Goal: Information Seeking & Learning: Find specific fact

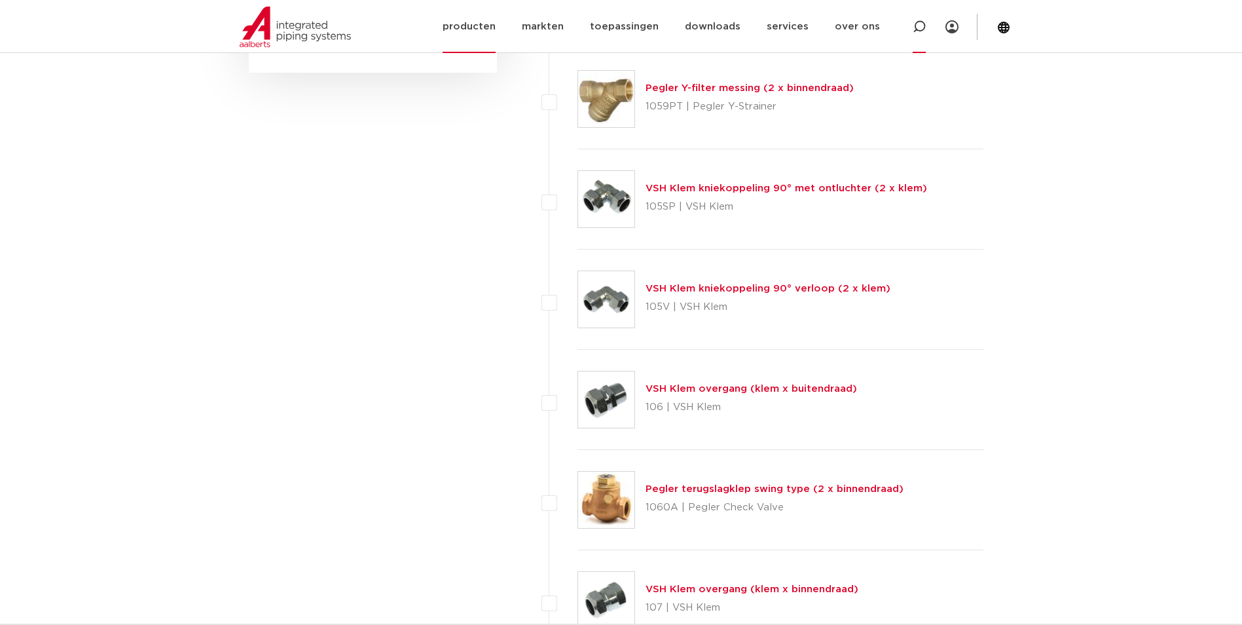
click at [910, 24] on div at bounding box center [919, 26] width 52 height 53
paste input "TX12"
type input "TX12"
click button "Zoeken" at bounding box center [0, 0] width 0 height 0
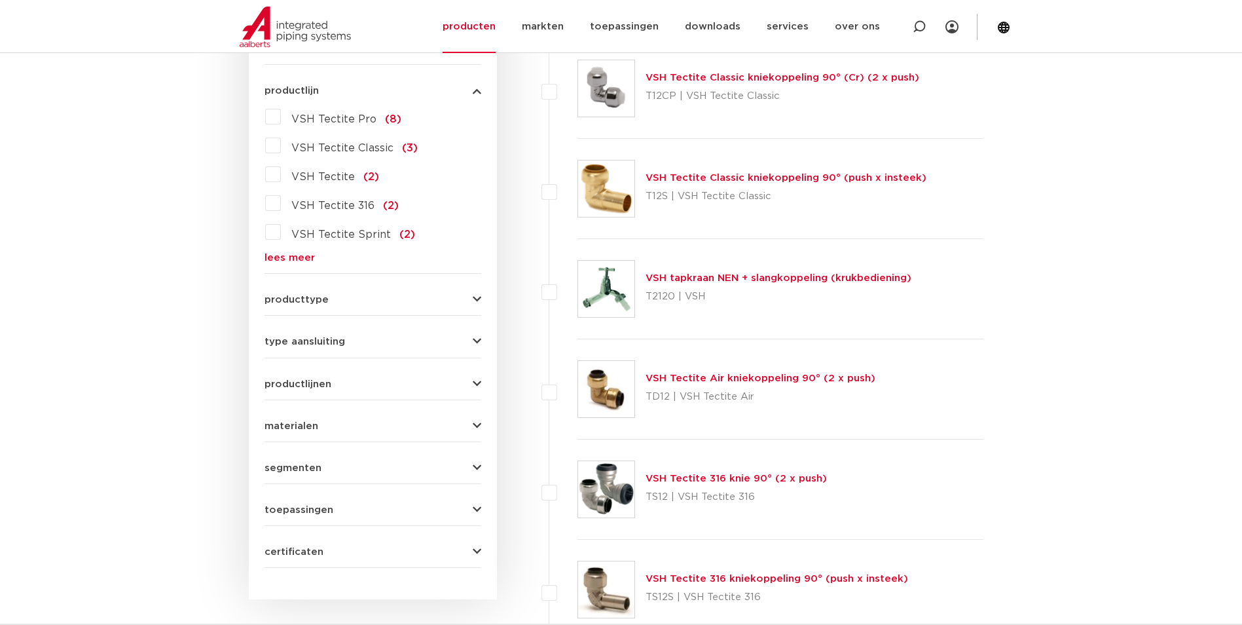
scroll to position [185, 0]
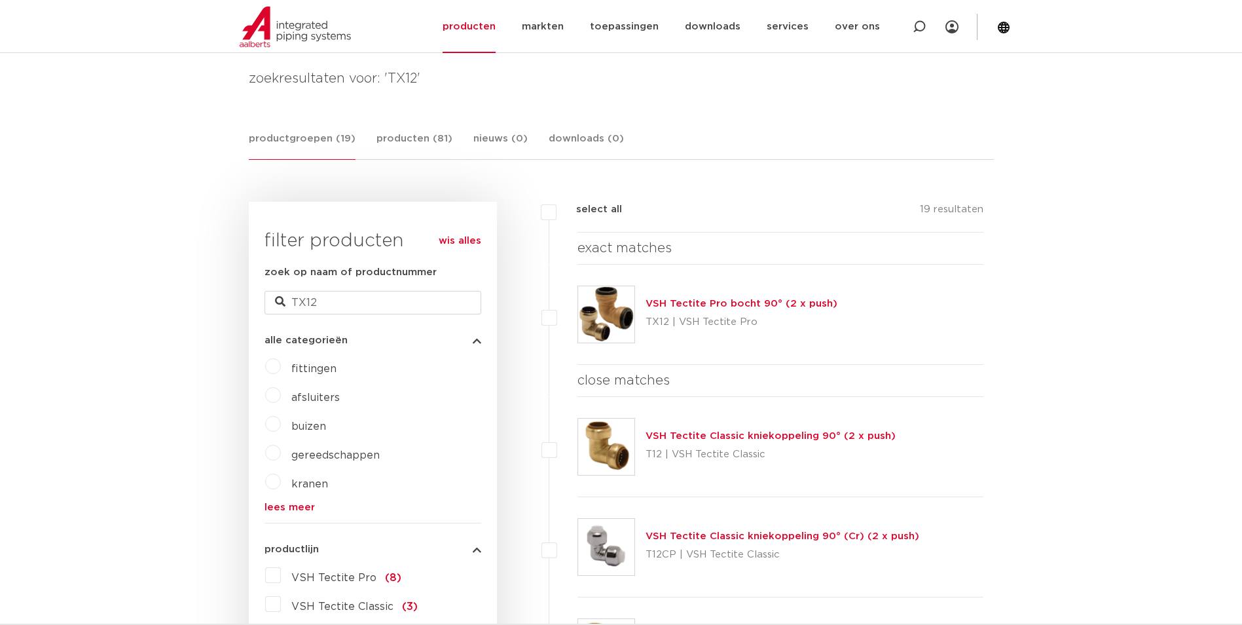
click at [714, 299] on link "VSH Tectite Pro bocht 90° (2 x push)" at bounding box center [741, 304] width 192 height 10
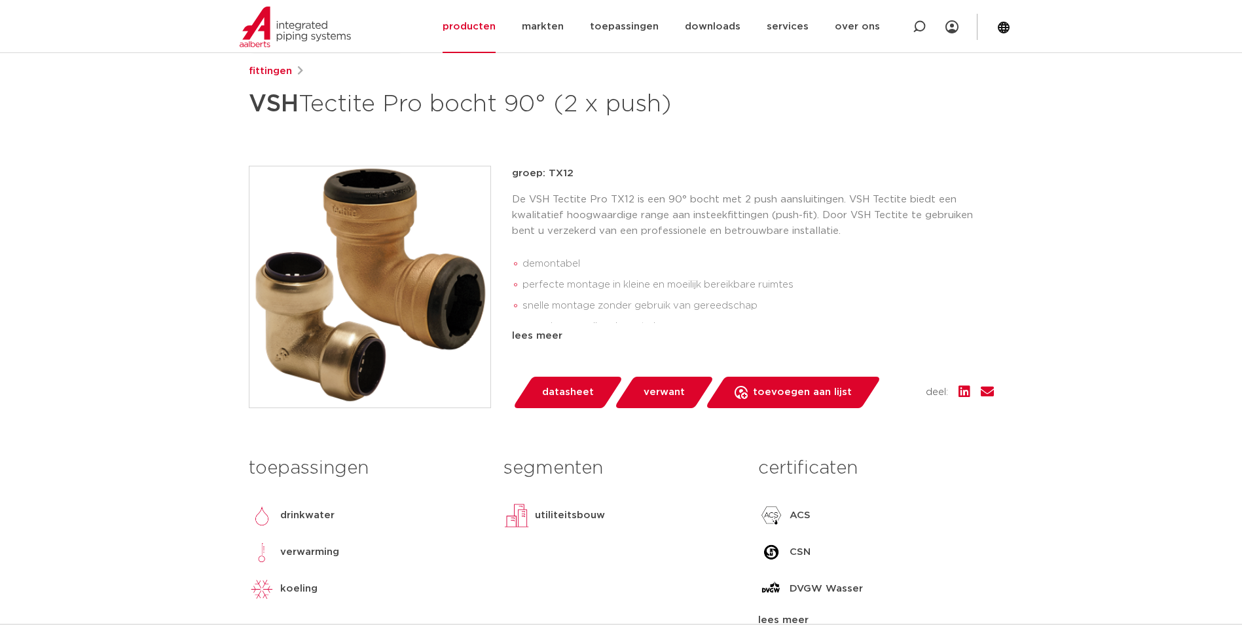
scroll to position [196, 0]
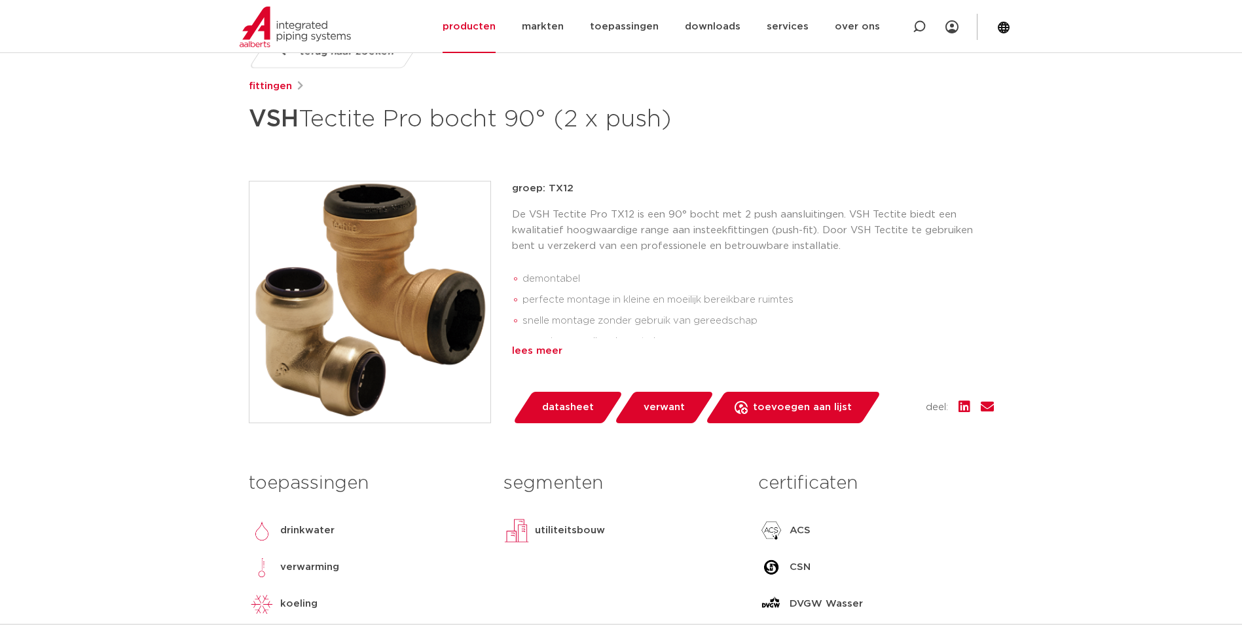
click at [556, 350] on div "lees meer" at bounding box center [753, 351] width 482 height 16
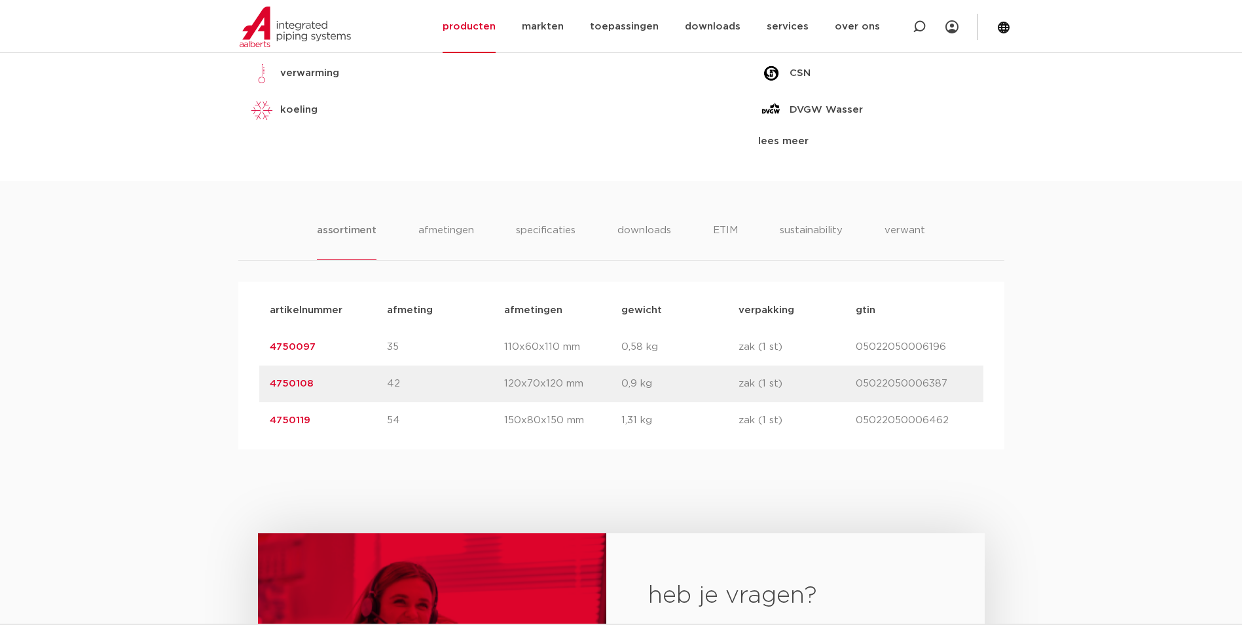
scroll to position [720, 0]
drag, startPoint x: 261, startPoint y: 349, endPoint x: 320, endPoint y: 345, distance: 59.7
click at [320, 345] on div "artikelnummer 4750097 afmeting 35 afmetingen 110x60x110 mm gewicht 0,58 kg verp…" at bounding box center [621, 345] width 724 height 37
copy link "4750097"
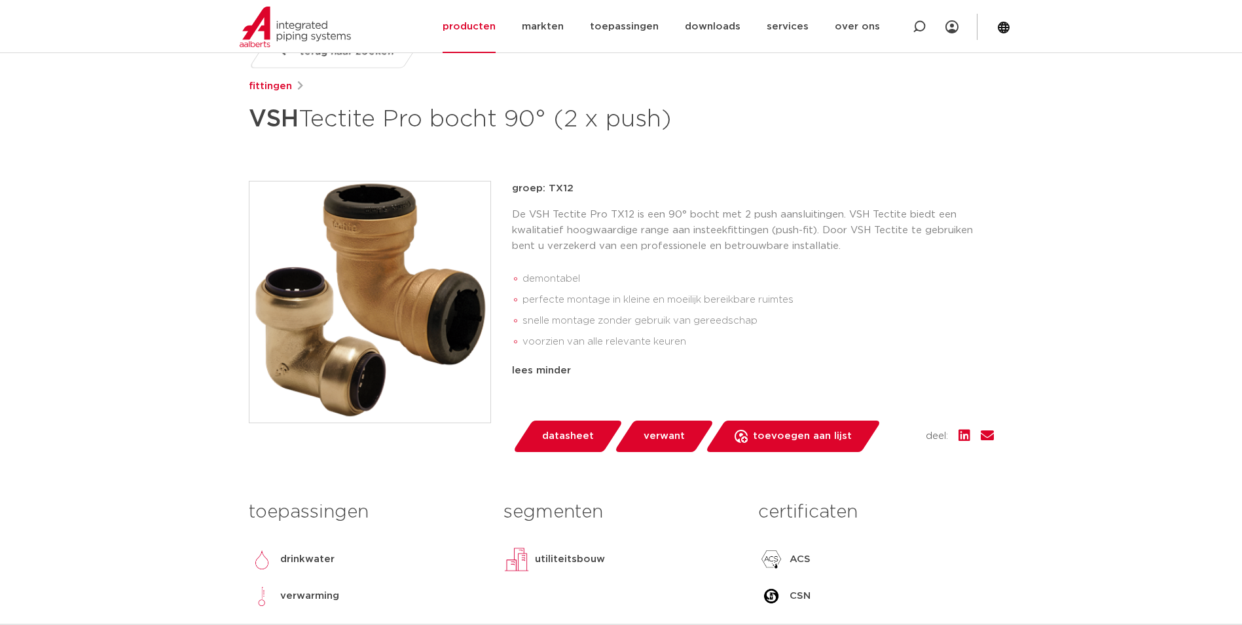
scroll to position [0, 0]
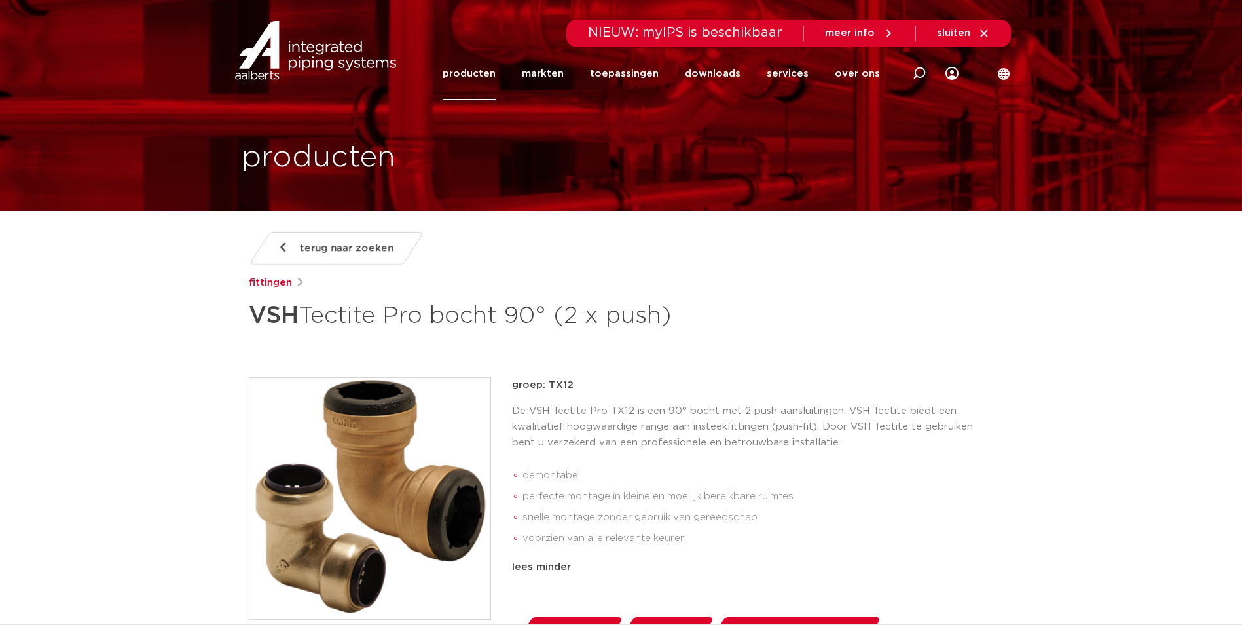
drag, startPoint x: 255, startPoint y: 304, endPoint x: 735, endPoint y: 308, distance: 479.8
click at [735, 308] on h1 "VSH Tectite Pro bocht 90° (2 x push)" at bounding box center [495, 315] width 492 height 39
copy h1 "VSH Tectite Pro bocht 90° (2 x push)"
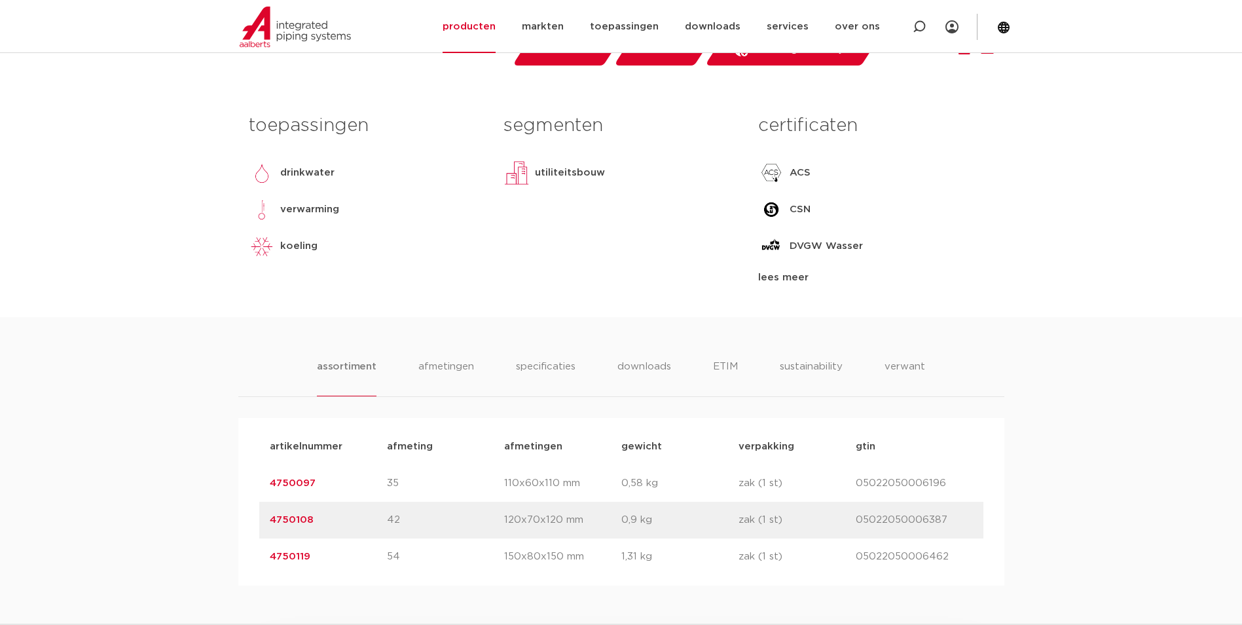
scroll to position [589, 0]
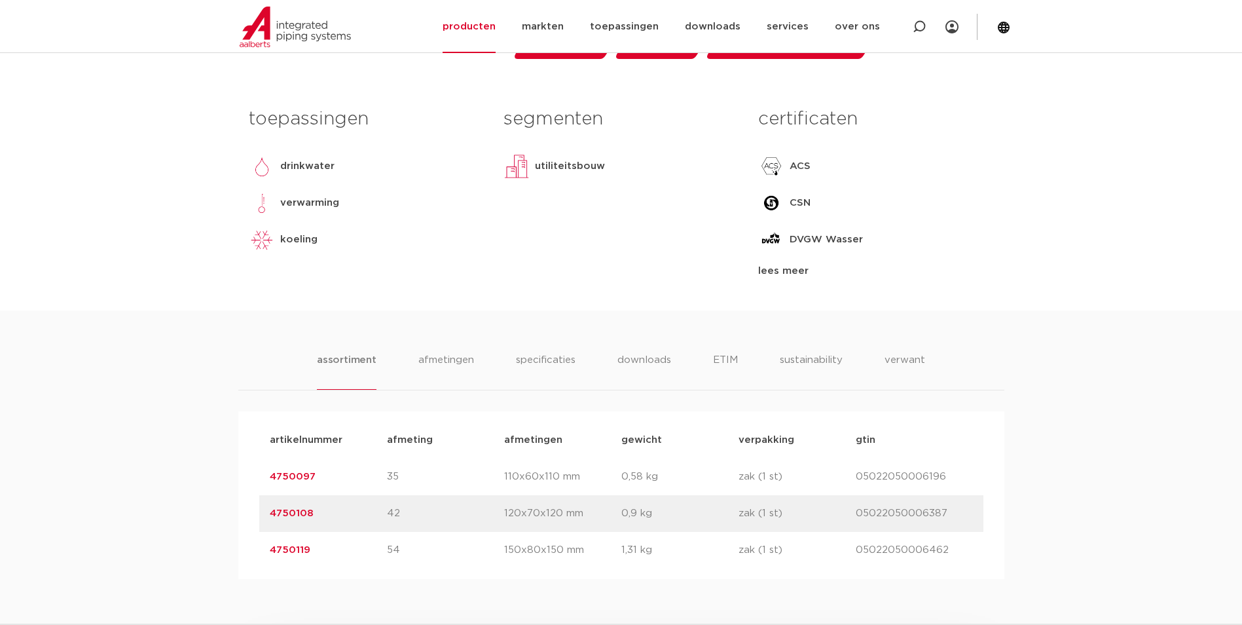
drag, startPoint x: 386, startPoint y: 473, endPoint x: 425, endPoint y: 484, distance: 41.3
click at [425, 484] on div "artikelnummer 4750097 afmeting 35 afmetingen 110x60x110 mm gewicht 0,58 kg verp…" at bounding box center [621, 476] width 724 height 37
copy div "afmeting 35"
drag, startPoint x: 389, startPoint y: 550, endPoint x: 425, endPoint y: 550, distance: 35.3
click at [425, 550] on p "54" at bounding box center [445, 550] width 117 height 16
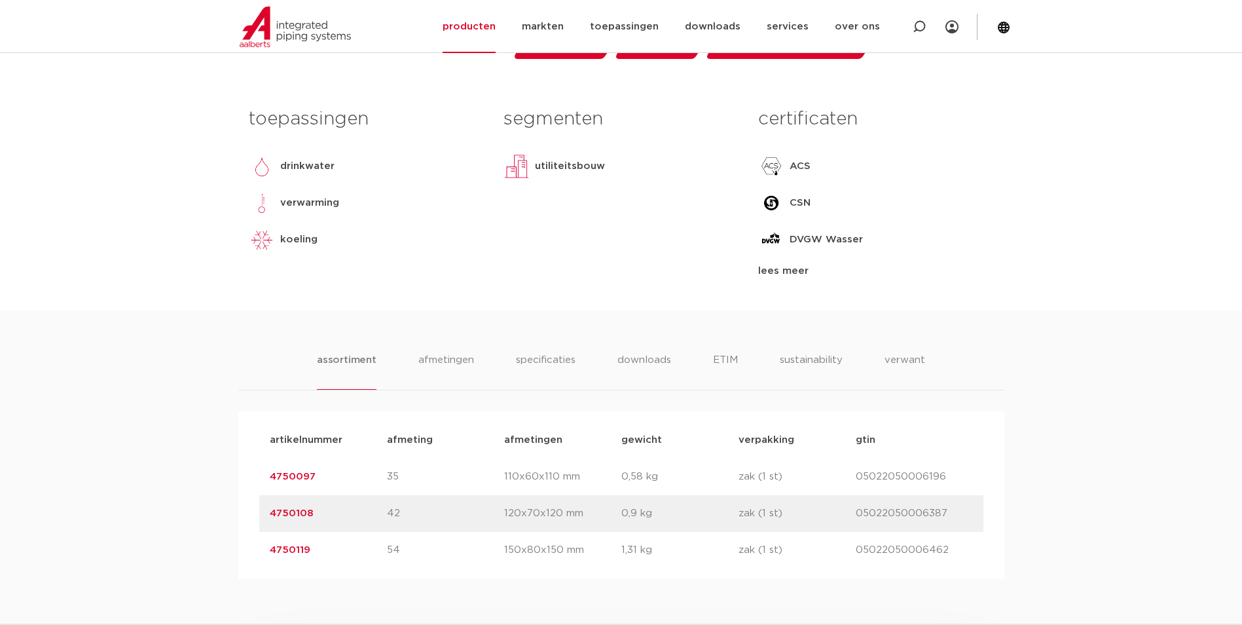
copy p "54"
drag, startPoint x: 326, startPoint y: 562, endPoint x: 238, endPoint y: 569, distance: 88.6
click at [238, 569] on div "artikelnummer afmeting afmetingen gewicht verpakking gtin artikelnummer 4750097…" at bounding box center [621, 495] width 766 height 168
copy link "4750119"
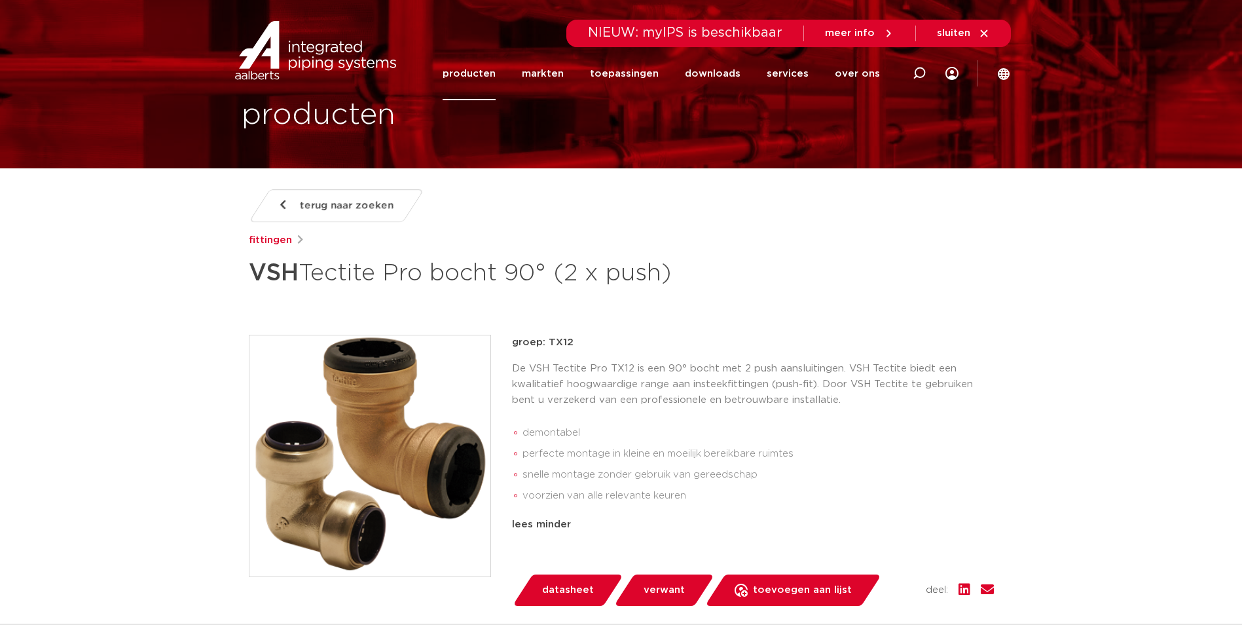
scroll to position [0, 0]
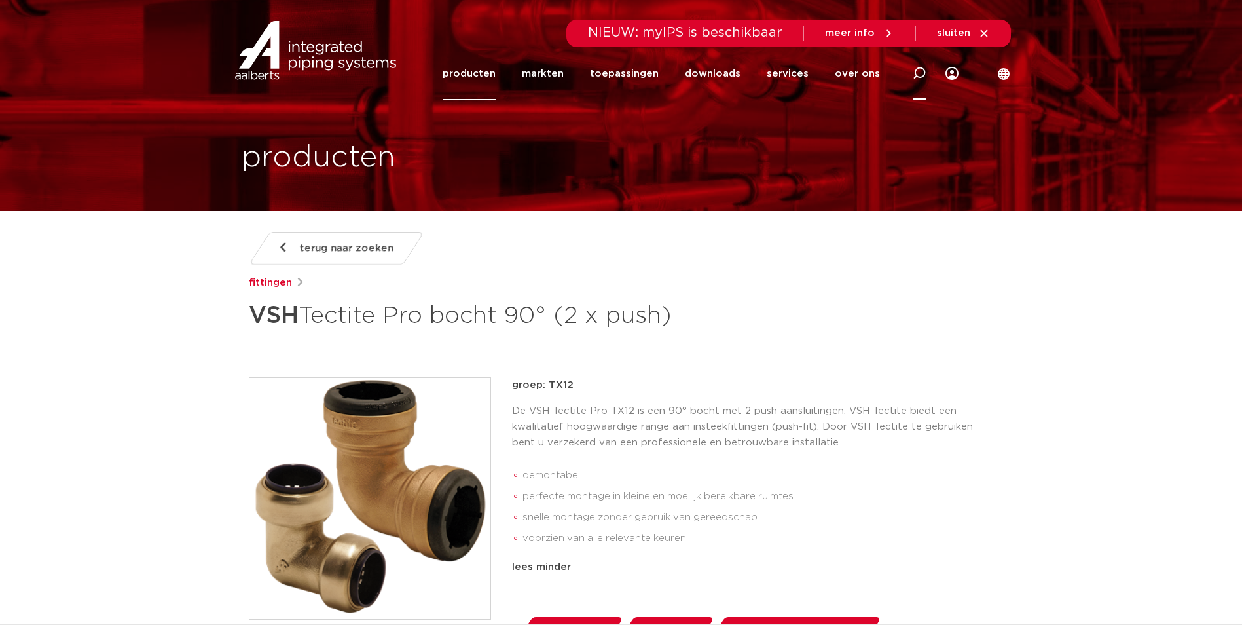
click at [924, 71] on icon at bounding box center [919, 73] width 13 height 13
paste input "65516"
type input "65516"
click button "Zoeken" at bounding box center [0, 0] width 0 height 0
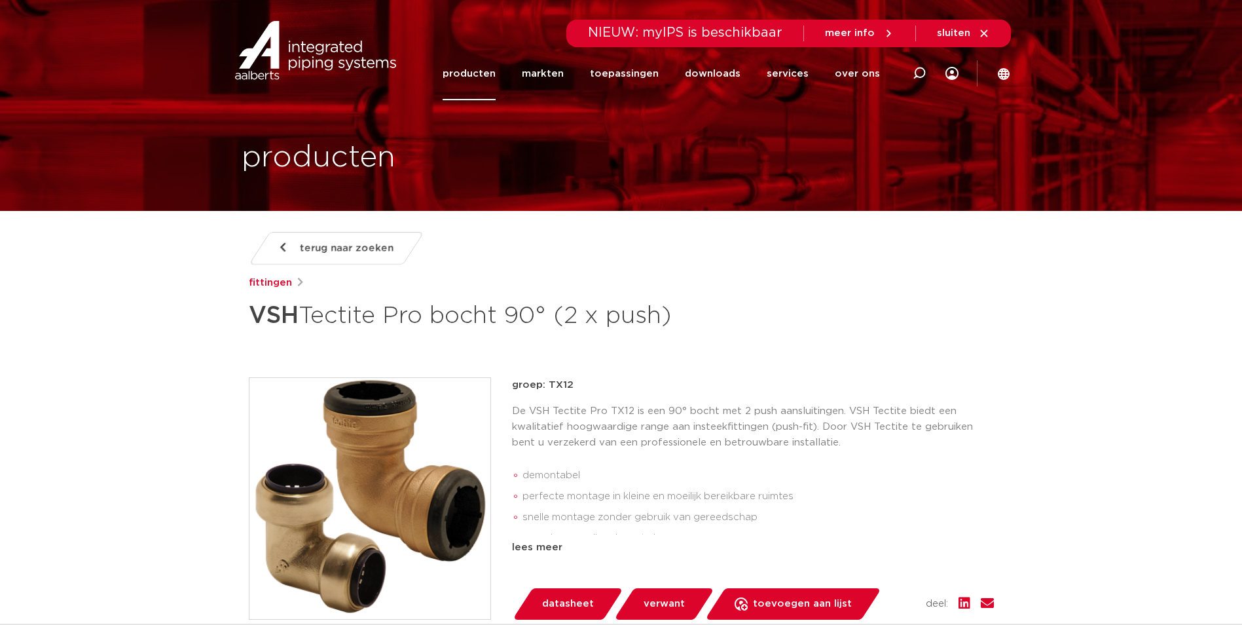
click at [822, 397] on div "groep: TX12 De VSH Tectite Pro TX12 is een 90° bocht met 2 push aansluitingen. …" at bounding box center [753, 466] width 482 height 178
click at [658, 376] on div "terug naar zoeken fittingen VSH Tectite Pro bocht 90° (2 x push) groep: TX12 de…" at bounding box center [621, 551] width 766 height 639
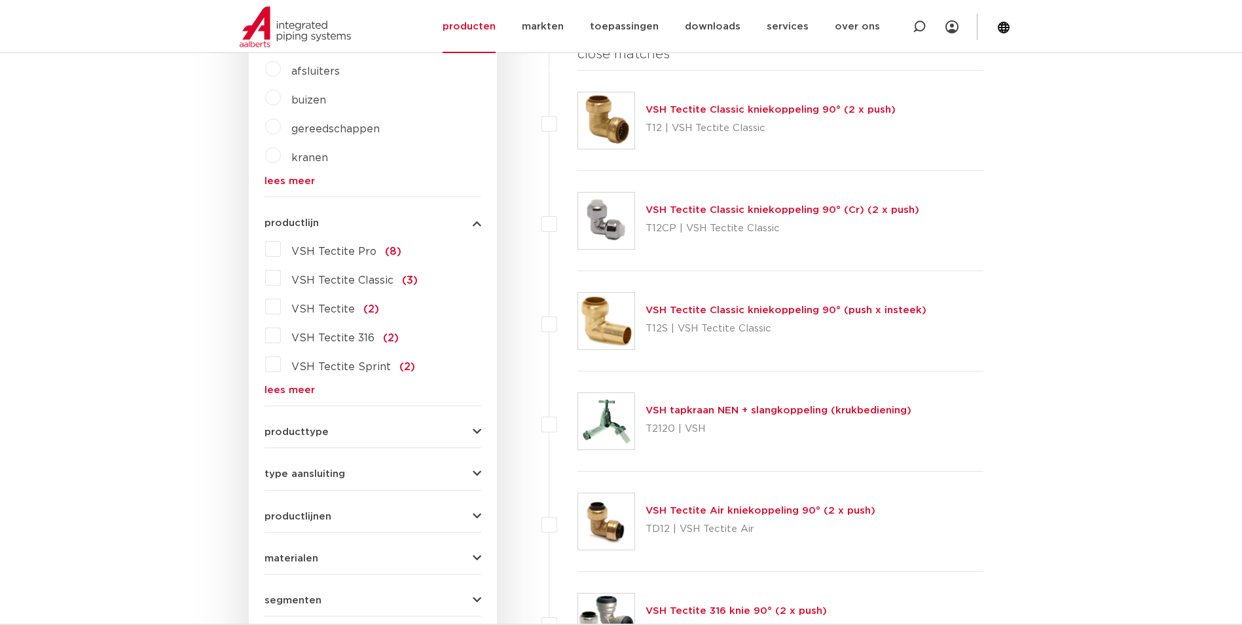
scroll to position [512, 0]
click at [288, 384] on link "lees meer" at bounding box center [372, 389] width 217 height 10
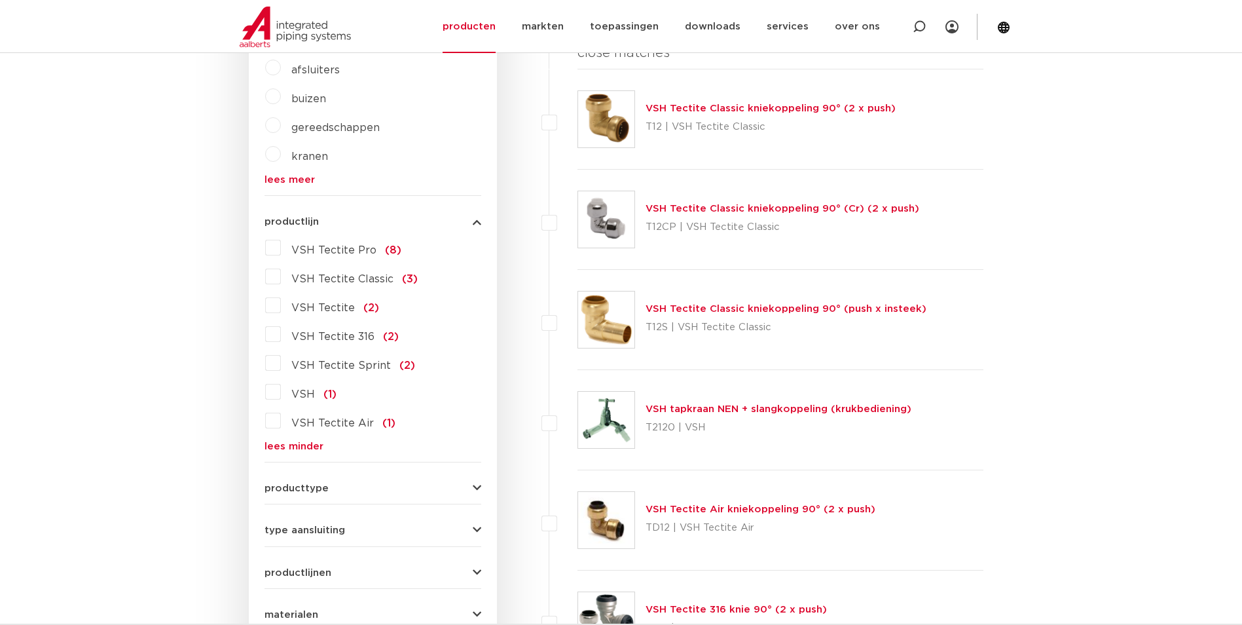
click at [344, 336] on span "VSH Tectite 316" at bounding box center [332, 336] width 83 height 10
click at [0, 0] on input "VSH Tectite 316 (2)" at bounding box center [0, 0] width 0 height 0
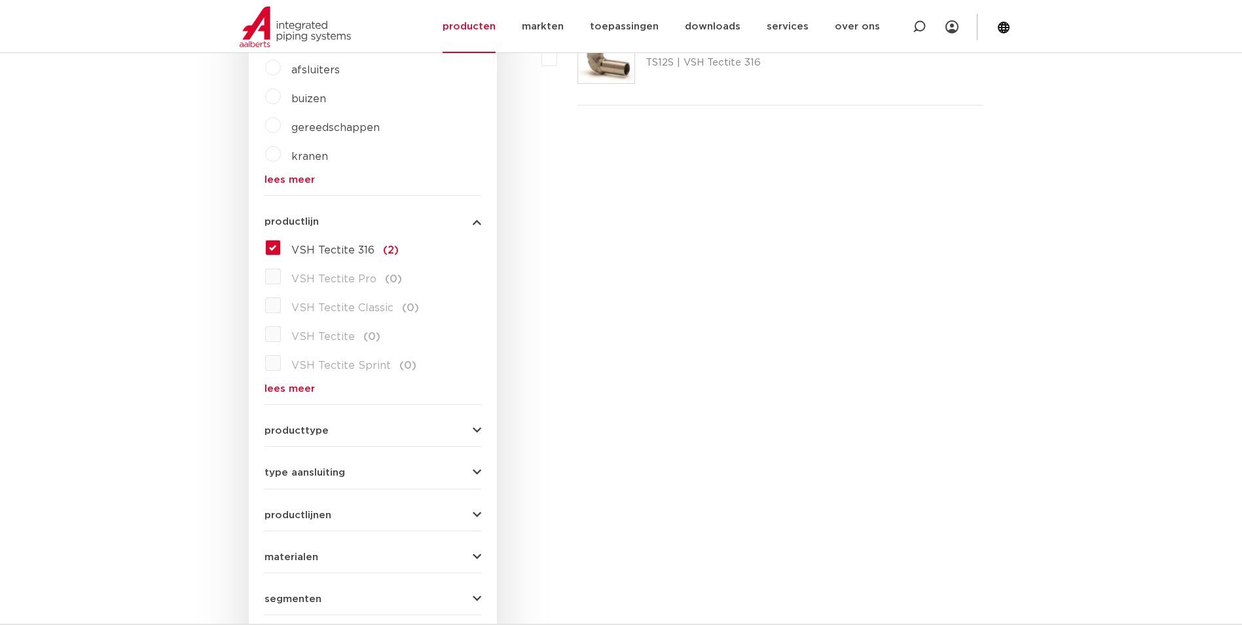
scroll to position [250, 0]
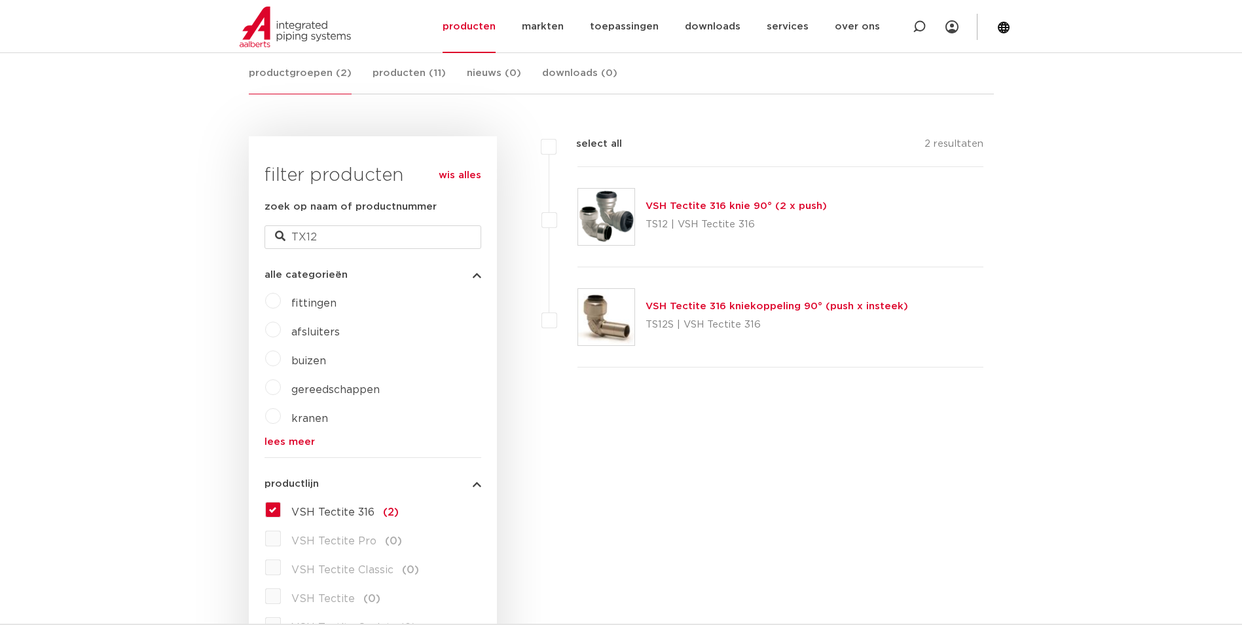
click at [719, 209] on link "VSH Tectite 316 knie 90° (2 x push)" at bounding box center [735, 206] width 181 height 10
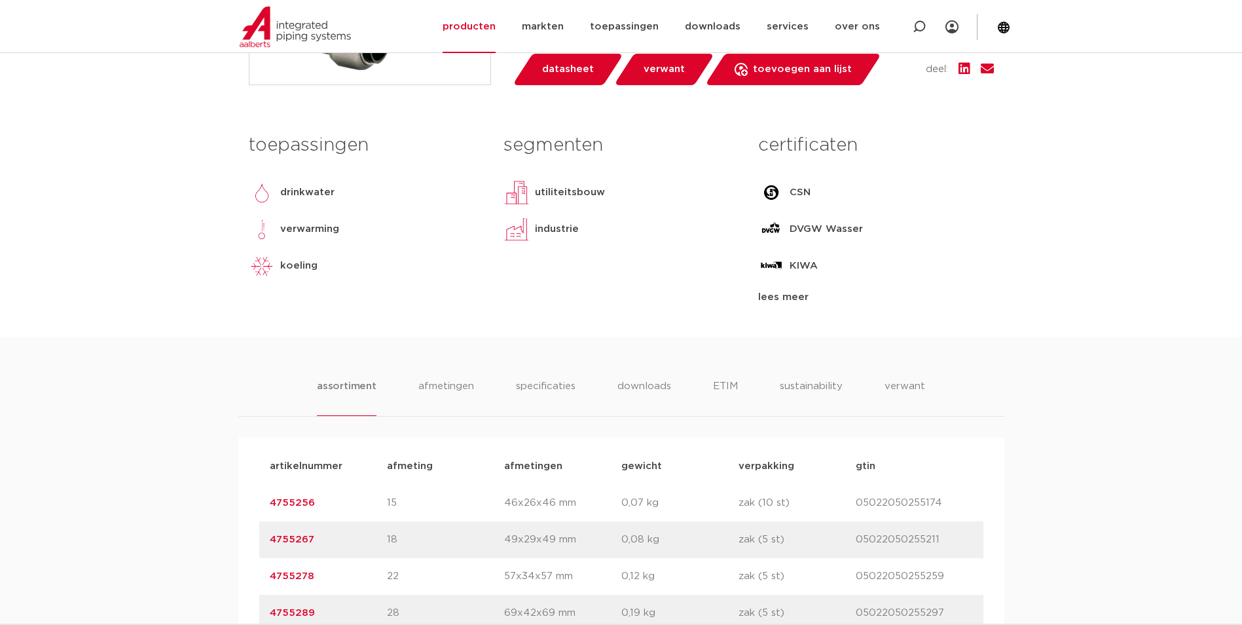
scroll to position [720, 0]
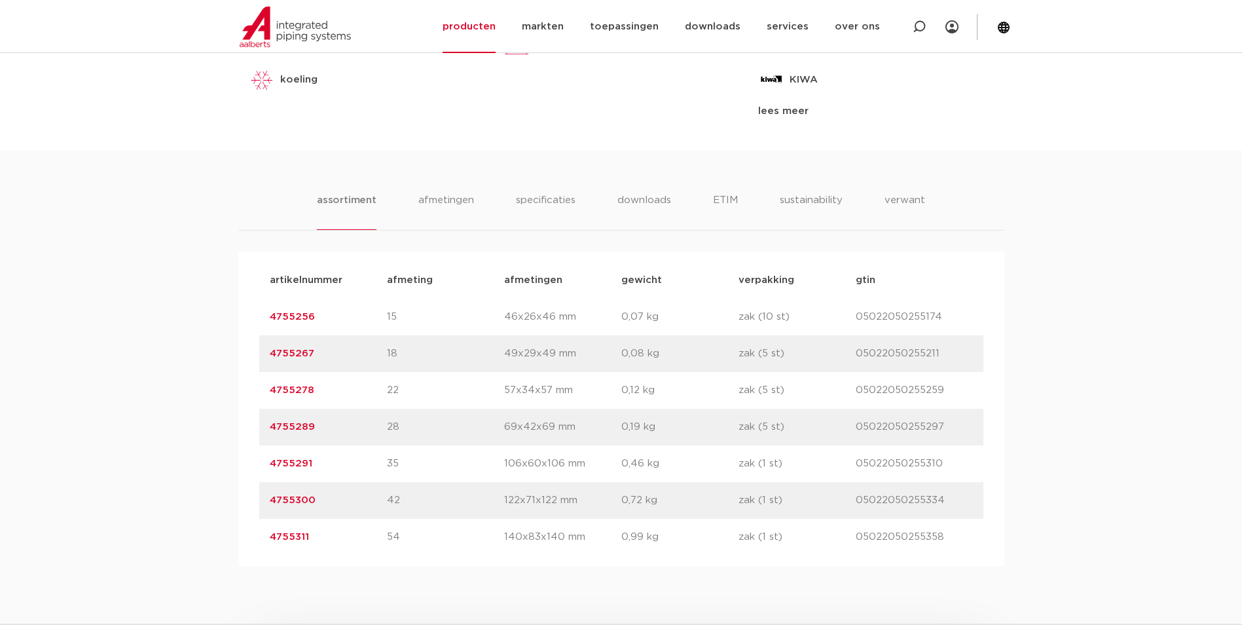
drag, startPoint x: 332, startPoint y: 431, endPoint x: 199, endPoint y: 429, distance: 132.9
click at [199, 429] on div "assortiment [GEOGRAPHIC_DATA] specificaties downloads ETIM sustainability verwa…" at bounding box center [621, 358] width 1242 height 415
copy link "4755289"
drag, startPoint x: 970, startPoint y: 488, endPoint x: 1027, endPoint y: 469, distance: 60.2
click at [970, 488] on div "artikelnummer 4755300 afmeting 42 afmetingen 122x71x122 mm gewicht 0,72 kg verp…" at bounding box center [621, 500] width 724 height 37
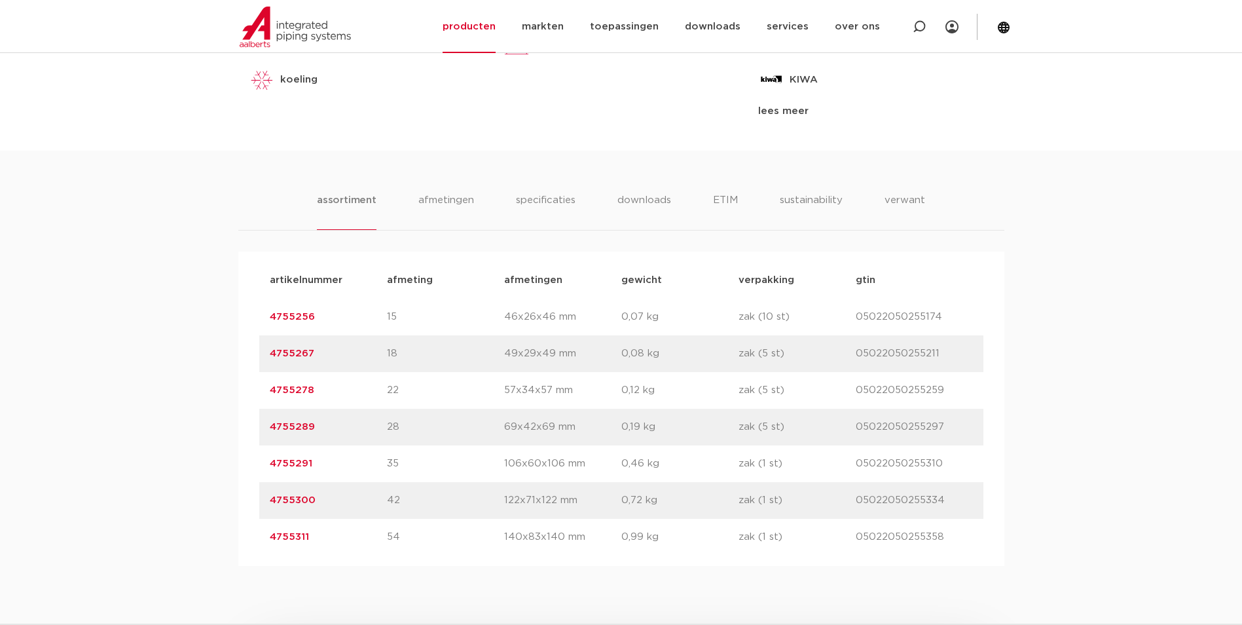
click at [1089, 431] on div "assortiment afmetingen specificaties downloads ETIM sustainability verwant asso…" at bounding box center [621, 358] width 1242 height 415
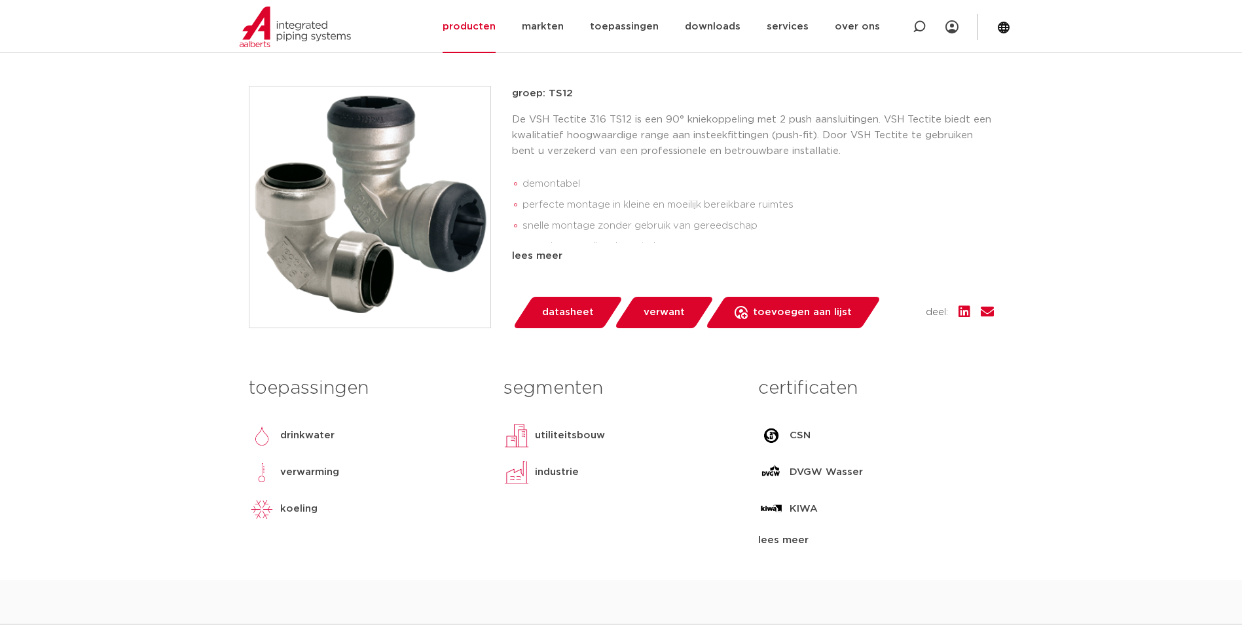
scroll to position [131, 0]
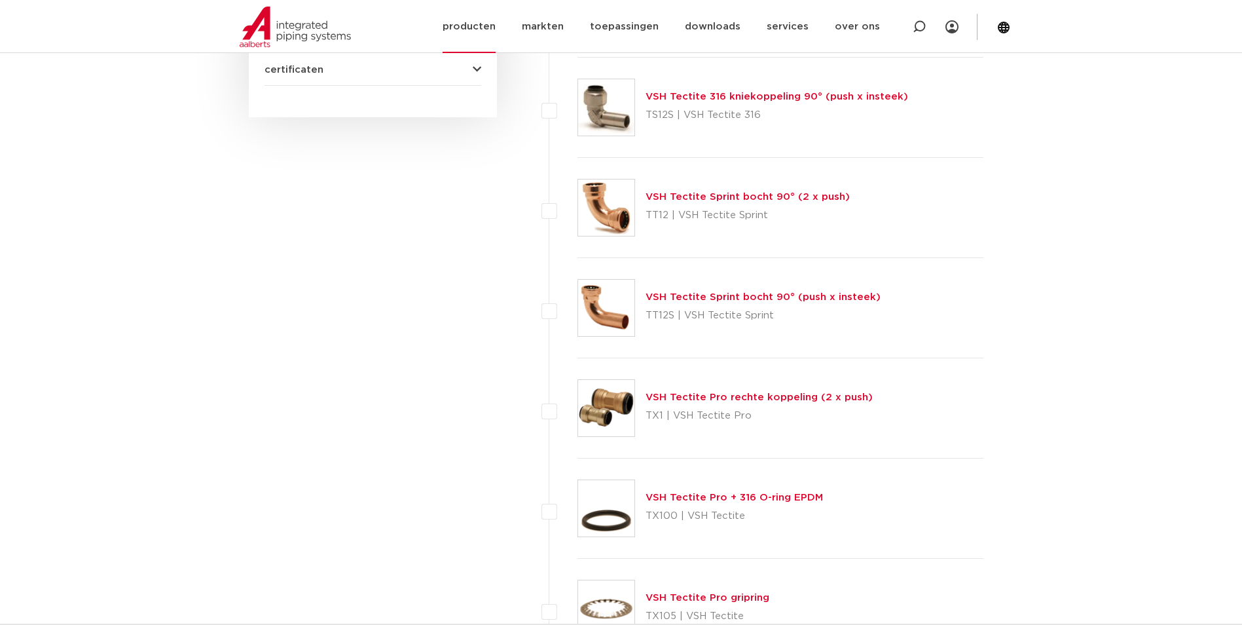
scroll to position [1227, 0]
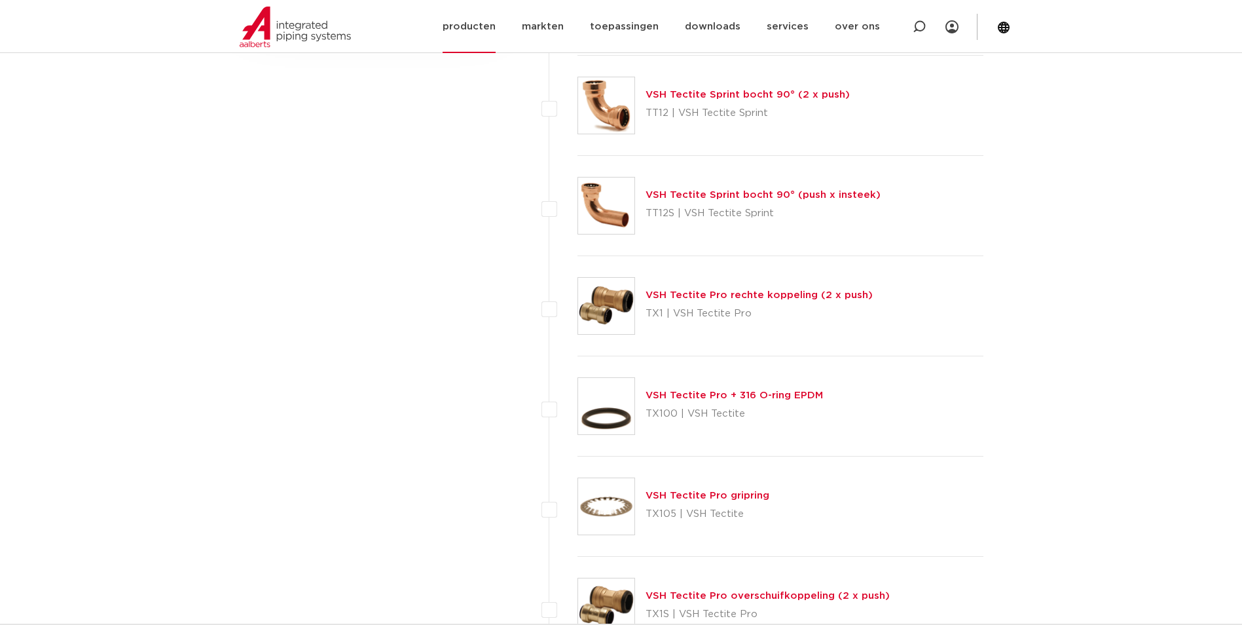
click at [488, 17] on link "producten" at bounding box center [469, 26] width 53 height 53
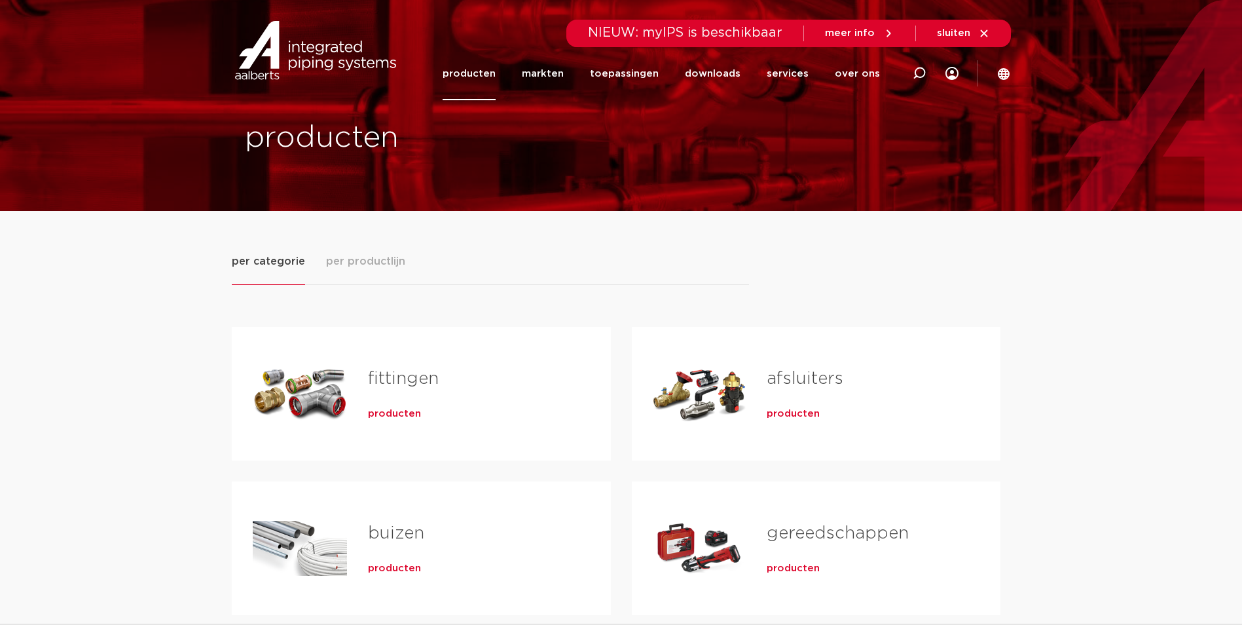
click at [384, 419] on span "producten" at bounding box center [394, 413] width 53 height 13
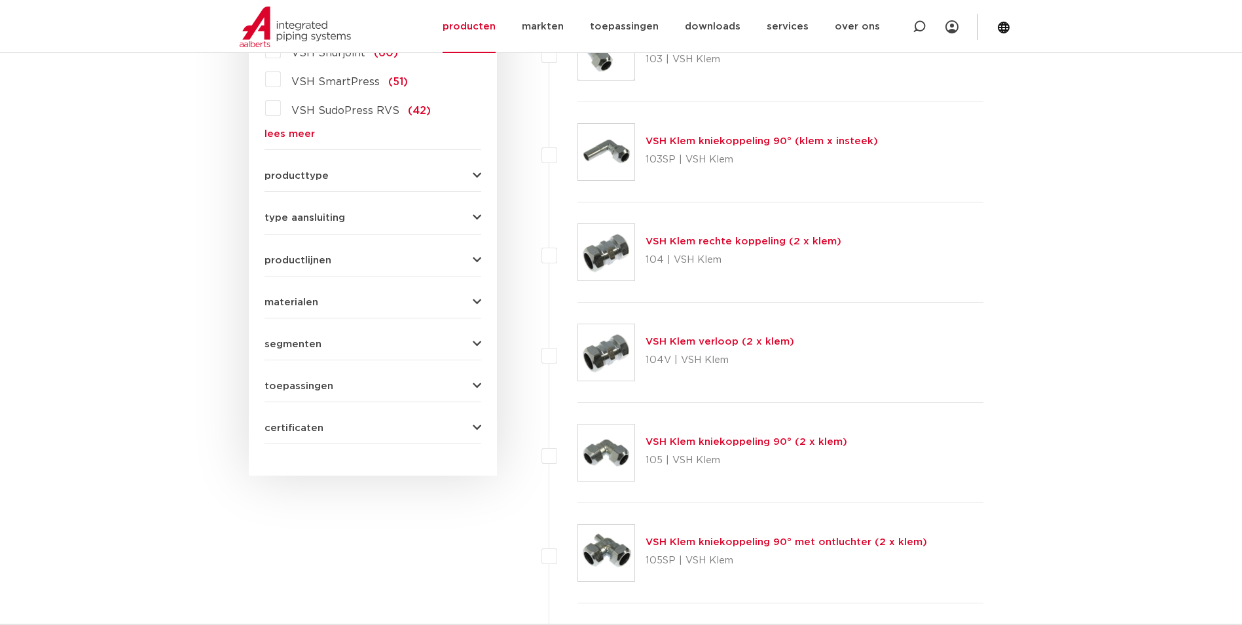
scroll to position [310, 0]
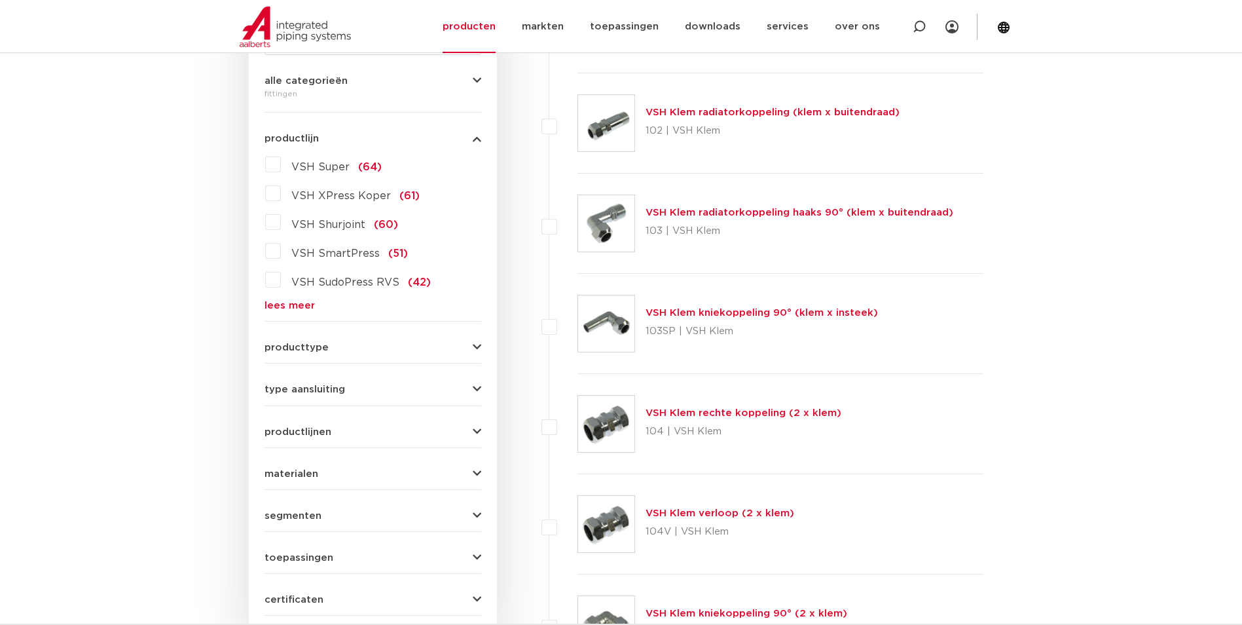
click at [296, 307] on link "lees meer" at bounding box center [372, 305] width 217 height 10
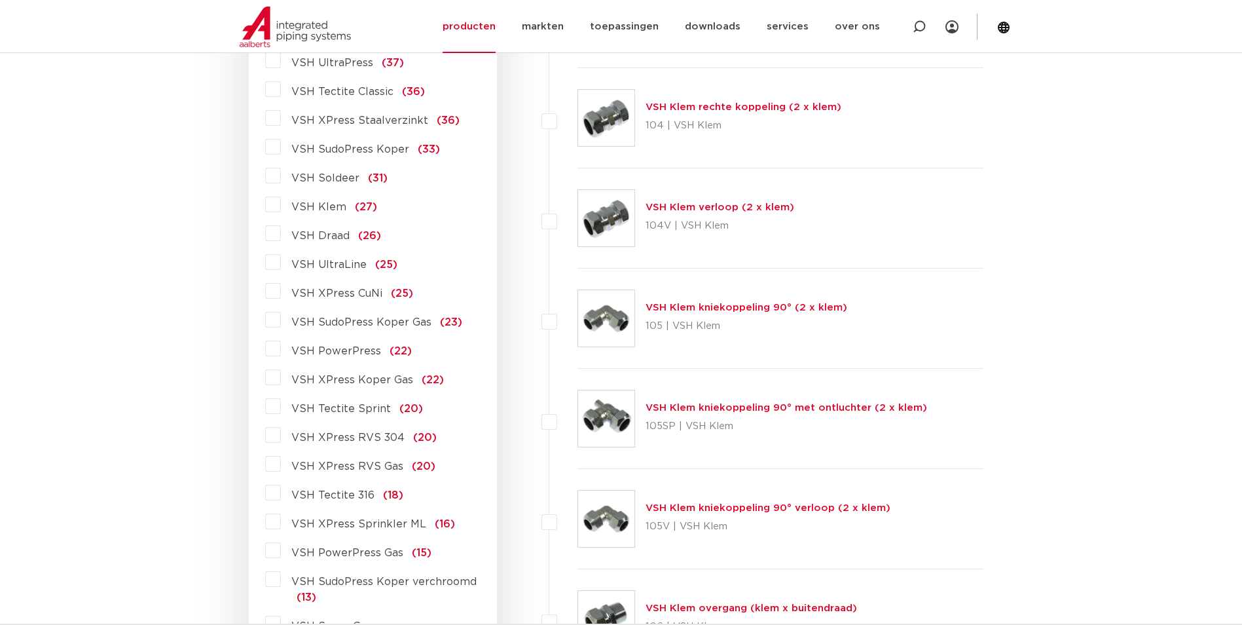
scroll to position [638, 0]
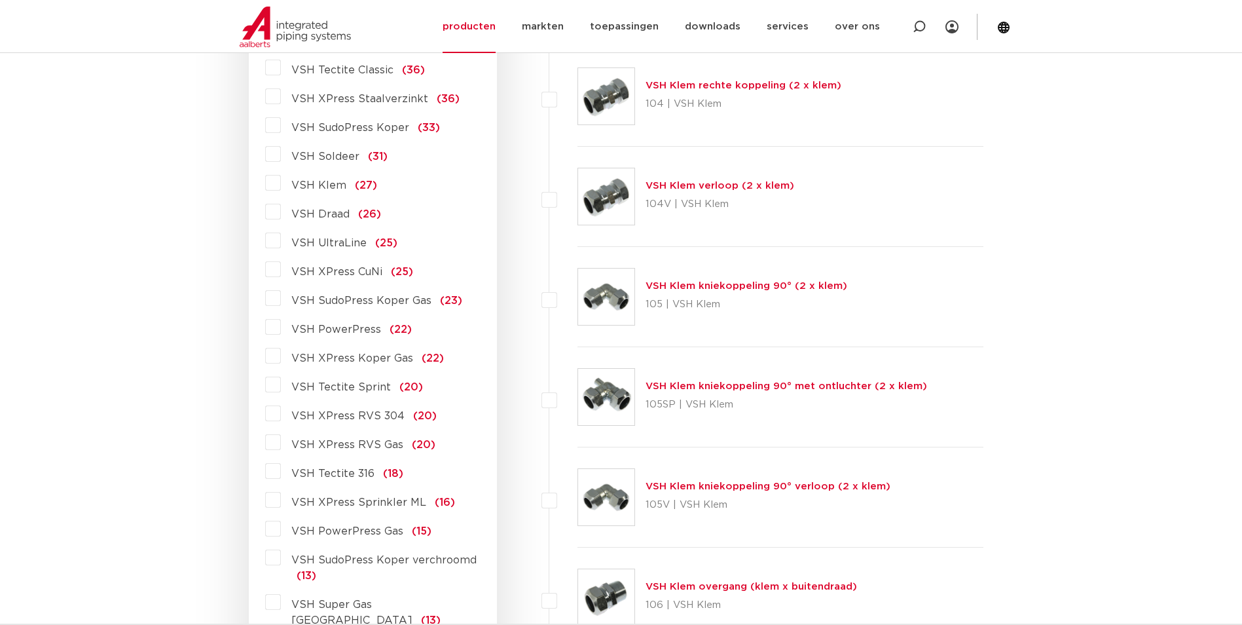
click at [356, 476] on span "VSH Tectite 316" at bounding box center [332, 473] width 83 height 10
click at [0, 0] on input "VSH Tectite 316 (18)" at bounding box center [0, 0] width 0 height 0
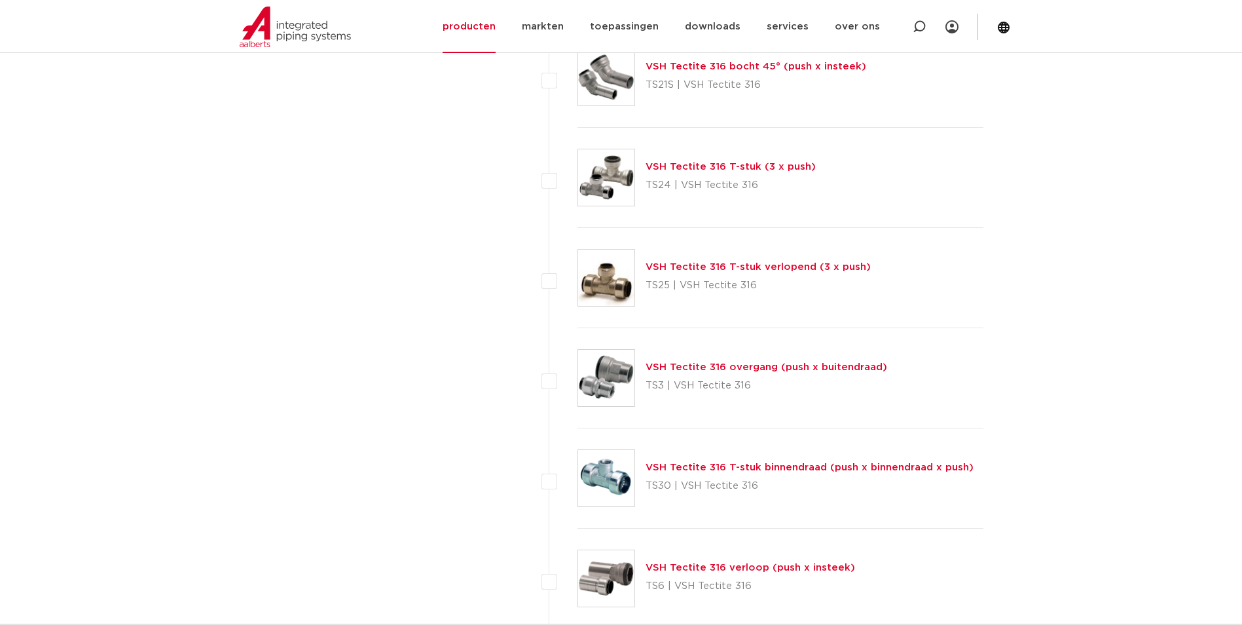
scroll to position [1292, 0]
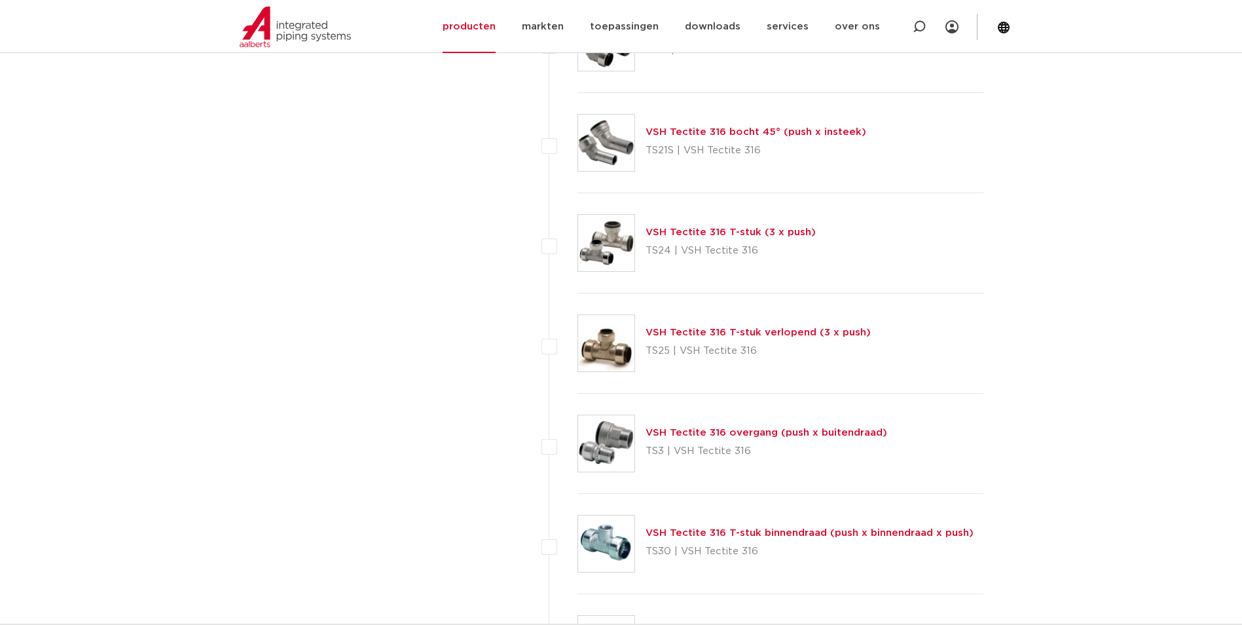
click at [693, 230] on link "VSH Tectite 316 T-stuk (3 x push)" at bounding box center [730, 232] width 170 height 10
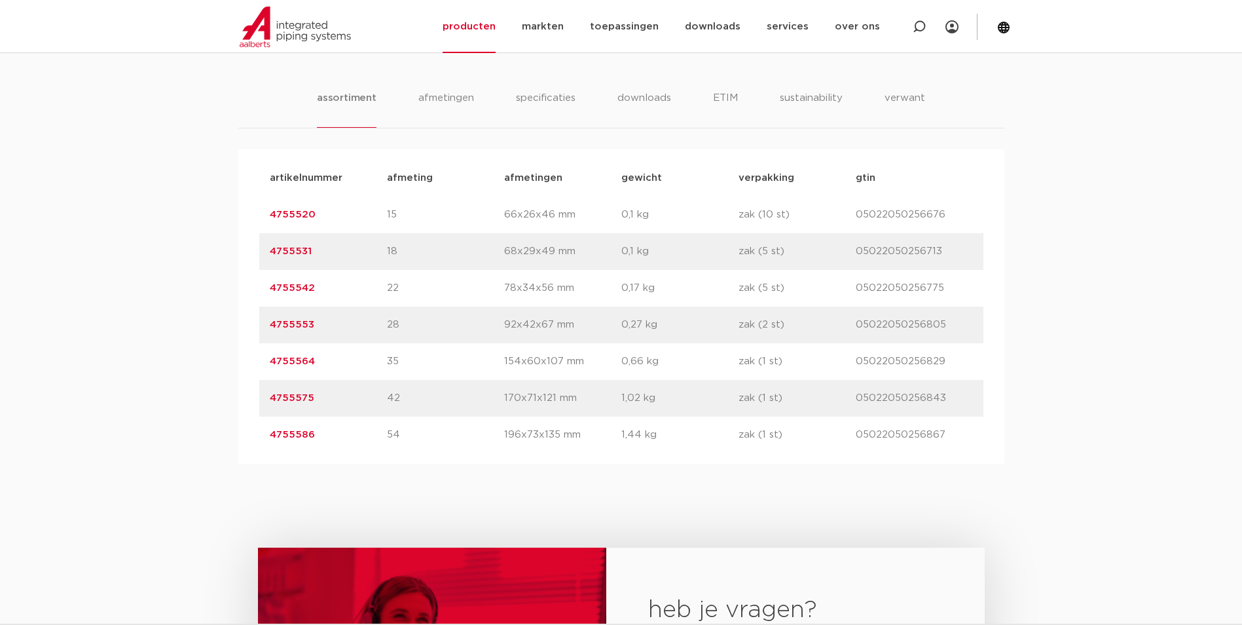
scroll to position [786, 0]
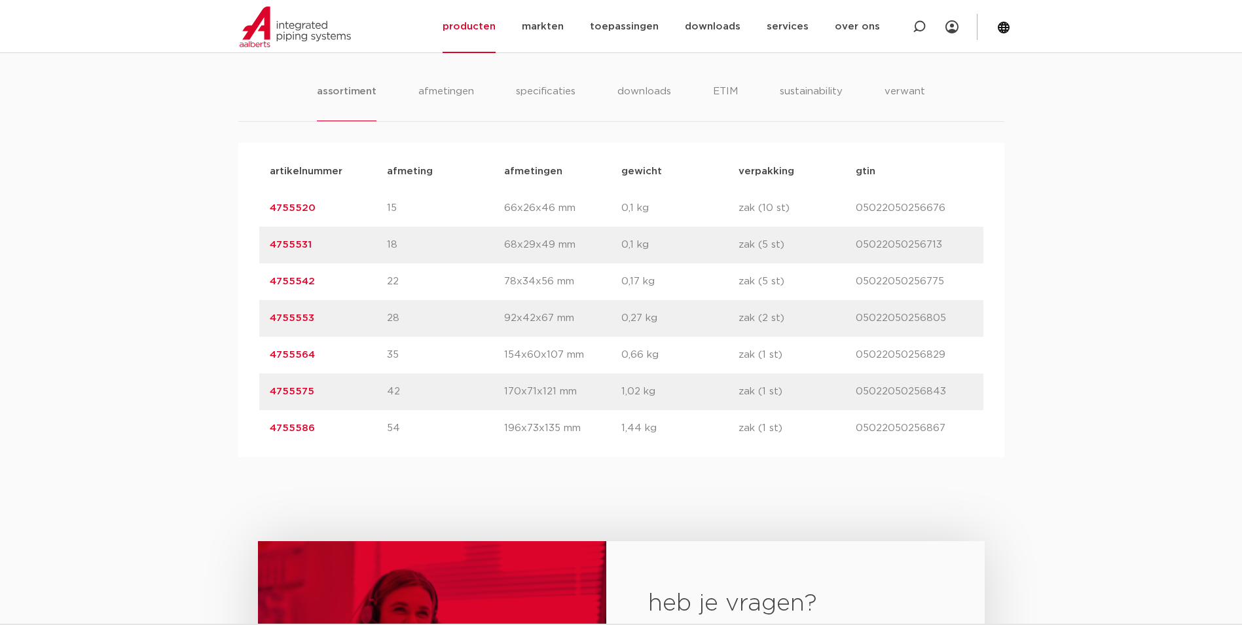
drag, startPoint x: 405, startPoint y: 315, endPoint x: 380, endPoint y: 319, distance: 24.7
click at [380, 319] on div "artikelnummer 4755553 afmeting 28 afmetingen 92x42x67 mm gewicht 0,27 kg verpak…" at bounding box center [621, 318] width 724 height 37
drag, startPoint x: 662, startPoint y: 316, endPoint x: 583, endPoint y: 321, distance: 78.7
click at [583, 321] on div "artikelnummer 4755553 afmeting 28 afmetingen 92x42x67 mm gewicht 0,27 kg verpak…" at bounding box center [621, 318] width 724 height 37
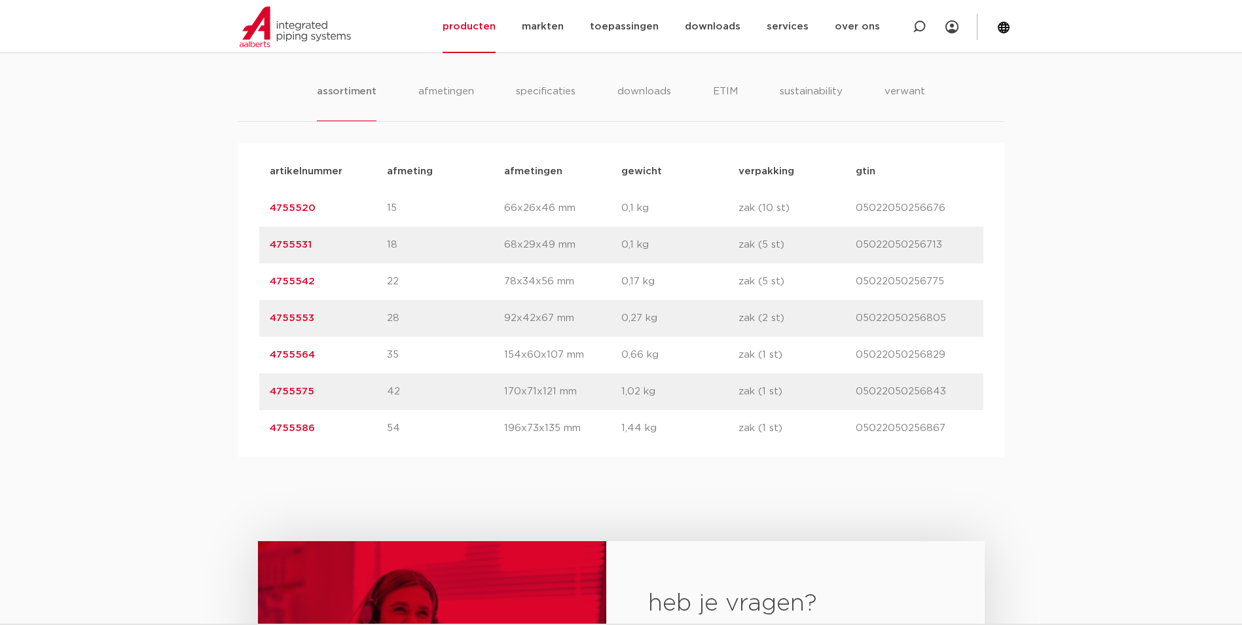
click at [1157, 440] on div "assortiment afmetingen specificaties downloads ETIM sustainability verwant asso…" at bounding box center [621, 249] width 1242 height 415
click at [659, 370] on div "artikelnummer 4755564 afmeting 35 afmetingen 154x60x107 mm gewicht 0,66 kg verp…" at bounding box center [621, 354] width 724 height 37
drag, startPoint x: 655, startPoint y: 318, endPoint x: 611, endPoint y: 323, distance: 43.4
click at [611, 323] on div "artikelnummer 4755553 afmeting 28 afmetingen 92x42x67 mm gewicht 0,27 kg verpak…" at bounding box center [621, 318] width 724 height 37
copy div "gewicht 0,27 kg"
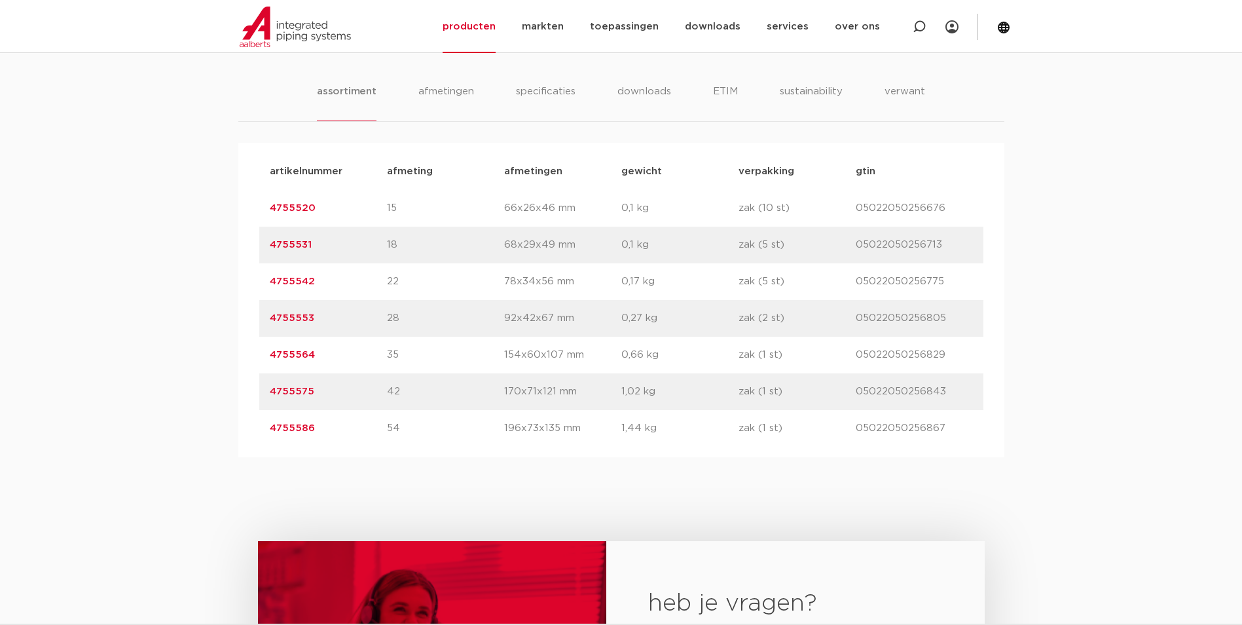
drag, startPoint x: 505, startPoint y: 317, endPoint x: 589, endPoint y: 323, distance: 84.6
click at [589, 323] on p "92x42x67 mm" at bounding box center [562, 318] width 117 height 16
copy p "92x42x67 mm"
click at [400, 316] on p "28" at bounding box center [445, 318] width 117 height 16
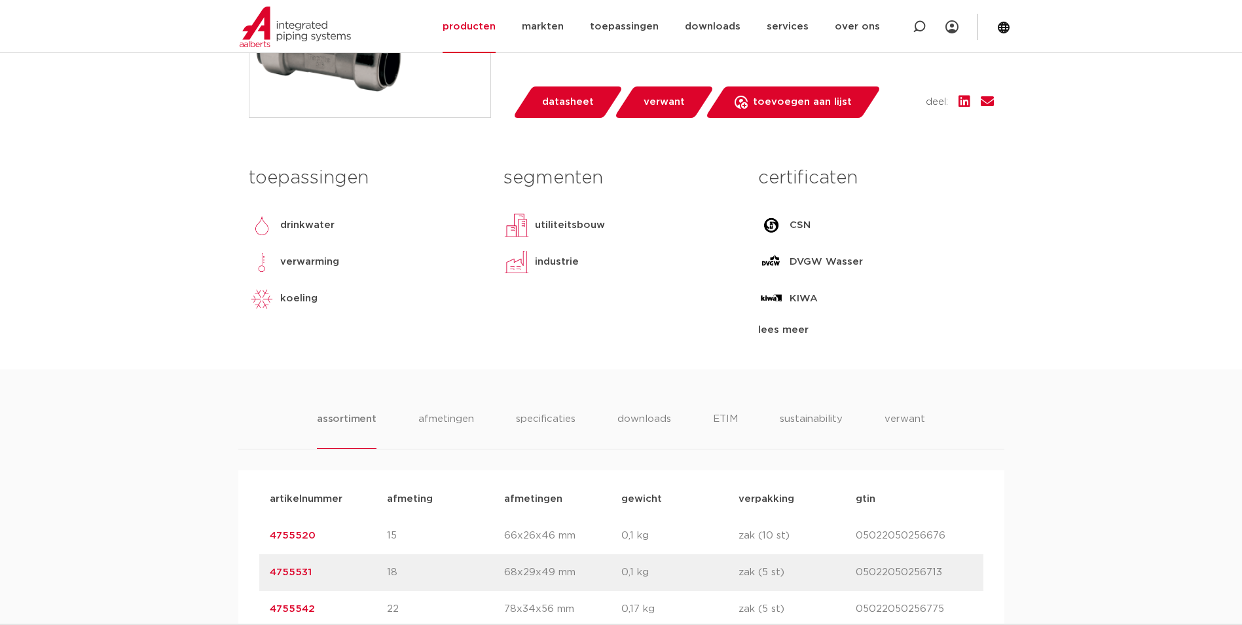
scroll to position [131, 0]
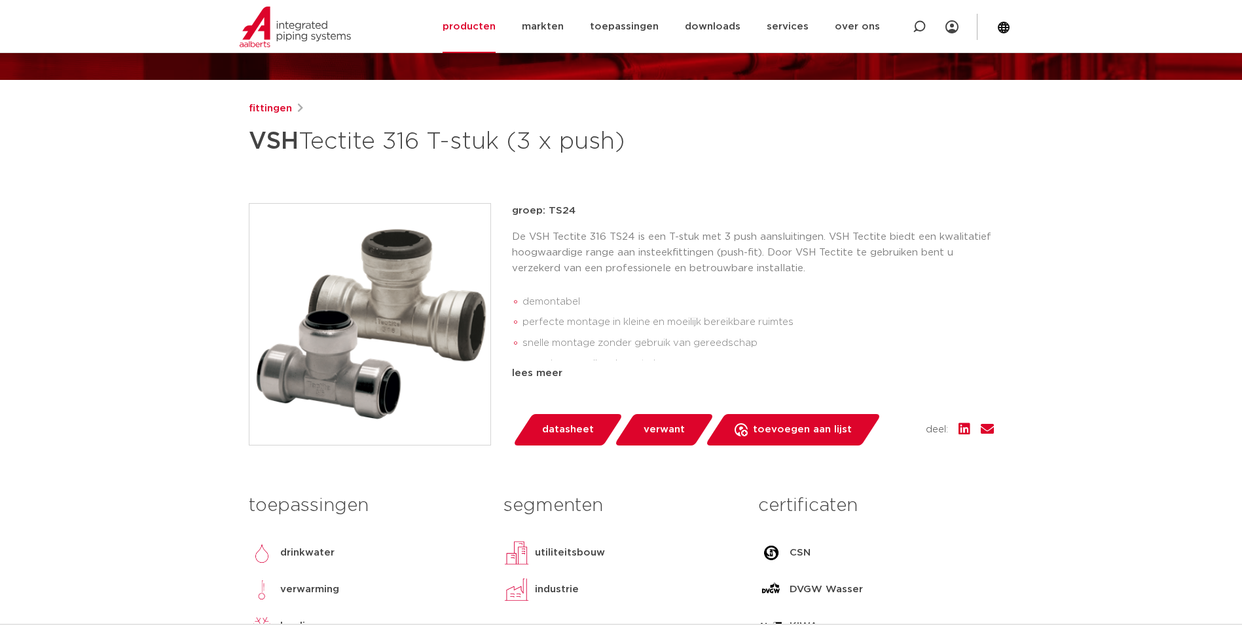
click at [395, 291] on img at bounding box center [369, 324] width 241 height 241
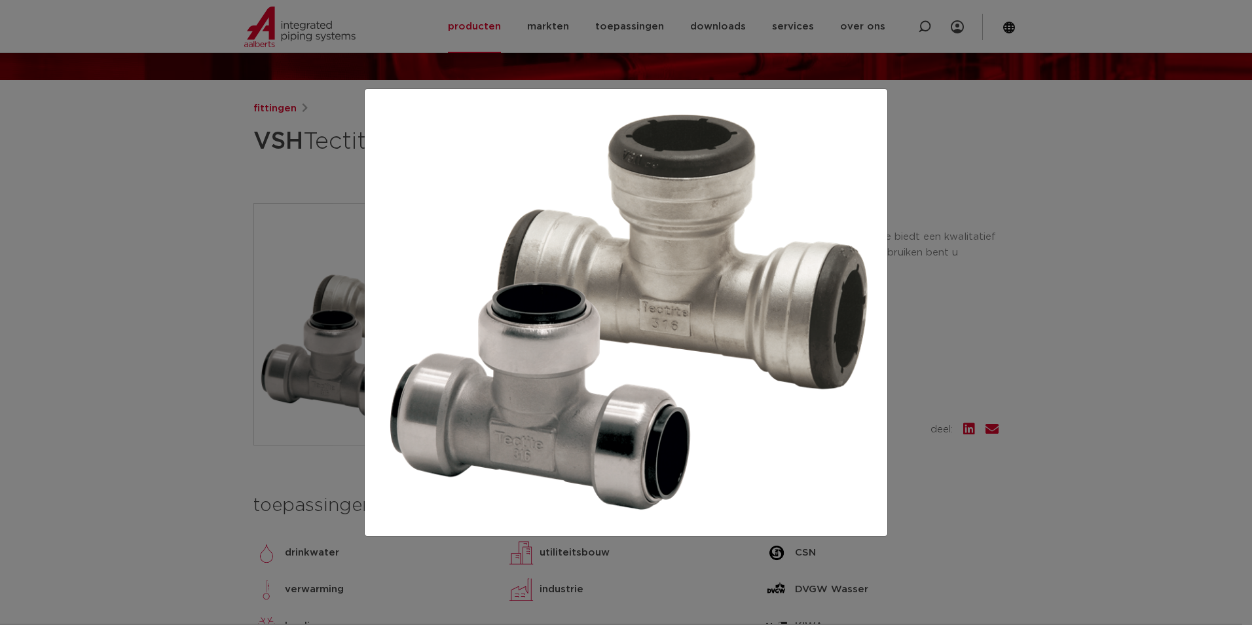
click at [1031, 281] on div at bounding box center [626, 312] width 1252 height 625
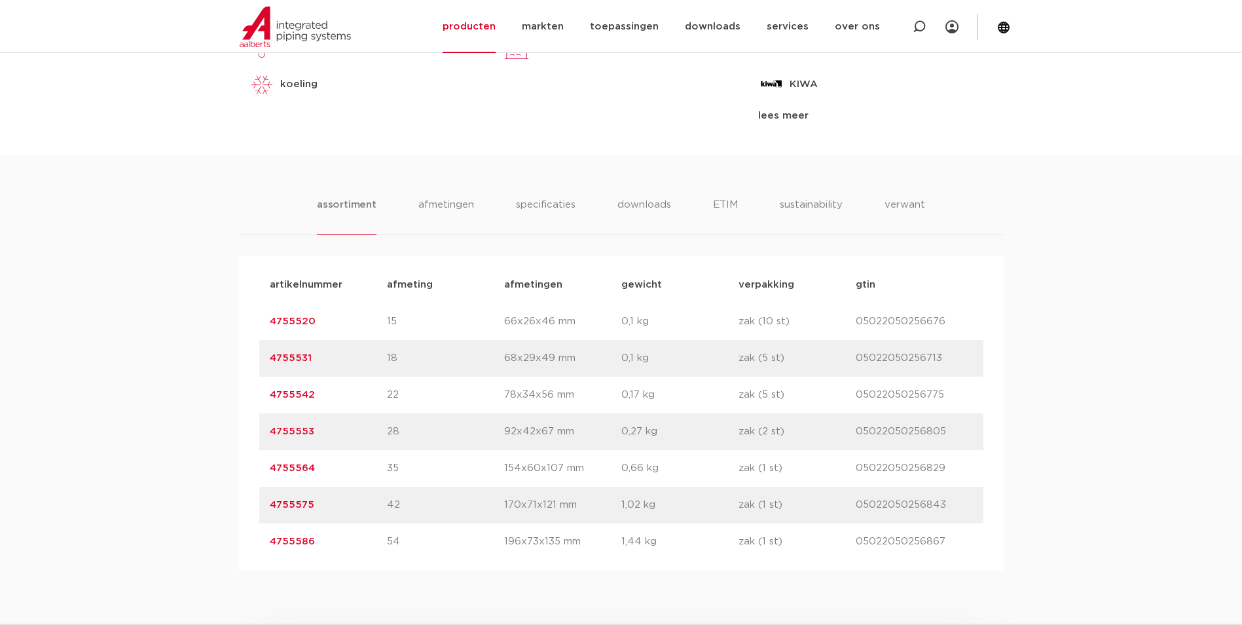
scroll to position [851, 0]
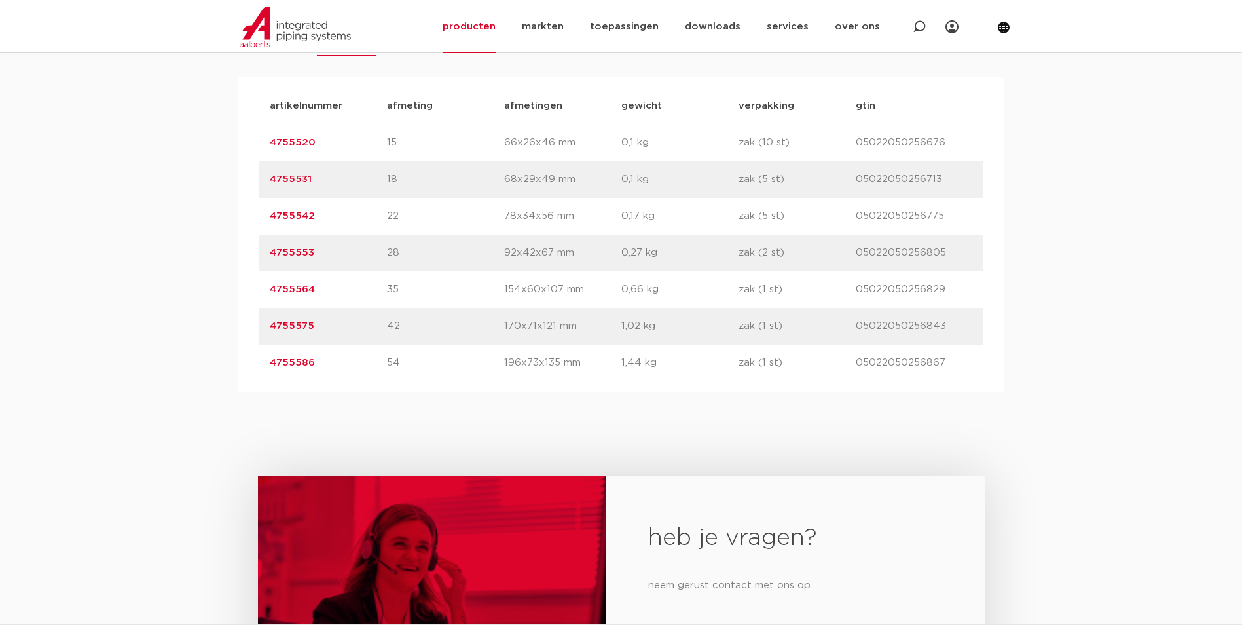
click at [396, 264] on div "artikelnummer 4755553 afmeting 28 afmetingen 92x42x67 mm gewicht 0,27 kg verpak…" at bounding box center [621, 252] width 724 height 37
drag, startPoint x: 398, startPoint y: 252, endPoint x: 382, endPoint y: 253, distance: 15.8
click at [382, 253] on div "artikelnummer 4755553 afmeting 28 afmetingen 92x42x67 mm gewicht 0,27 kg verpak…" at bounding box center [621, 252] width 724 height 37
copy div "afmeting 28"
click at [374, 255] on p "4755553" at bounding box center [328, 253] width 117 height 16
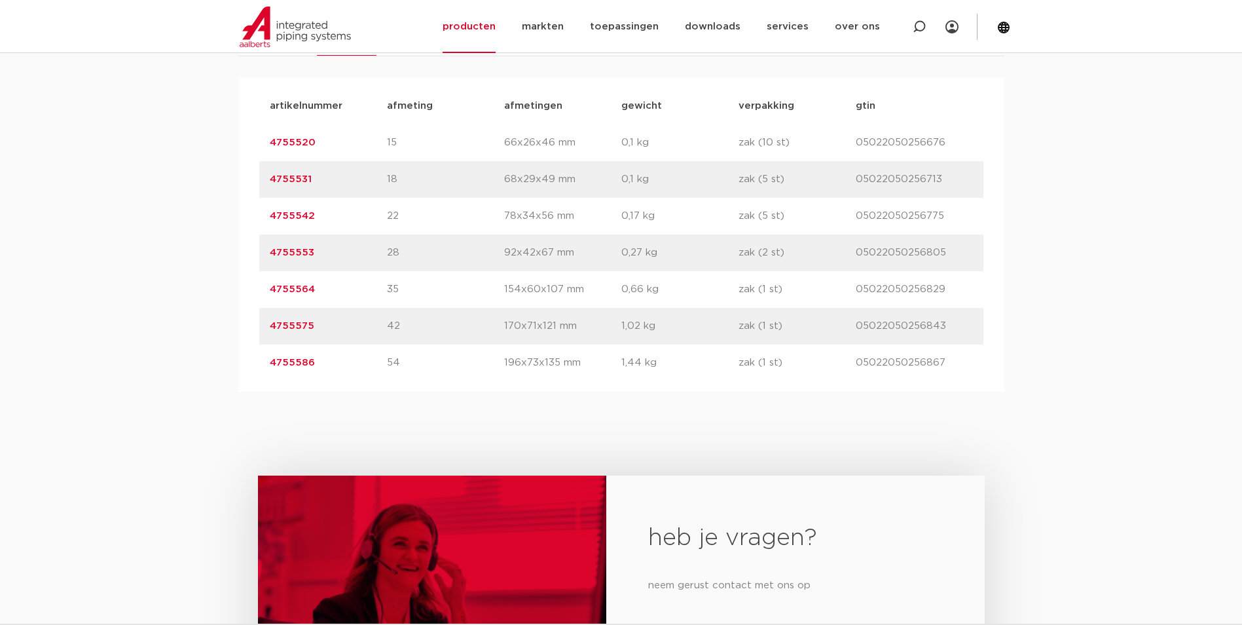
drag, startPoint x: 325, startPoint y: 259, endPoint x: 253, endPoint y: 253, distance: 71.6
click at [253, 253] on div "artikelnummer afmeting afmetingen gewicht verpakking gtin artikelnummer 4755520…" at bounding box center [621, 234] width 766 height 314
copy link "4755553"
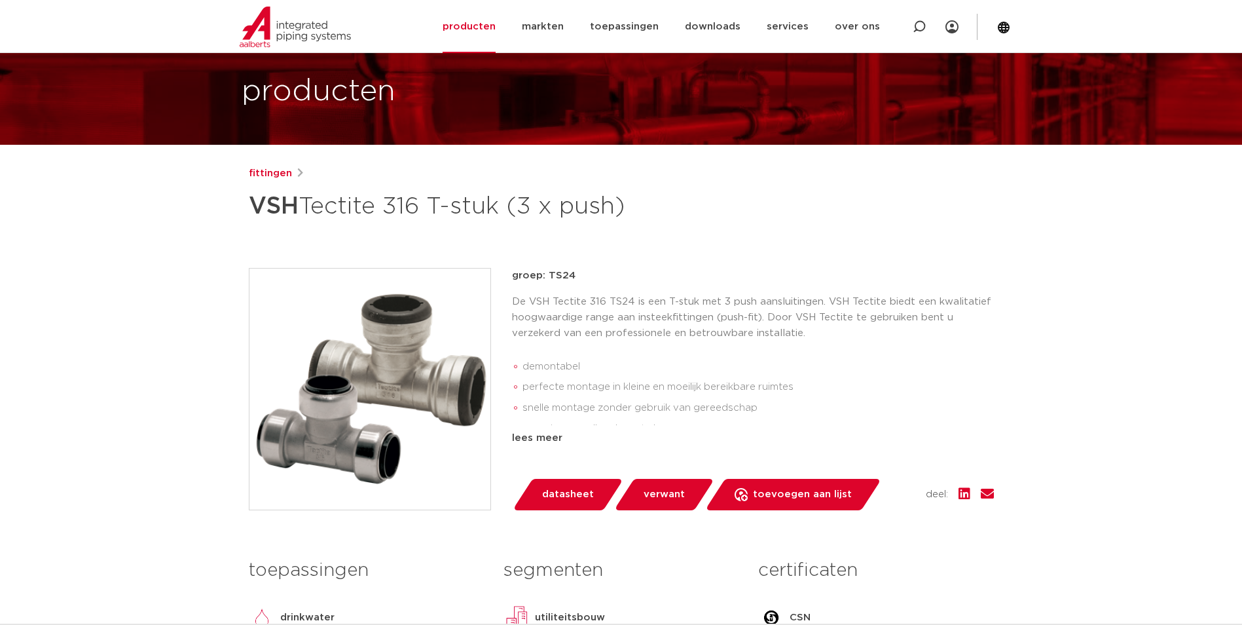
scroll to position [65, 0]
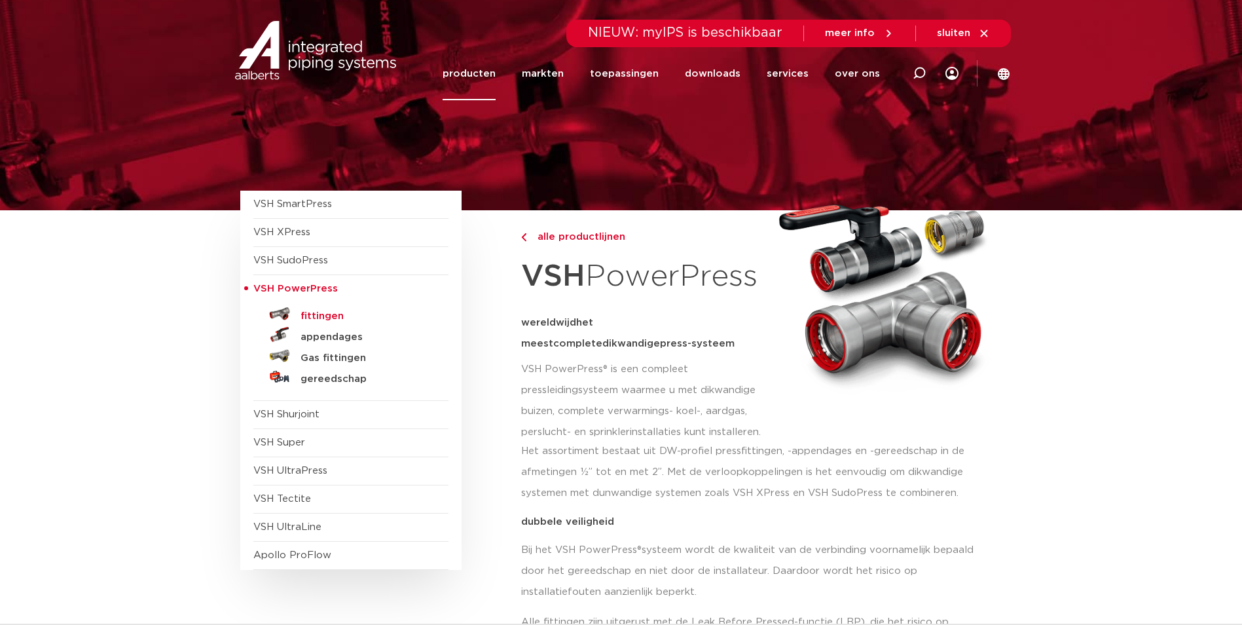
click at [323, 319] on h5 "fittingen" at bounding box center [365, 316] width 130 height 12
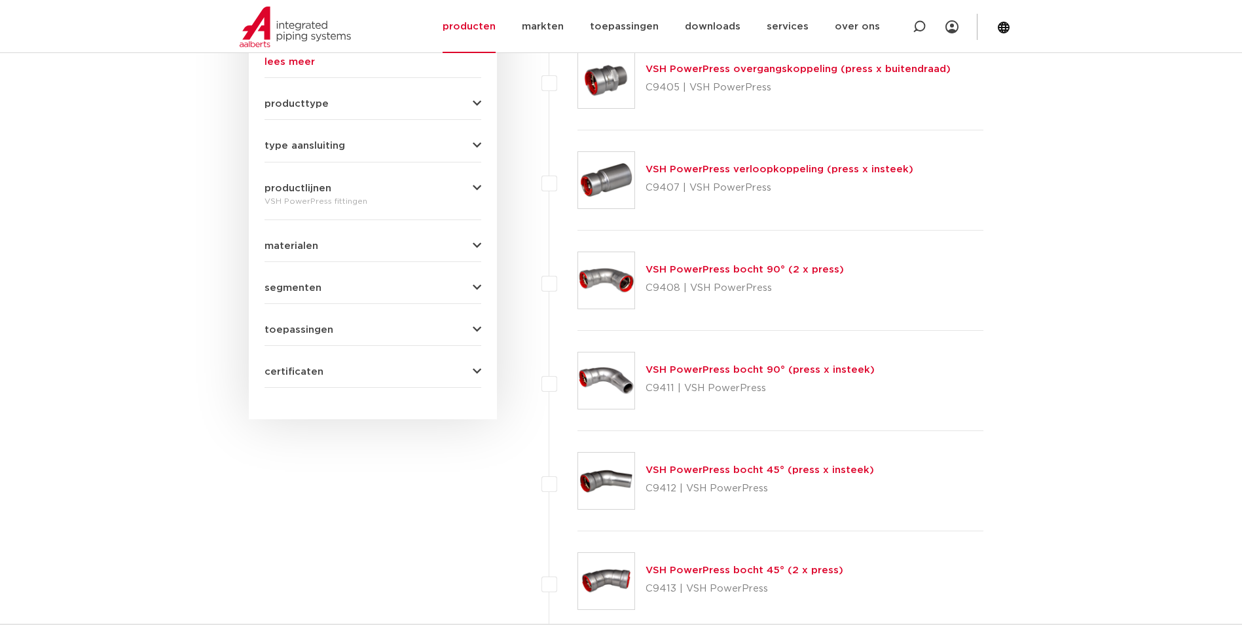
scroll to position [507, 0]
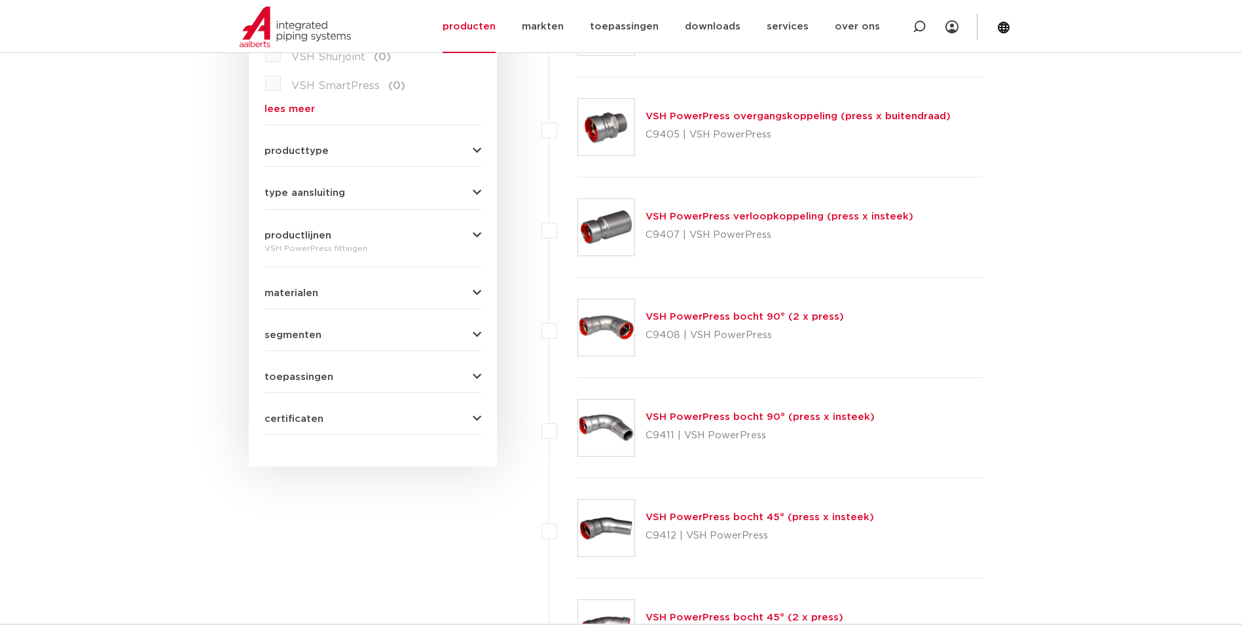
click at [361, 294] on button "materialen" at bounding box center [372, 293] width 217 height 10
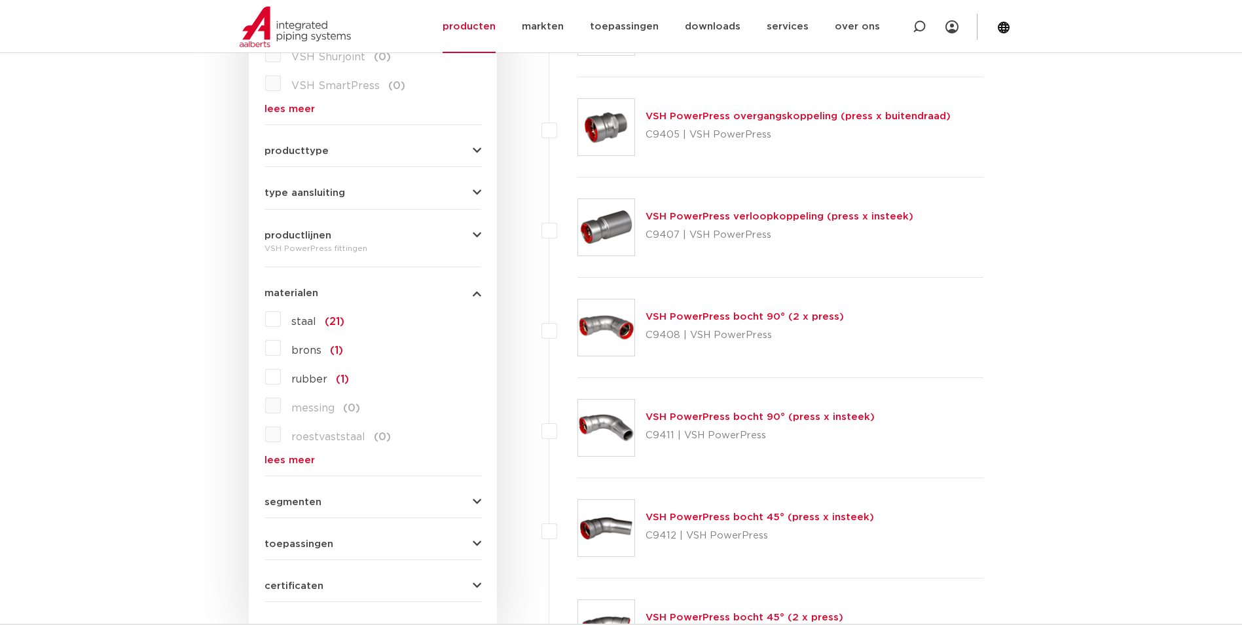
click at [297, 317] on span "staal" at bounding box center [303, 321] width 25 height 10
click at [0, 0] on input "staal (21)" at bounding box center [0, 0] width 0 height 0
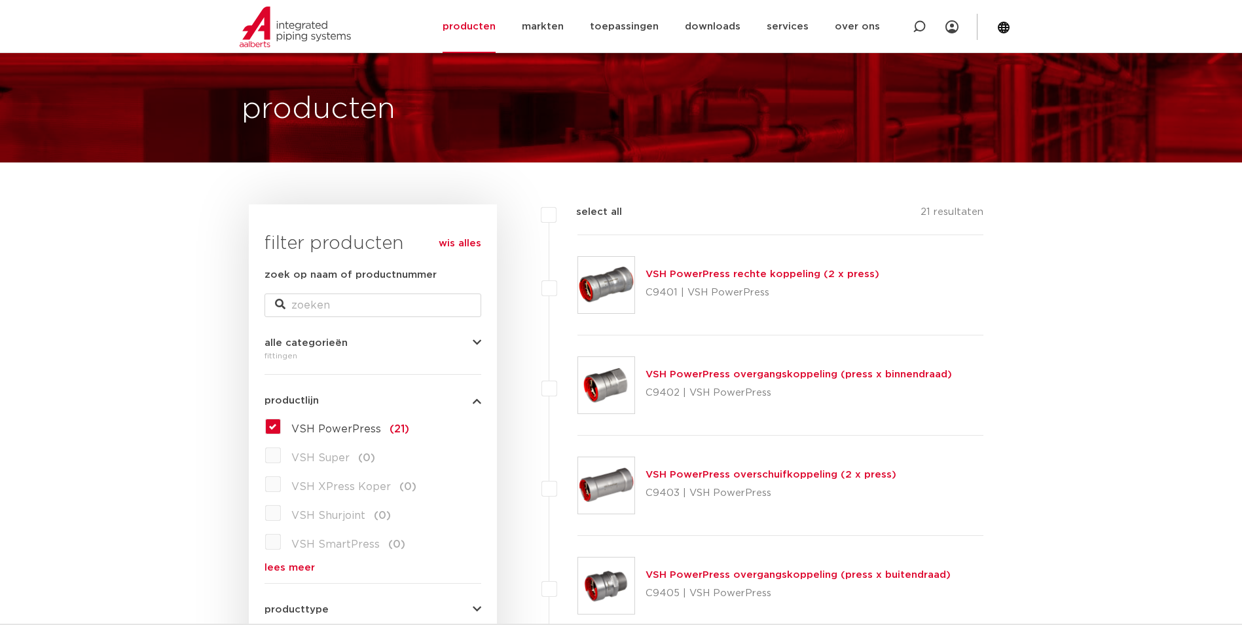
click at [721, 276] on link "VSH PowerPress rechte koppeling (2 x press)" at bounding box center [762, 274] width 234 height 10
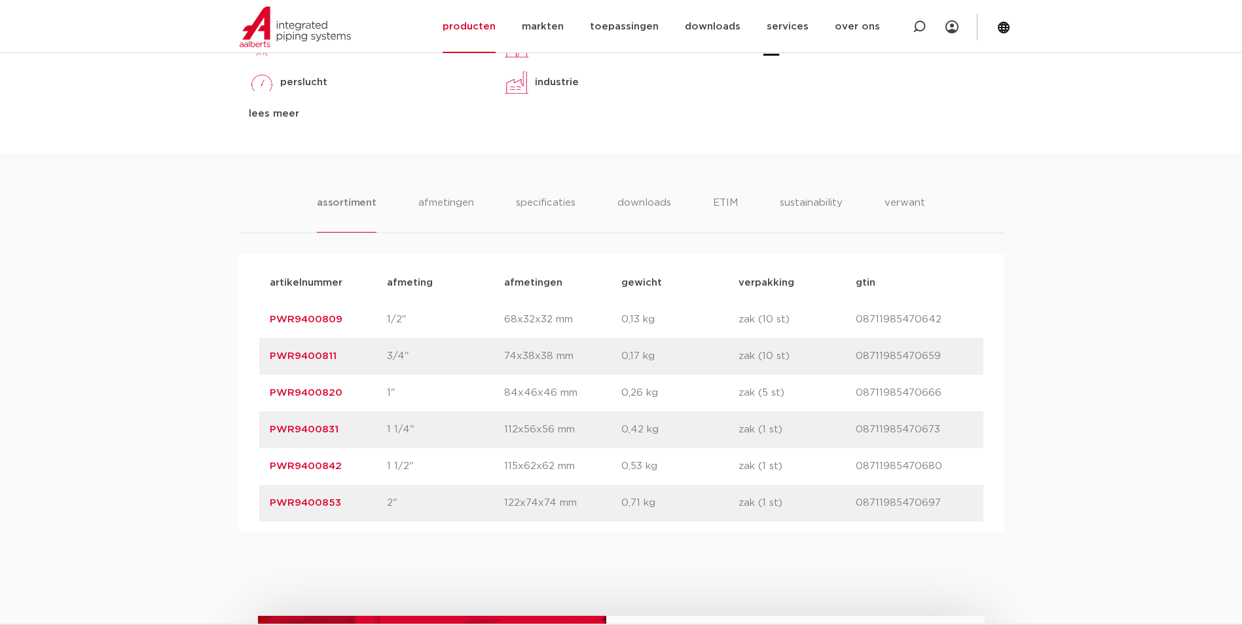
scroll to position [786, 0]
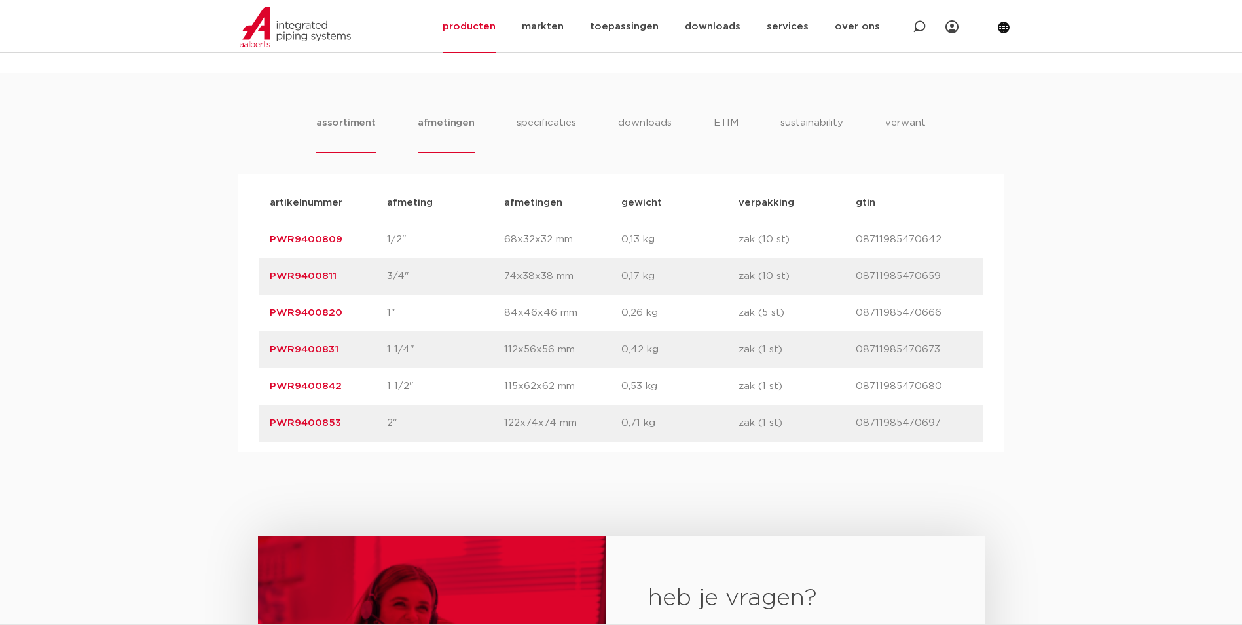
click at [457, 121] on li "afmetingen" at bounding box center [446, 133] width 57 height 37
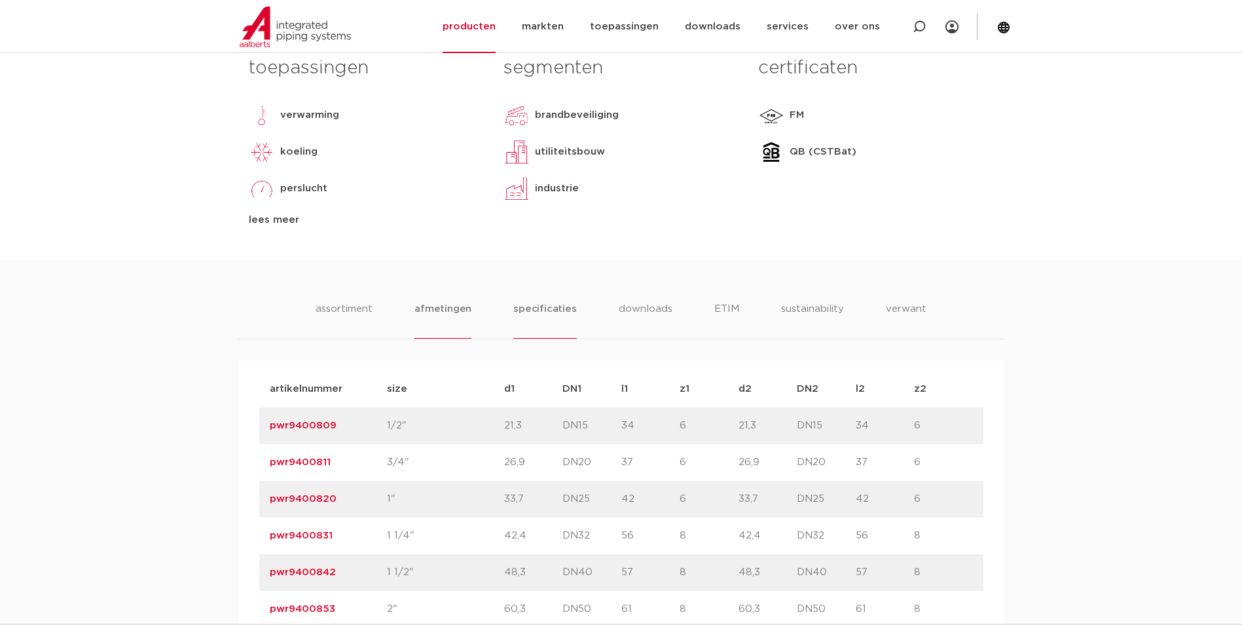
scroll to position [589, 0]
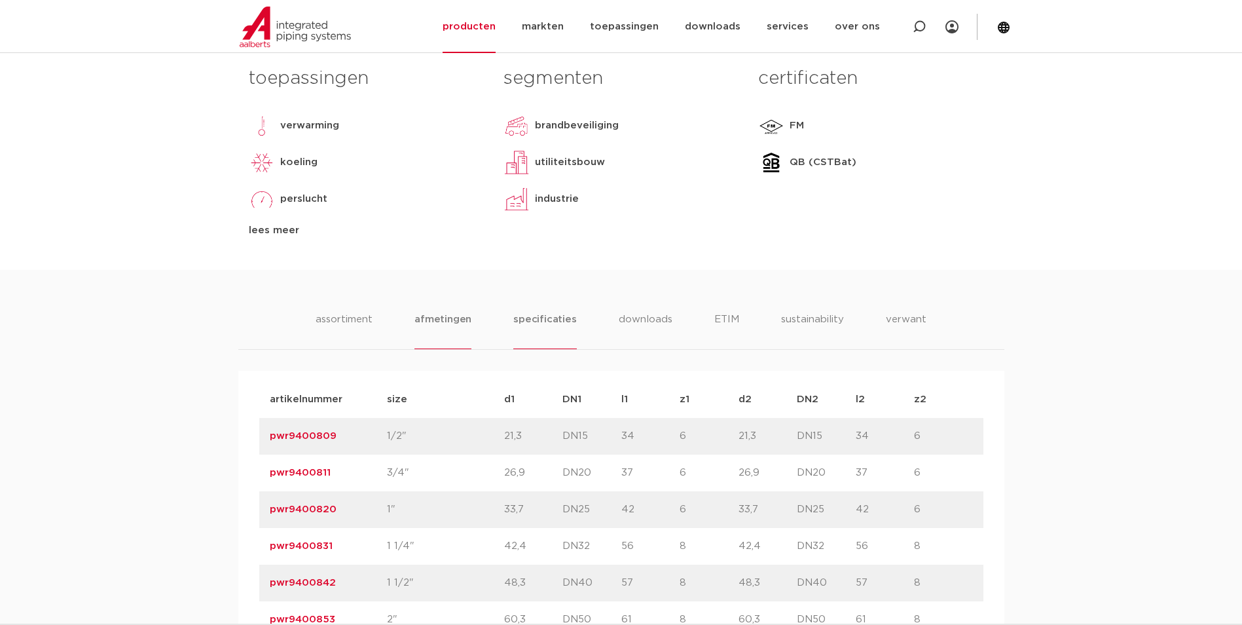
click at [529, 324] on li "specificaties" at bounding box center [544, 330] width 63 height 37
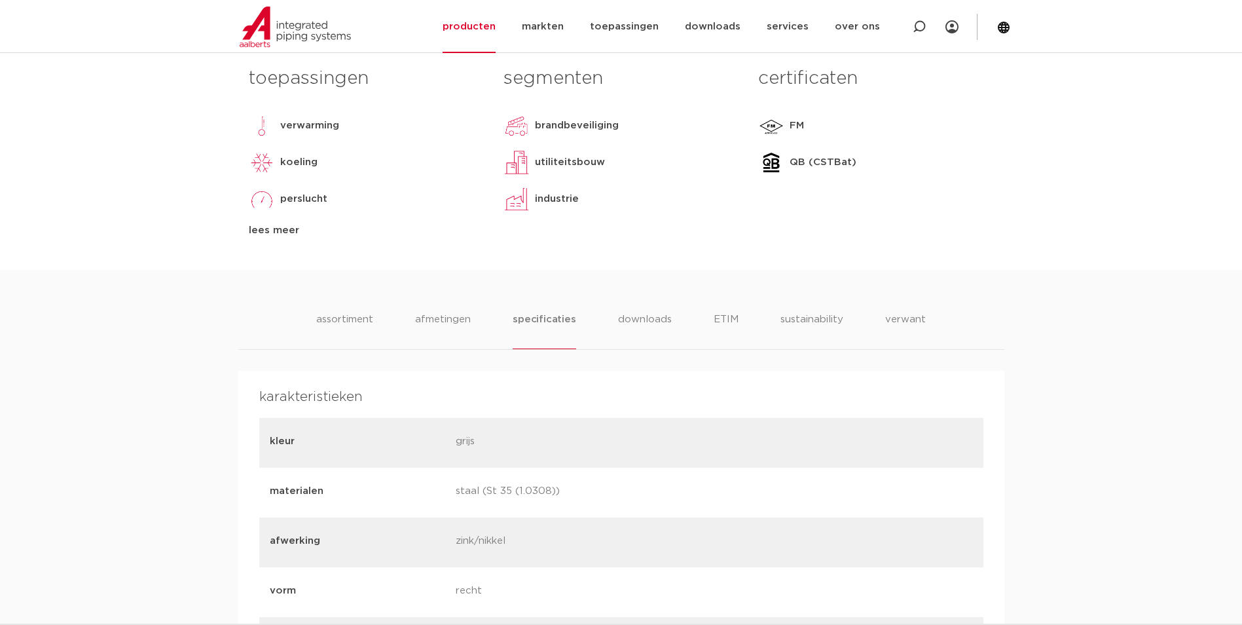
click at [659, 327] on li "downloads" at bounding box center [644, 330] width 54 height 37
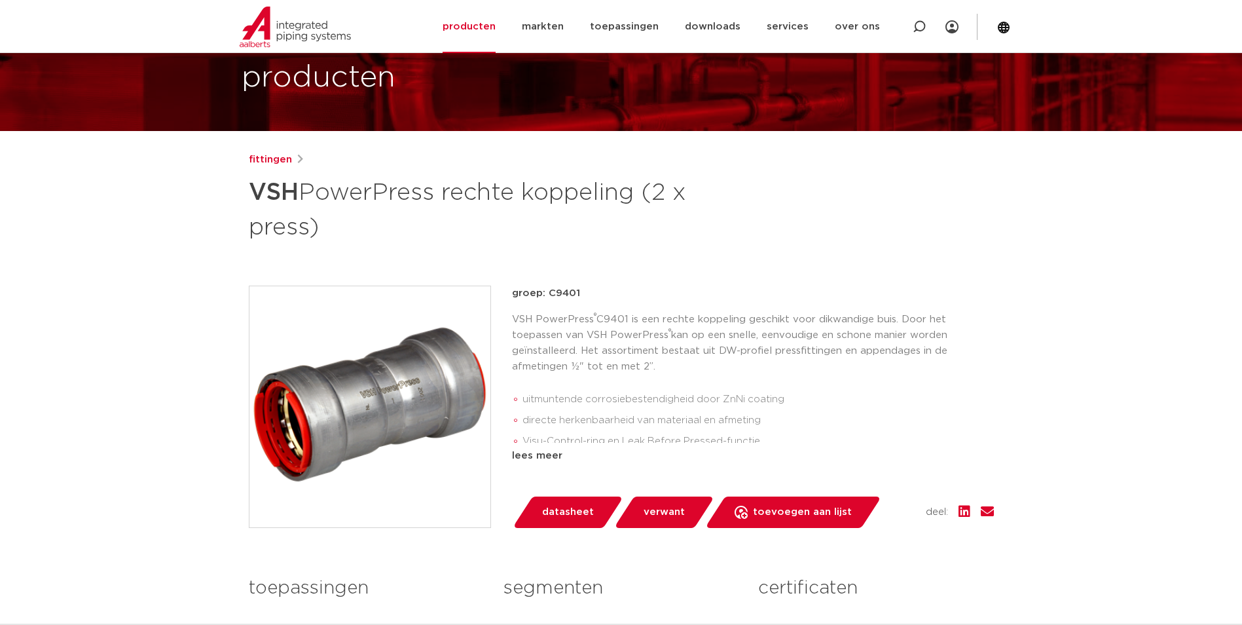
scroll to position [65, 0]
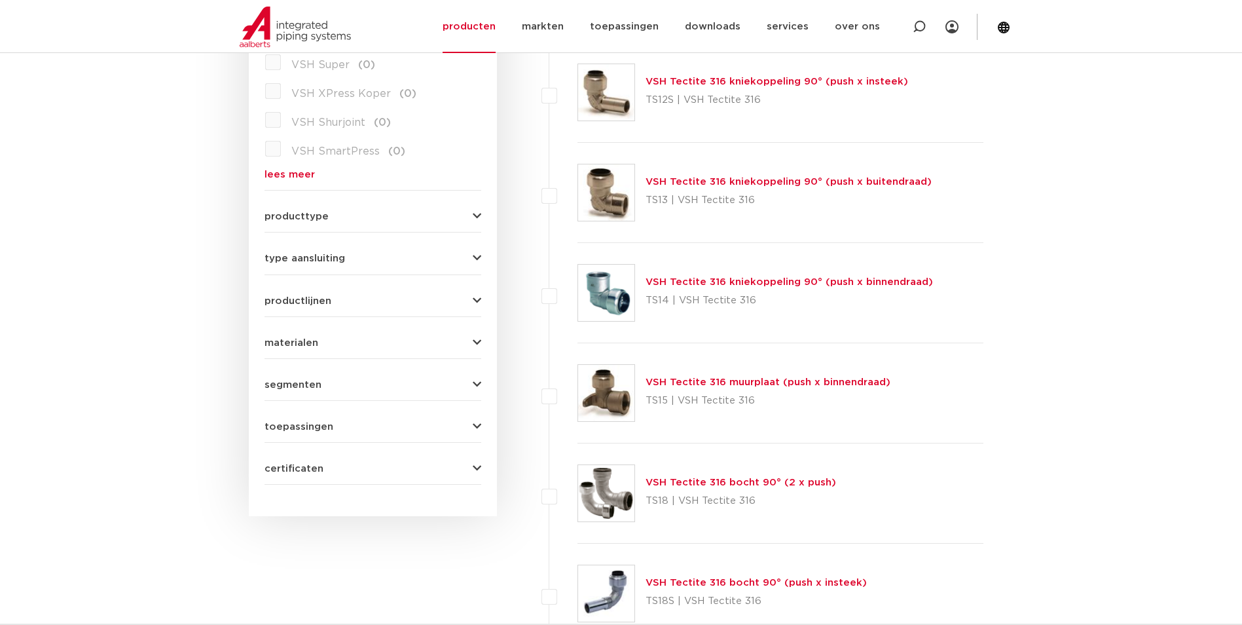
scroll to position [48, 0]
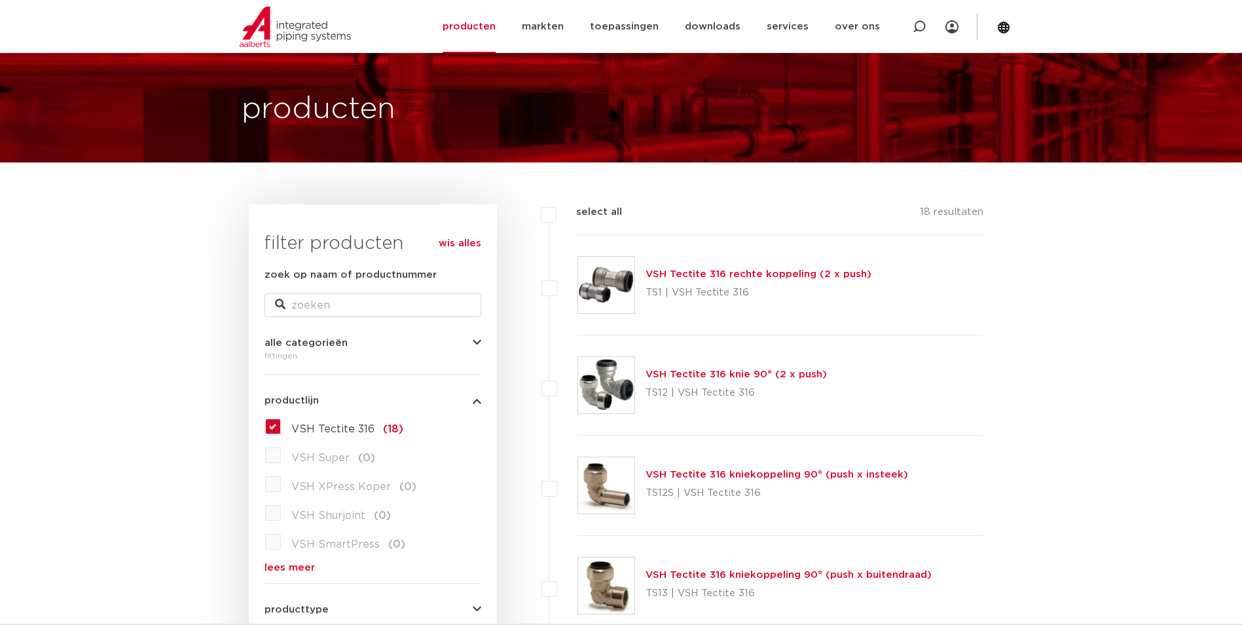
click at [842, 276] on link "VSH Tectite 316 rechte koppeling (2 x push)" at bounding box center [758, 274] width 226 height 10
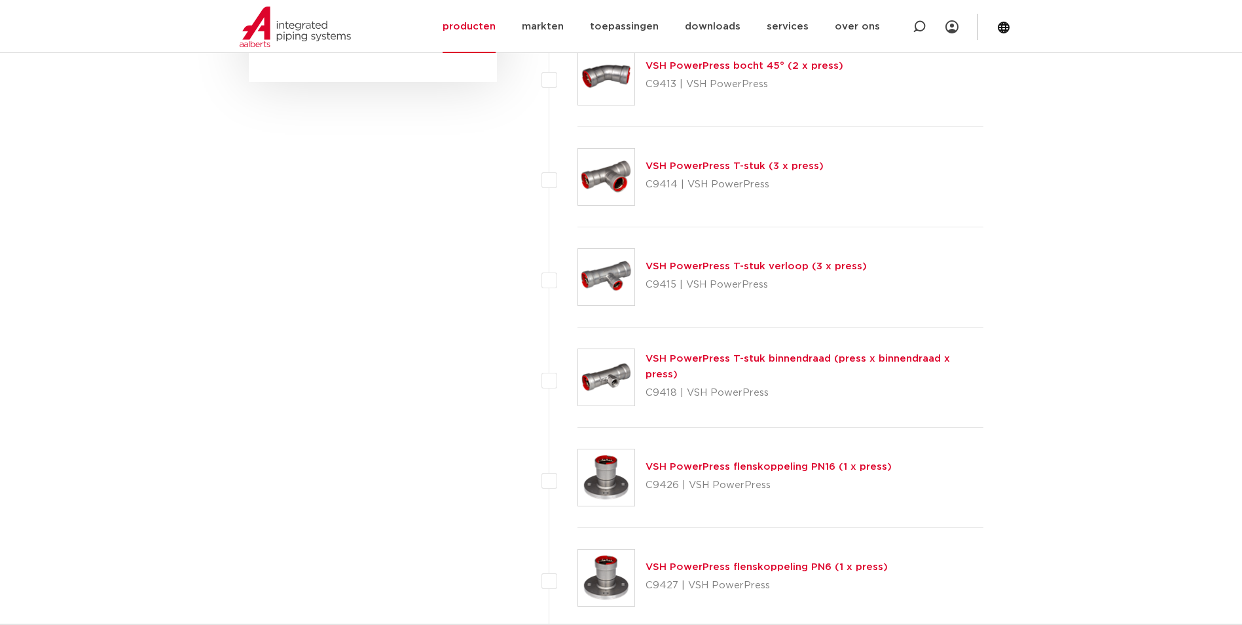
scroll to position [1096, 0]
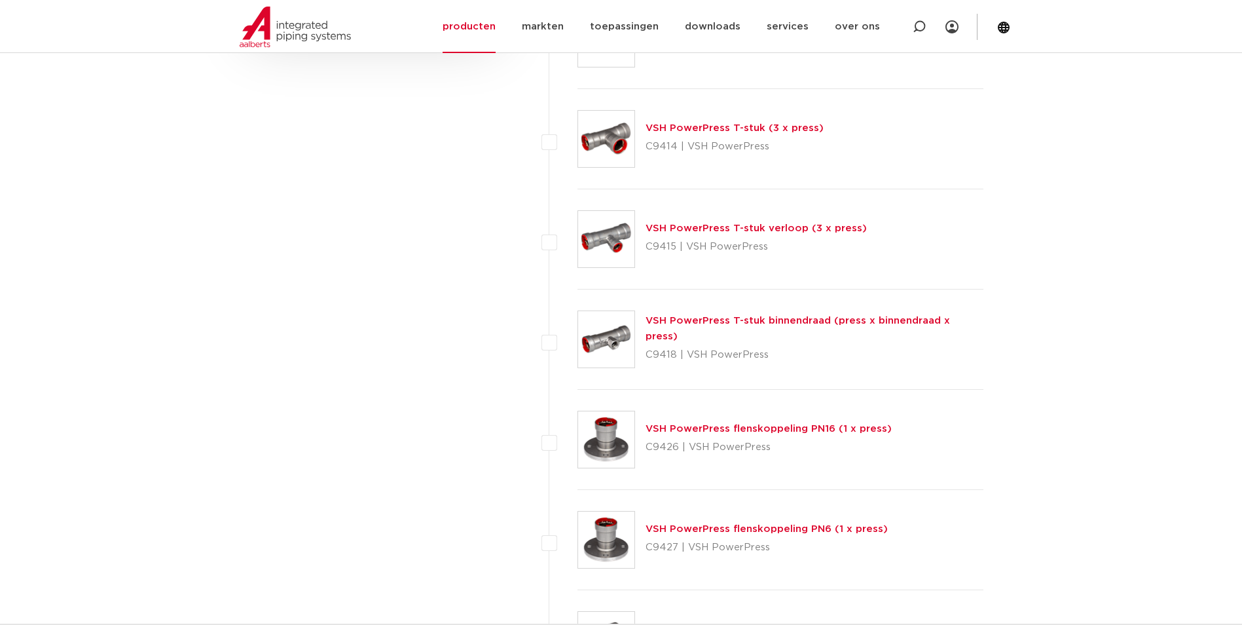
click at [717, 130] on link "VSH PowerPress T-stuk (3 x press)" at bounding box center [734, 128] width 178 height 10
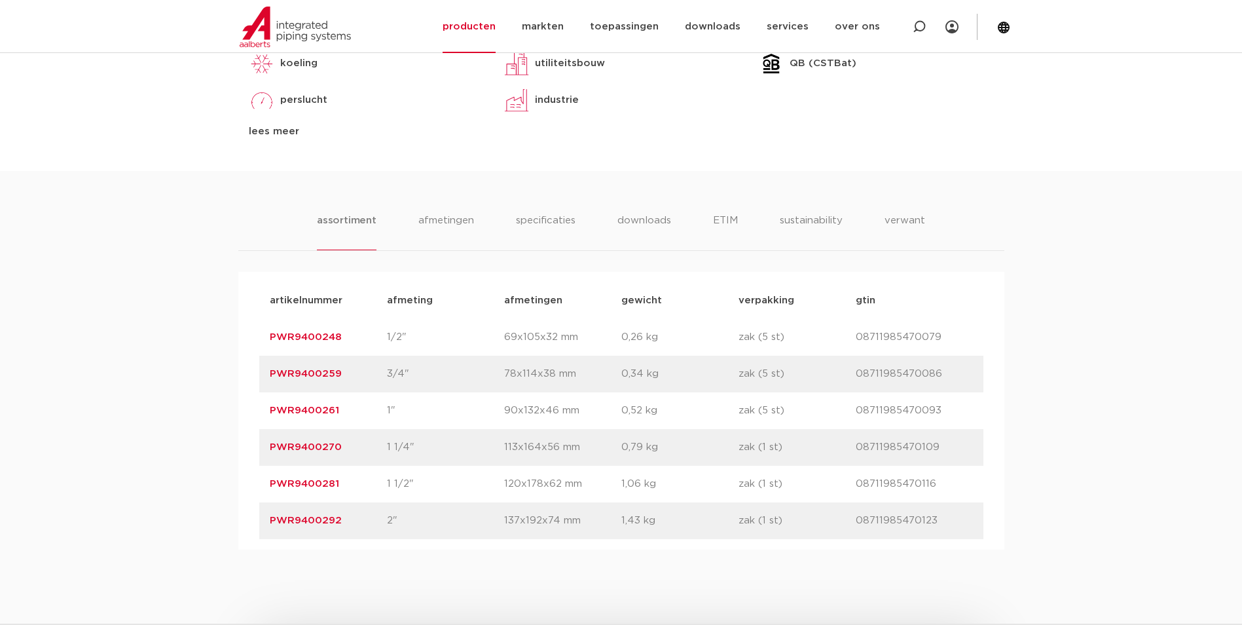
scroll to position [720, 0]
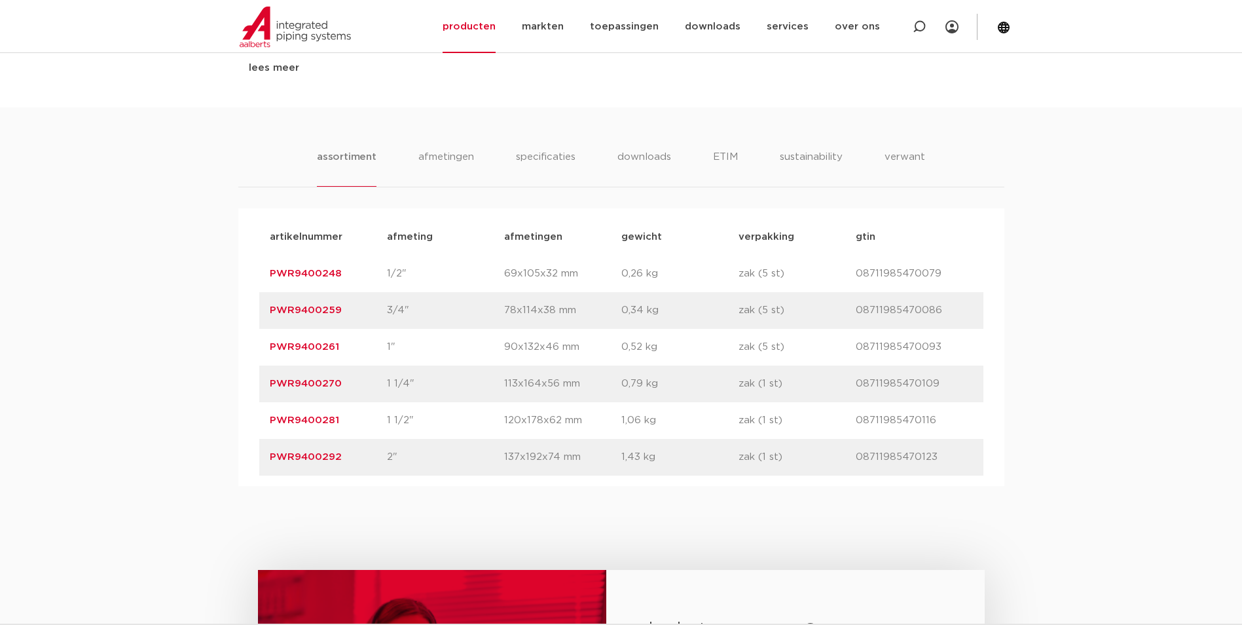
drag, startPoint x: 347, startPoint y: 385, endPoint x: 236, endPoint y: 389, distance: 111.4
click at [236, 389] on div "assortiment [GEOGRAPHIC_DATA] specificaties downloads ETIM sustainability verwa…" at bounding box center [621, 296] width 1242 height 378
copy link "PWR9400270"
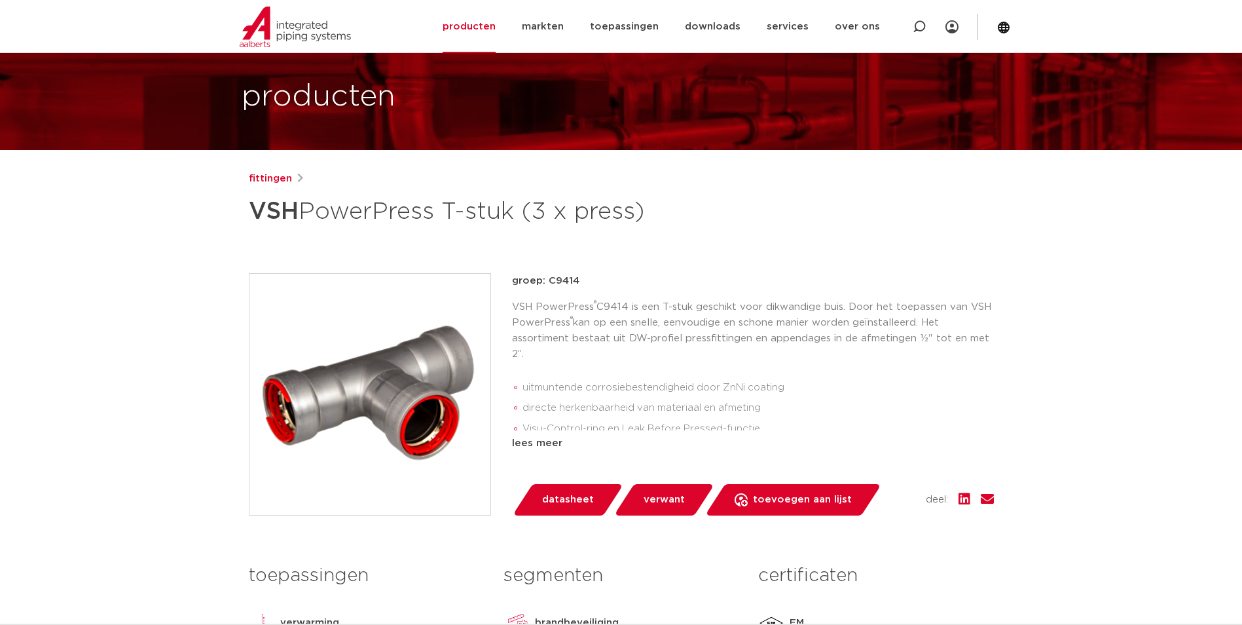
scroll to position [0, 0]
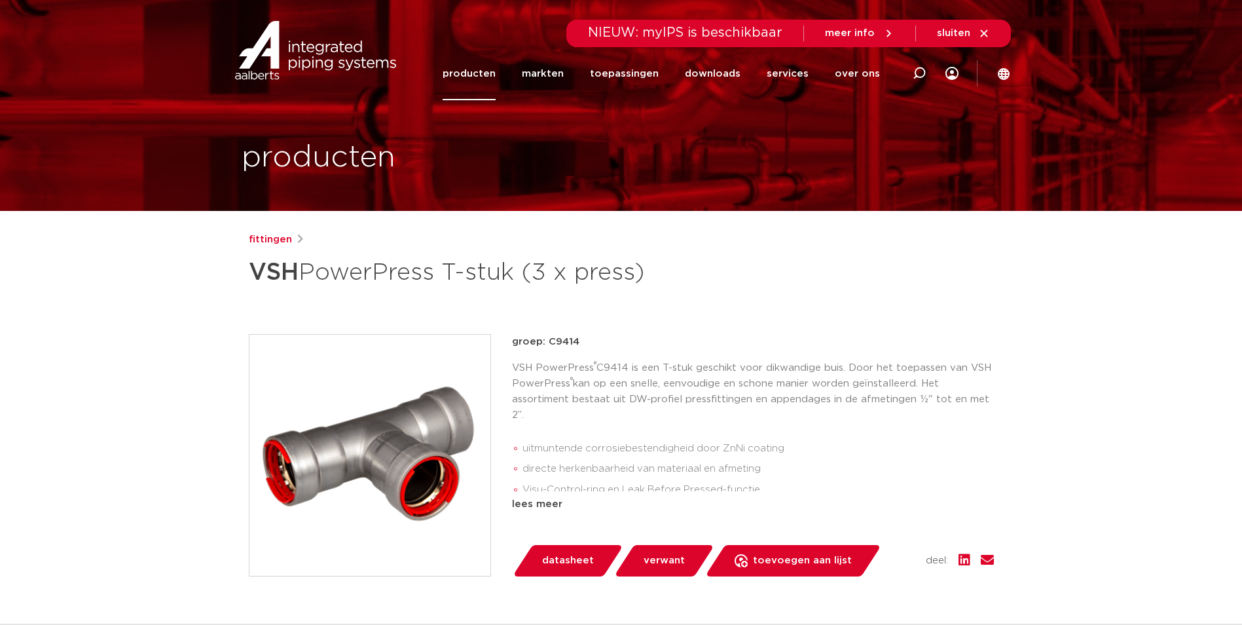
click at [920, 488] on li "Visu-Control-ring en Leak Before Pressed-functie" at bounding box center [757, 489] width 471 height 21
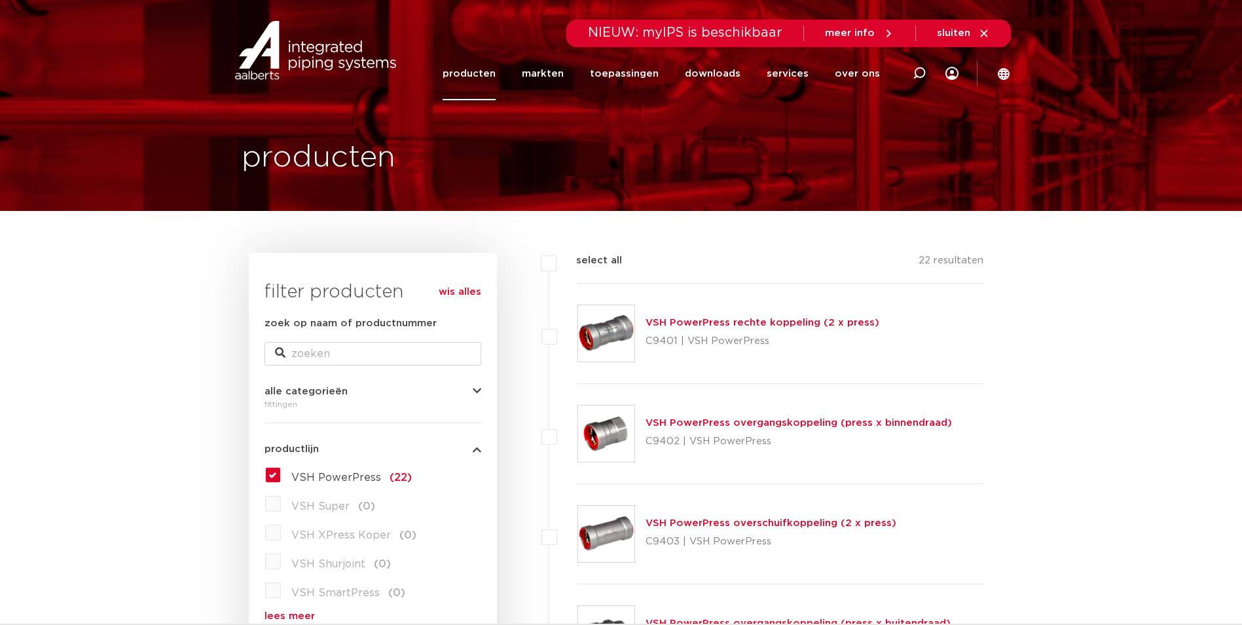
click at [472, 84] on link "producten" at bounding box center [469, 73] width 53 height 53
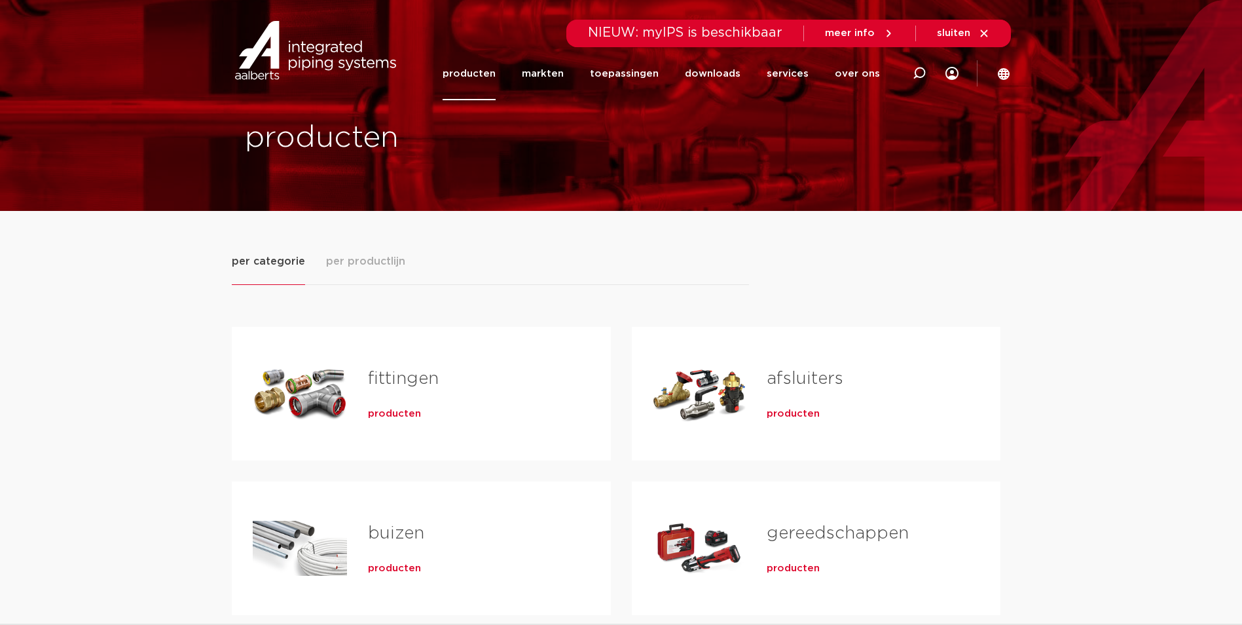
click at [407, 415] on span "producten" at bounding box center [394, 413] width 53 height 13
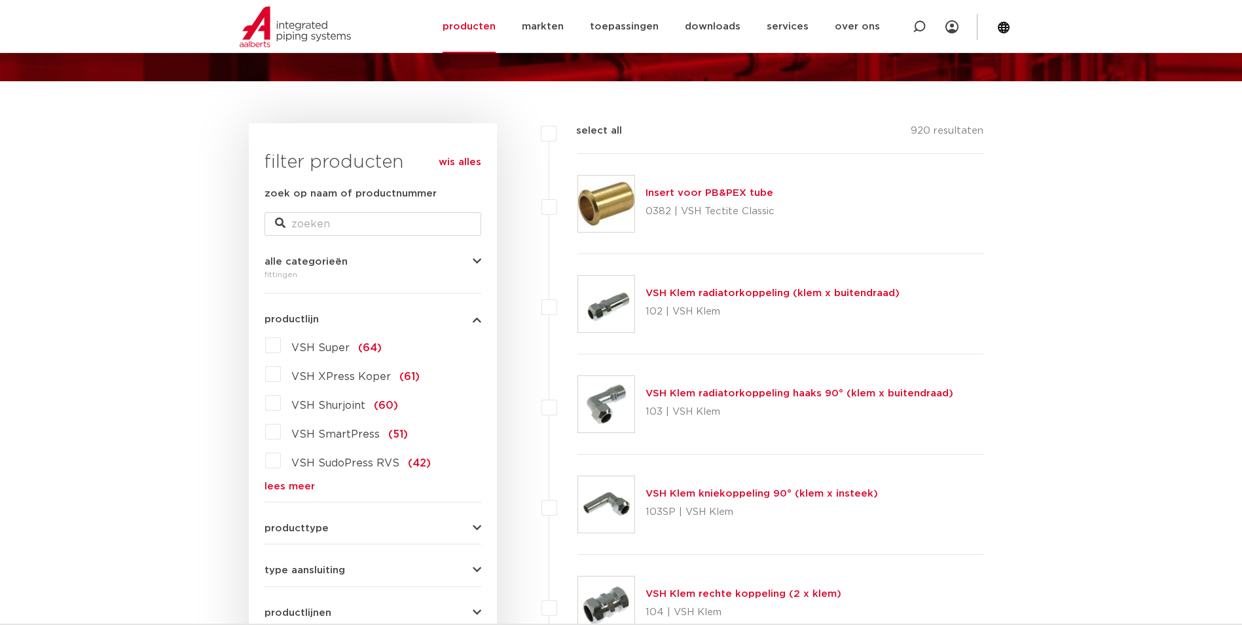
scroll to position [131, 0]
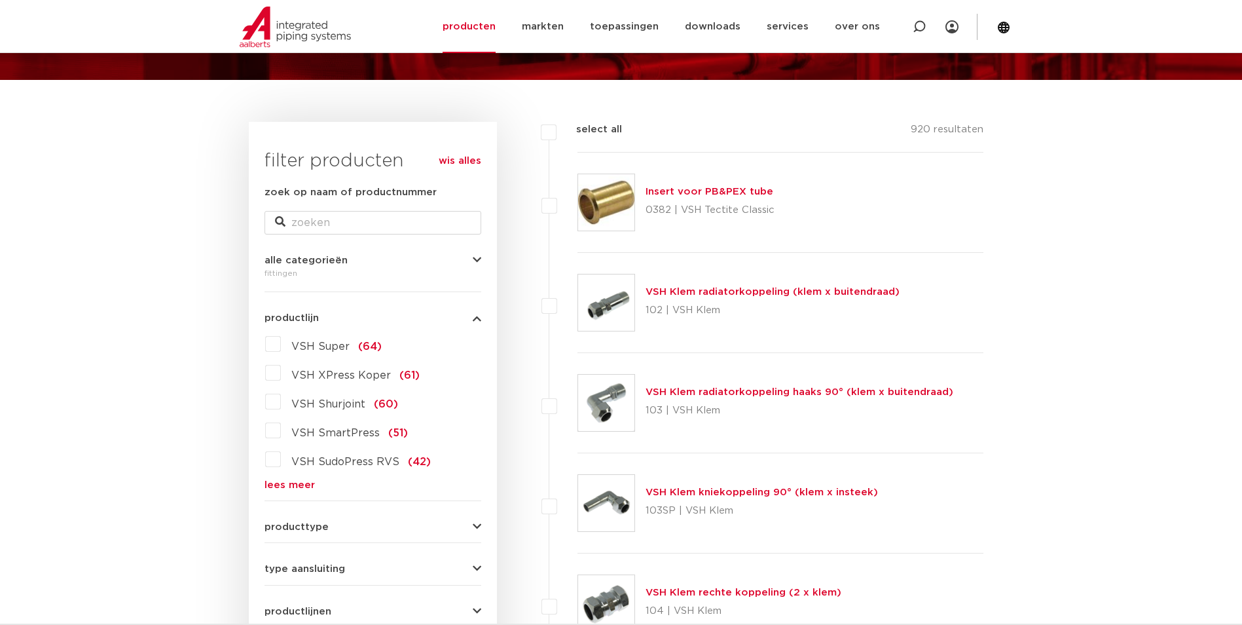
click at [319, 462] on span "VSH SudoPress RVS" at bounding box center [345, 461] width 108 height 10
click at [0, 0] on input "VSH SudoPress RVS (42)" at bounding box center [0, 0] width 0 height 0
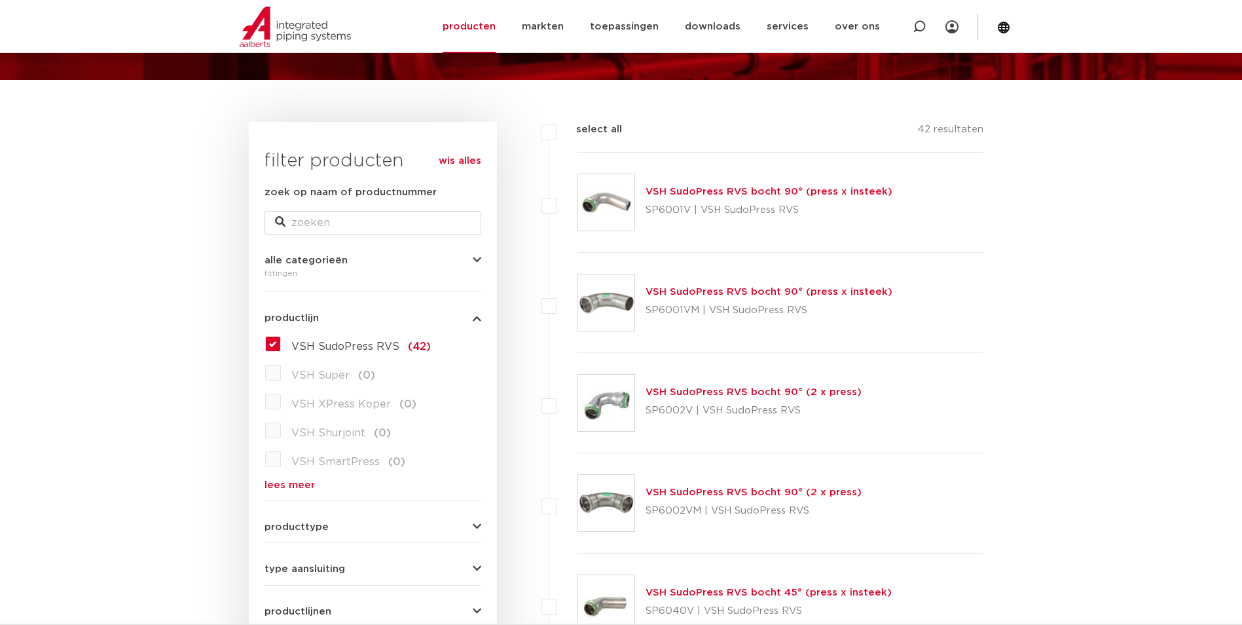
click at [274, 353] on div "VSH SudoPress RVS (42) VSH Super (0) VSH XPress Koper (0) VSH Shurjoint (0) VSH…" at bounding box center [372, 411] width 217 height 156
click at [281, 347] on label "VSH SudoPress RVS (42)" at bounding box center [356, 343] width 150 height 21
click at [0, 0] on input "VSH SudoPress RVS (42)" at bounding box center [0, 0] width 0 height 0
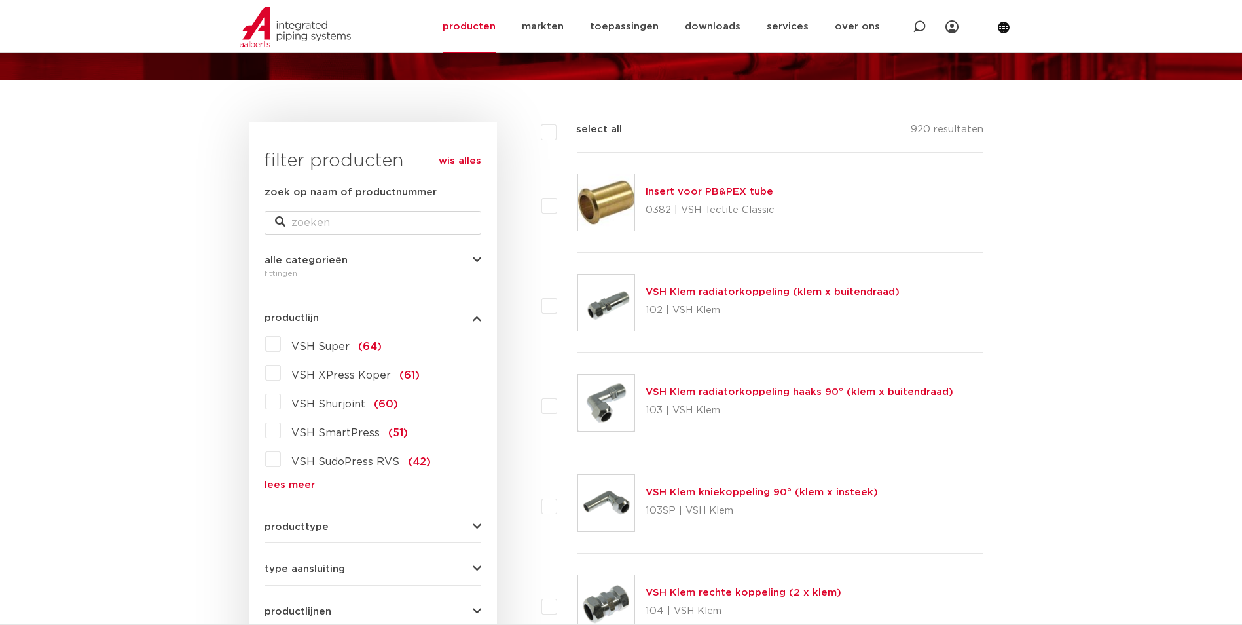
click at [299, 480] on link "lees meer" at bounding box center [372, 485] width 217 height 10
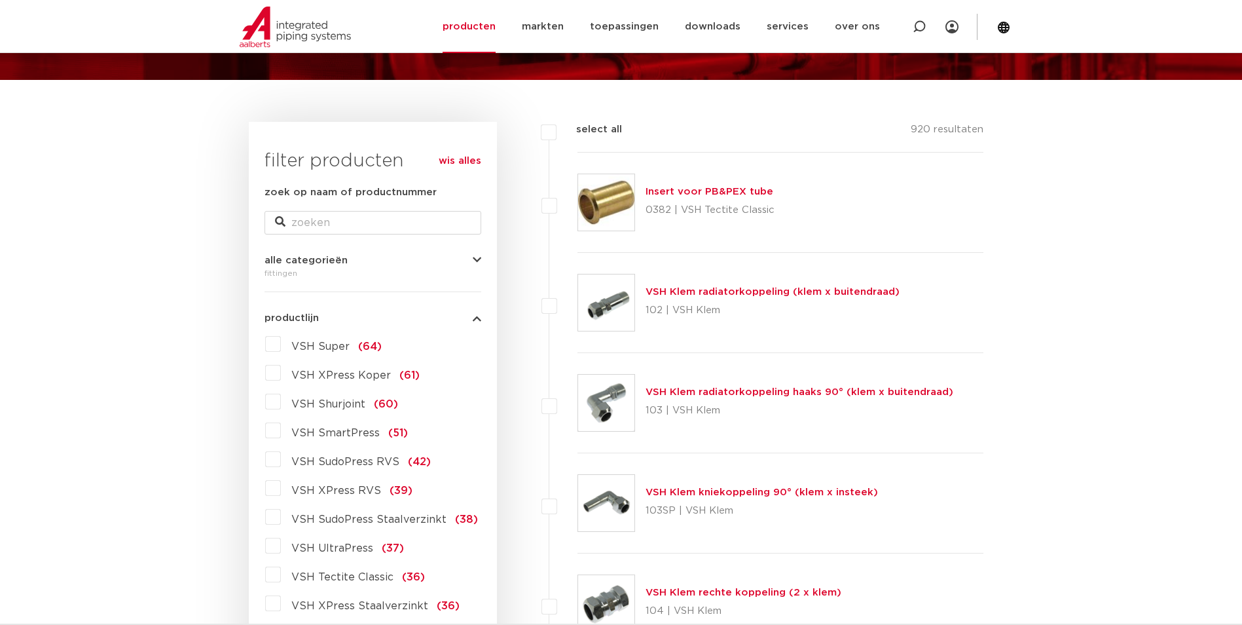
click at [347, 493] on span "VSH XPress RVS" at bounding box center [336, 490] width 90 height 10
click at [0, 0] on input "VSH XPress RVS (39)" at bounding box center [0, 0] width 0 height 0
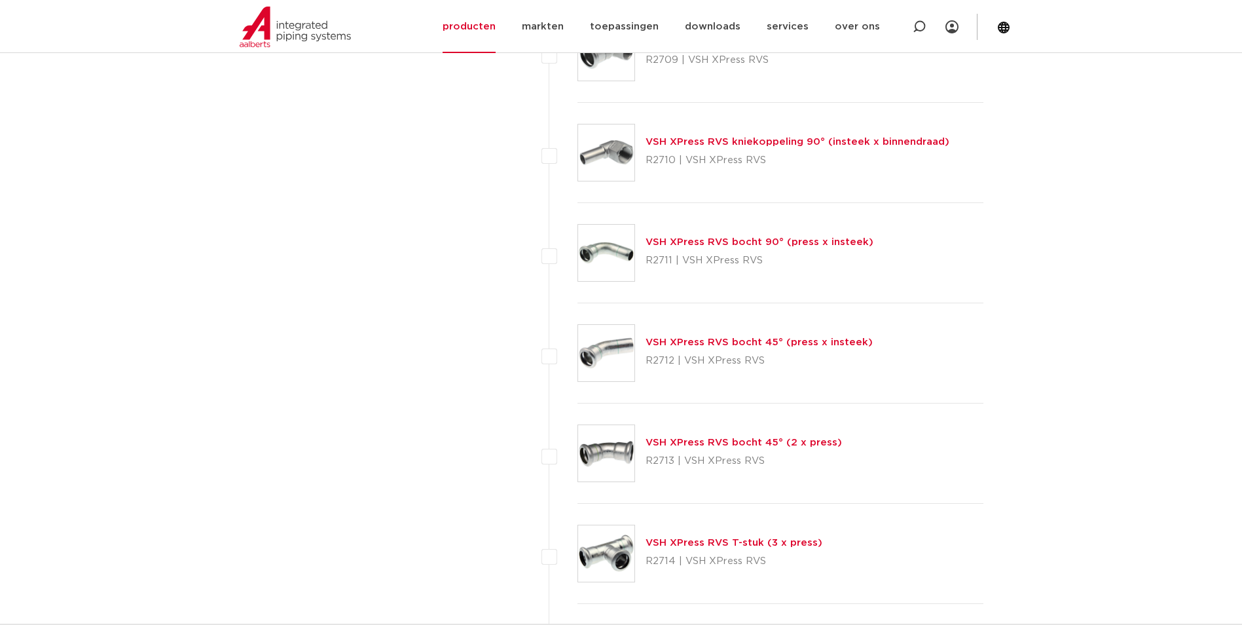
scroll to position [1309, 0]
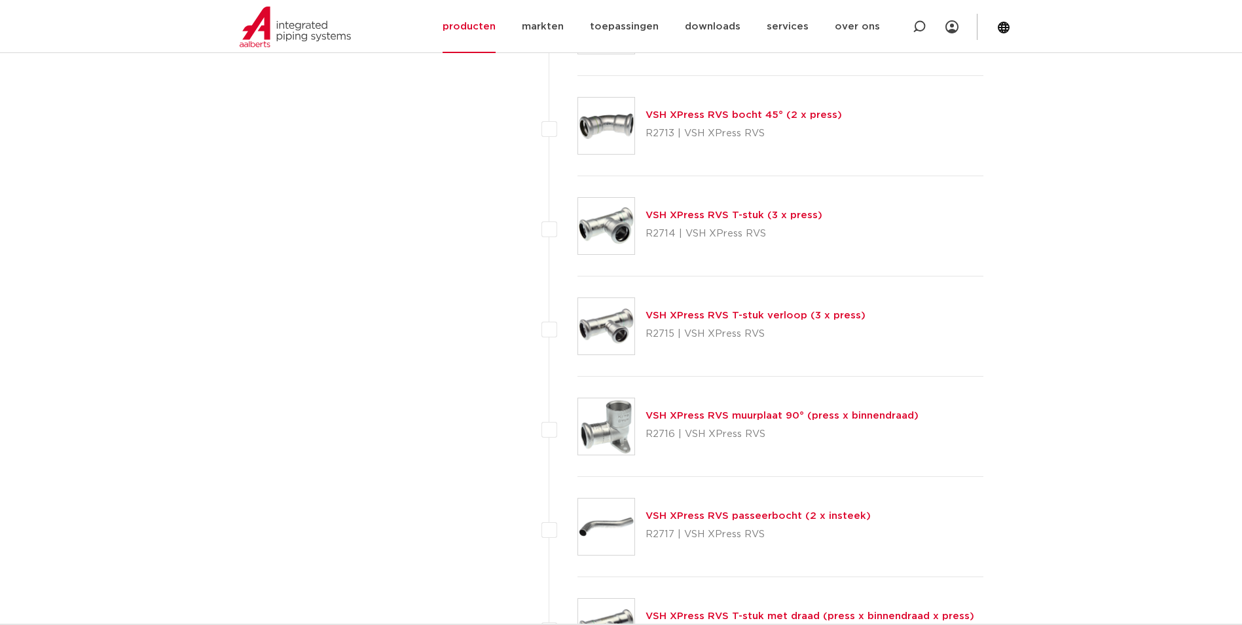
click at [730, 215] on link "VSH XPress RVS T-stuk (3 x press)" at bounding box center [733, 215] width 177 height 10
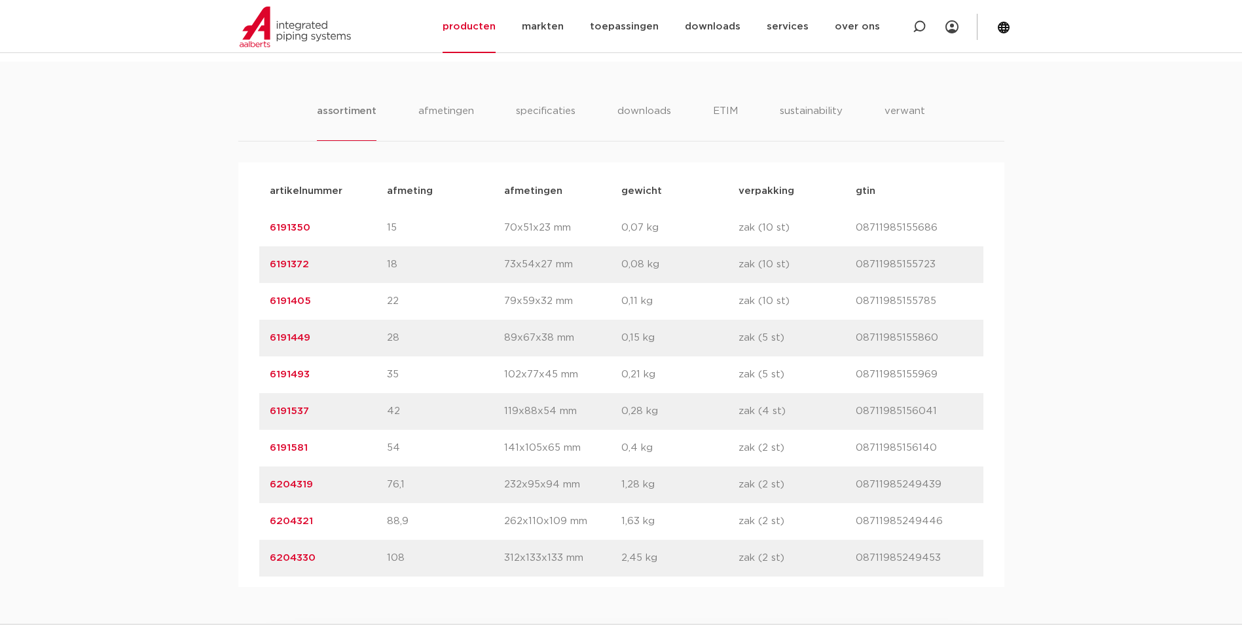
scroll to position [786, 0]
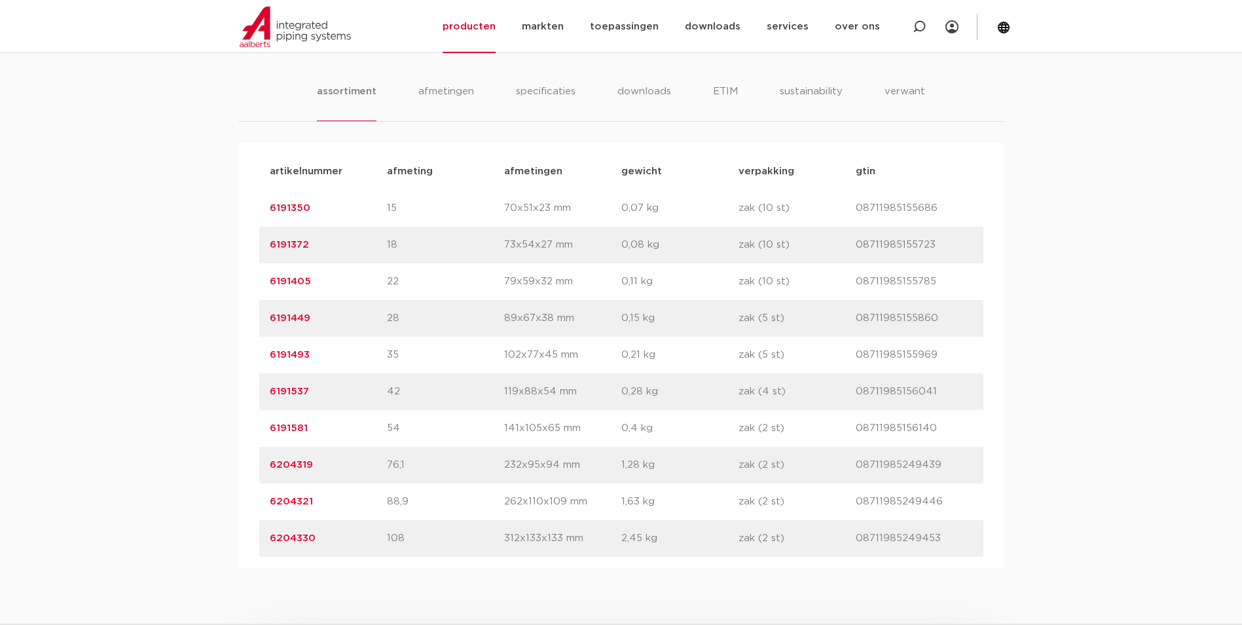
drag, startPoint x: 321, startPoint y: 321, endPoint x: 254, endPoint y: 320, distance: 67.4
click at [254, 320] on div "artikelnummer afmeting [GEOGRAPHIC_DATA] gewicht verpakking gtin artikelnummer …" at bounding box center [621, 355] width 766 height 424
copy link "6191449"
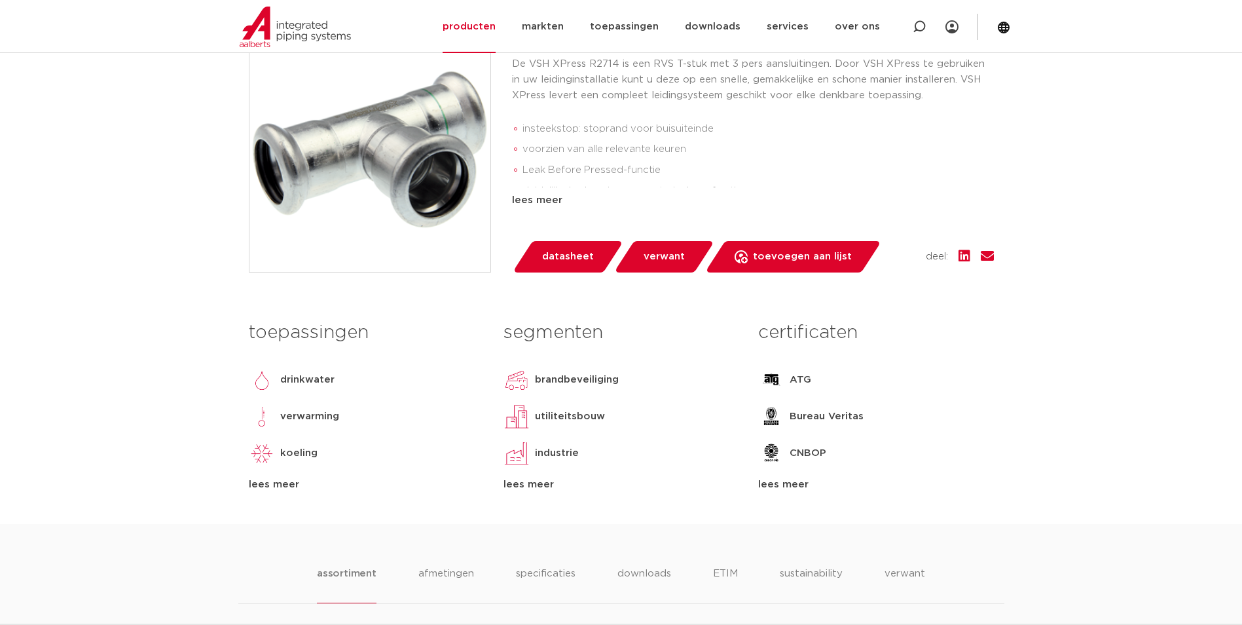
scroll to position [327, 0]
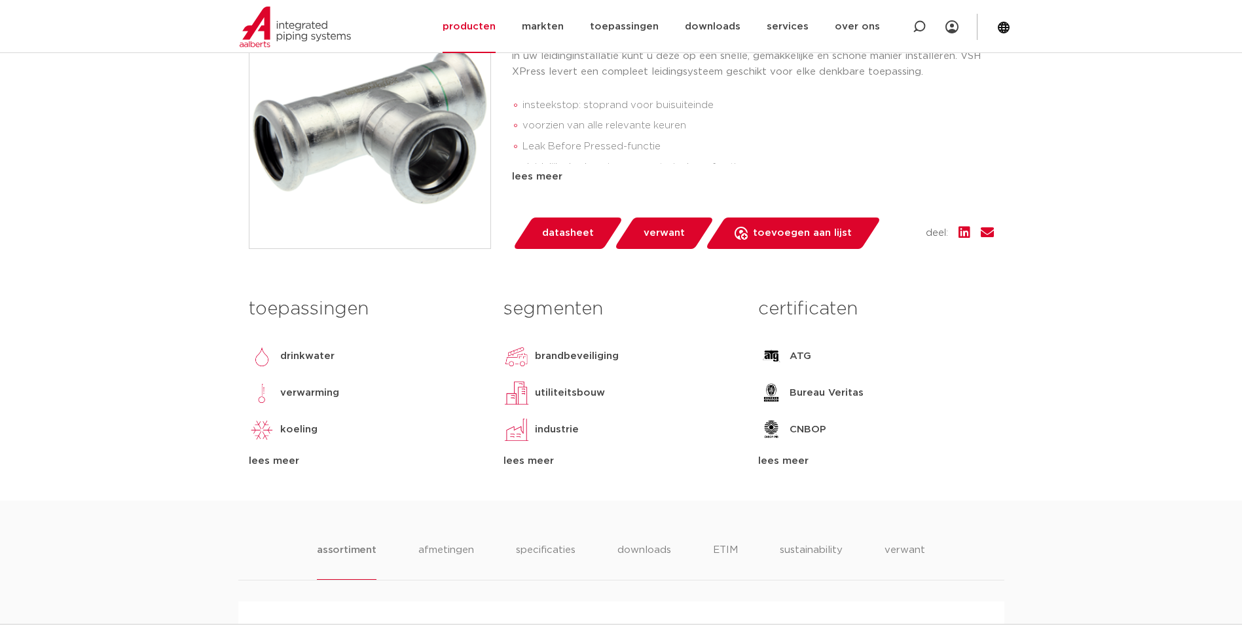
click at [395, 183] on img at bounding box center [369, 127] width 241 height 241
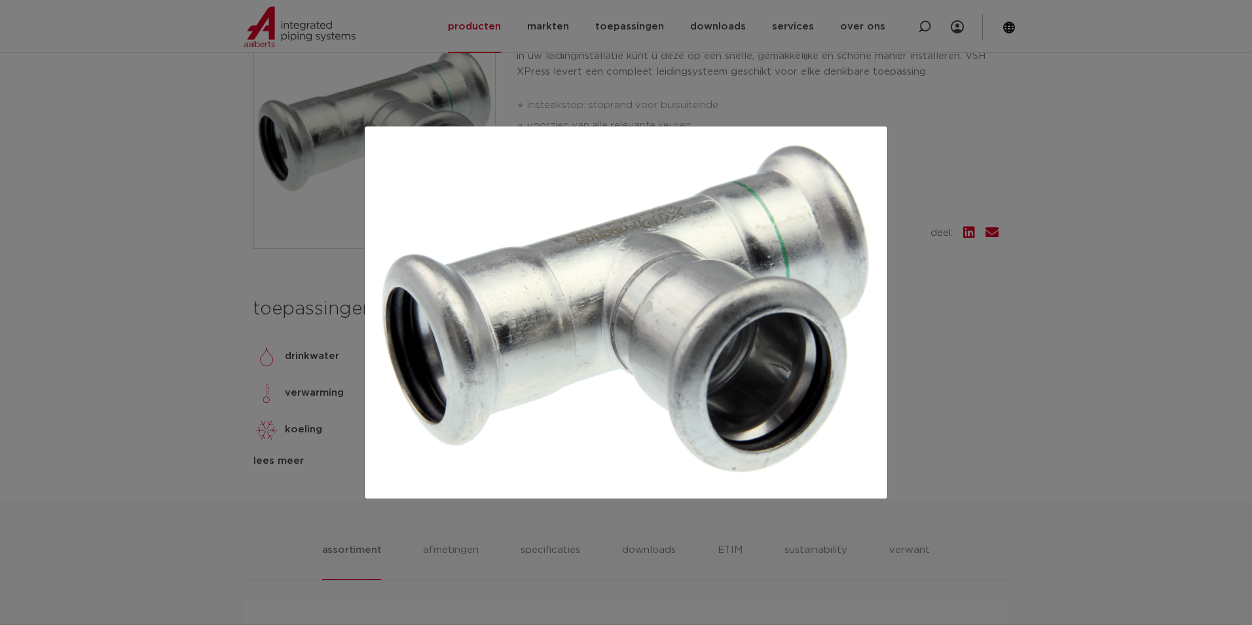
click at [1093, 306] on div at bounding box center [626, 312] width 1252 height 625
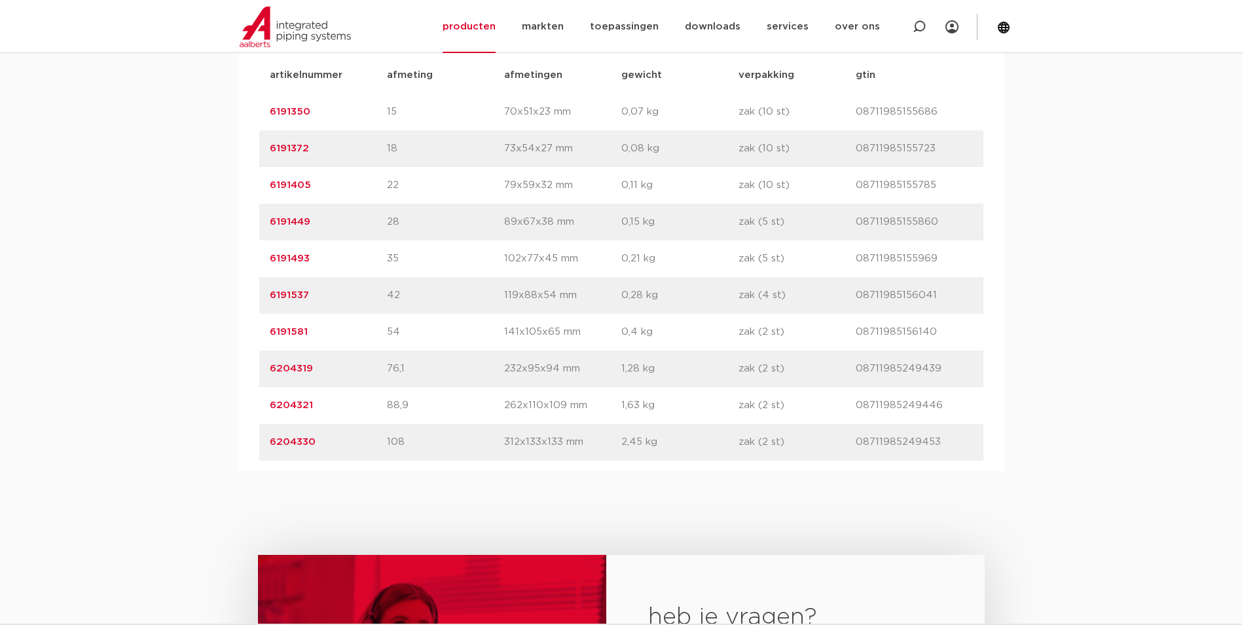
scroll to position [786, 0]
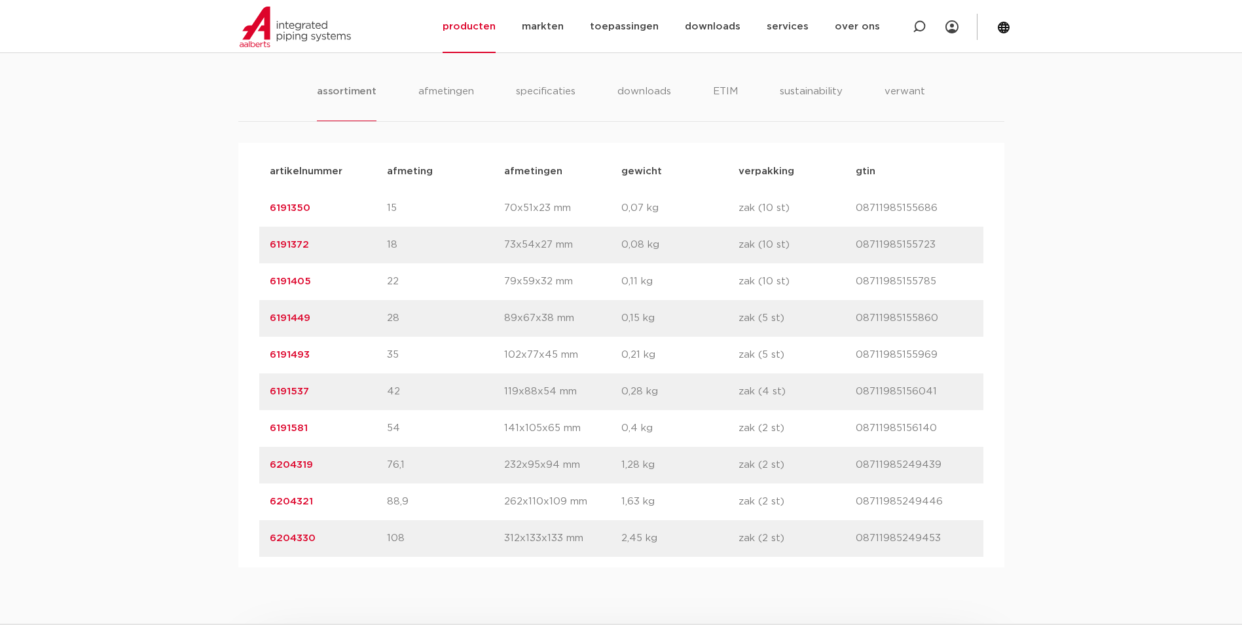
drag, startPoint x: 401, startPoint y: 320, endPoint x: 383, endPoint y: 320, distance: 18.3
click at [383, 320] on div "artikelnummer 6191449 afmeting 28 [GEOGRAPHIC_DATA] 89x67x38 mm gewicht 0,15 kg…" at bounding box center [621, 318] width 724 height 37
copy div "afmeting 28"
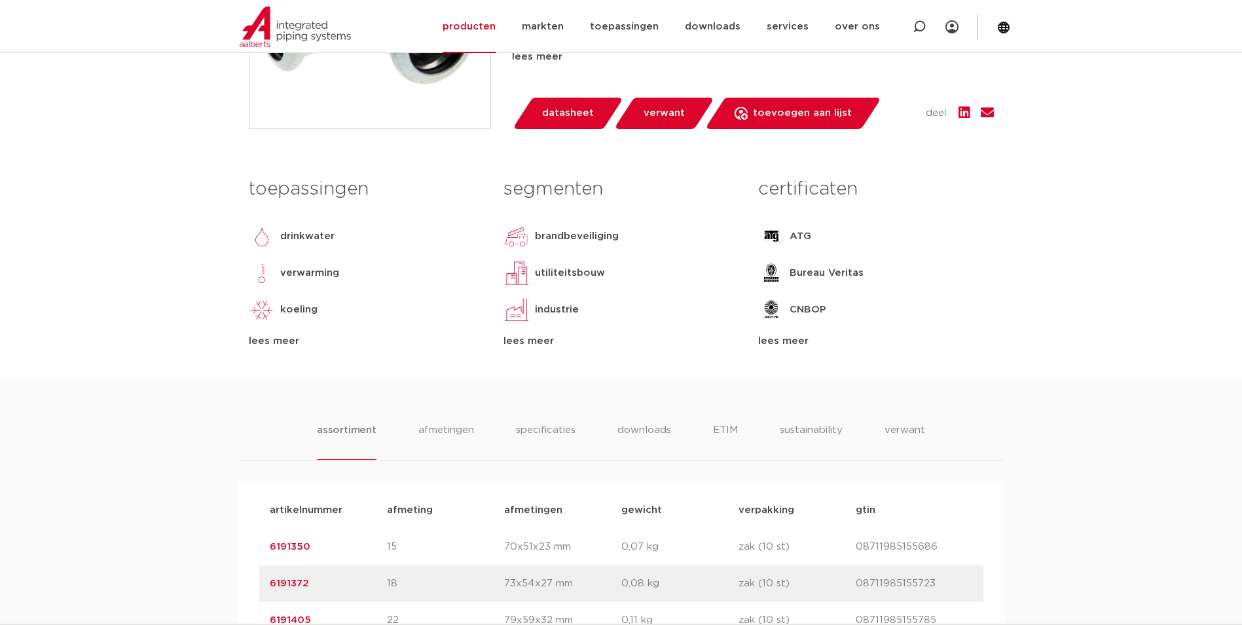
scroll to position [720, 0]
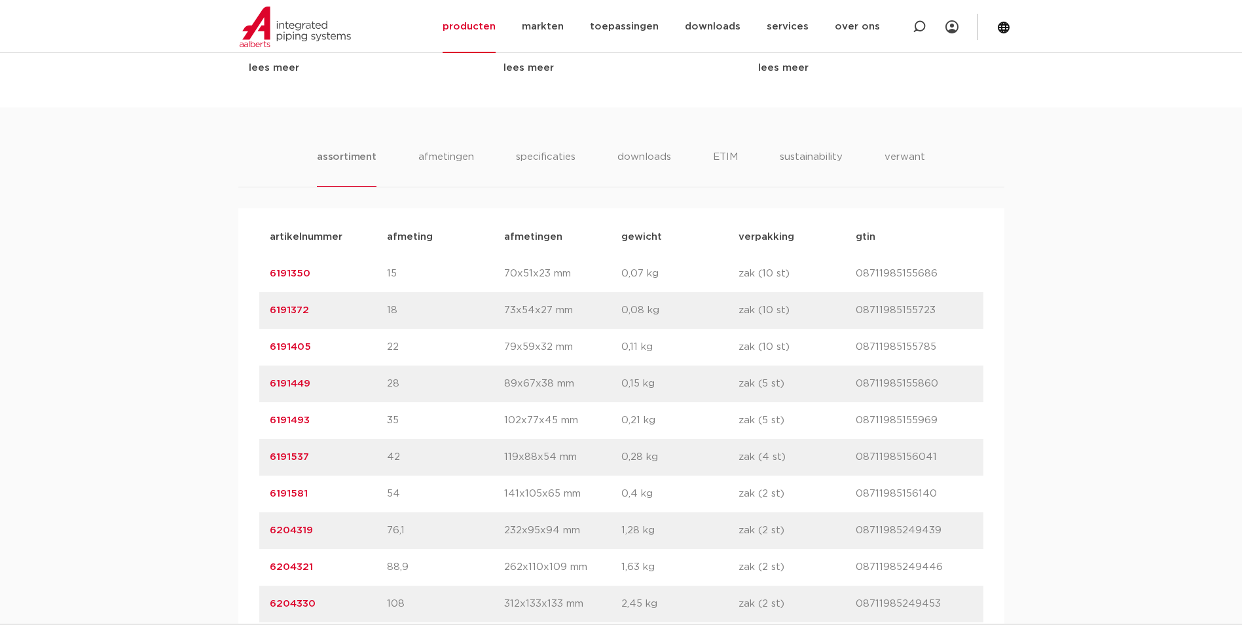
drag, startPoint x: 577, startPoint y: 389, endPoint x: 504, endPoint y: 382, distance: 73.0
click at [504, 382] on p "89x67x38 mm" at bounding box center [562, 384] width 117 height 16
copy p "89x67x38 mm"
drag, startPoint x: 654, startPoint y: 384, endPoint x: 620, endPoint y: 388, distance: 34.3
click at [620, 388] on div "artikelnummer 6191449 afmeting 28 [GEOGRAPHIC_DATA] 89x67x38 mm gewicht 0,15 kg…" at bounding box center [621, 383] width 724 height 37
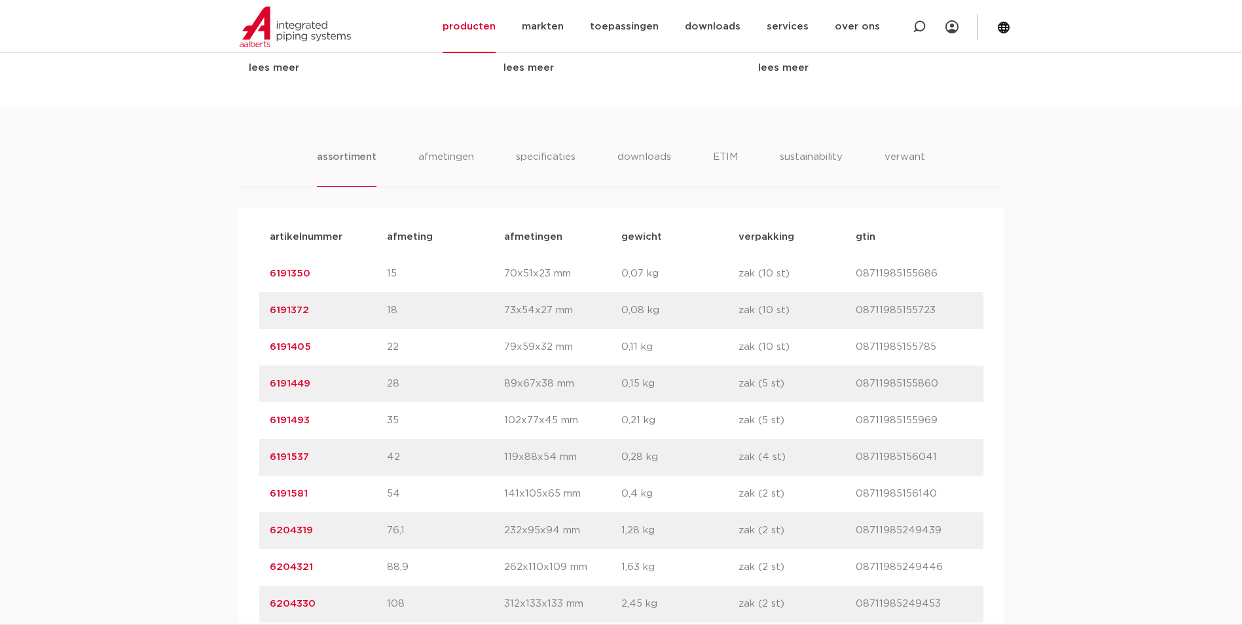
drag, startPoint x: 318, startPoint y: 393, endPoint x: 130, endPoint y: 372, distance: 189.0
click at [130, 372] on div "assortiment [GEOGRAPHIC_DATA] specificaties downloads ETIM sustainability verwa…" at bounding box center [621, 369] width 1242 height 525
copy link "6191449"
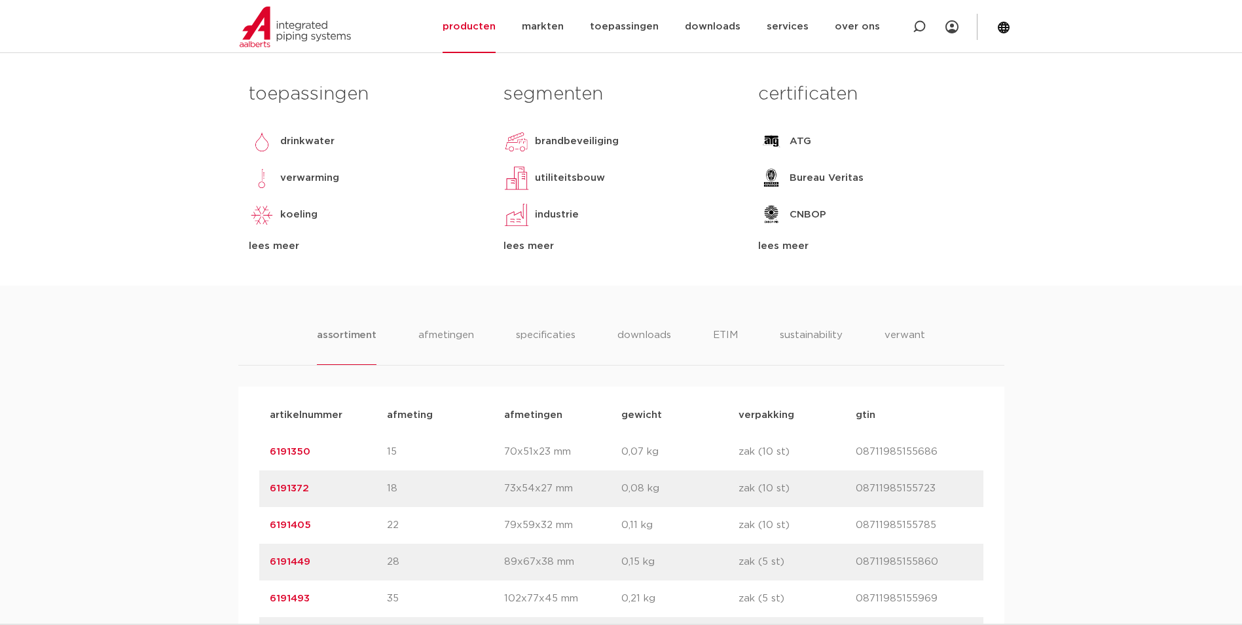
scroll to position [262, 0]
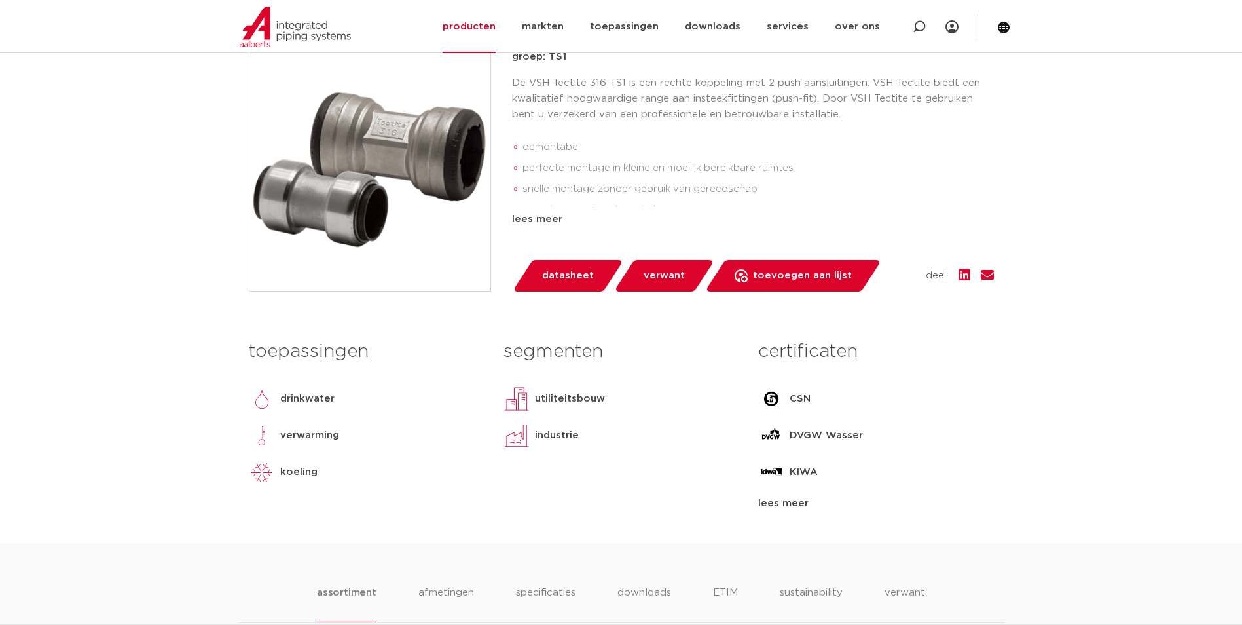
scroll to position [196, 0]
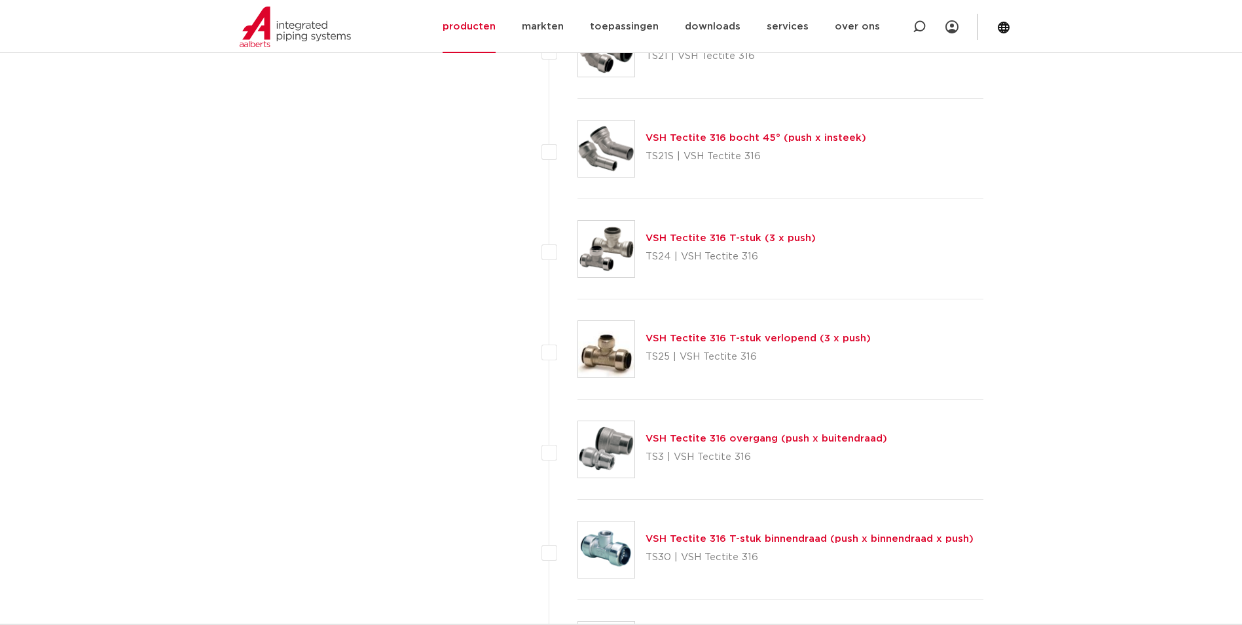
scroll to position [1292, 0]
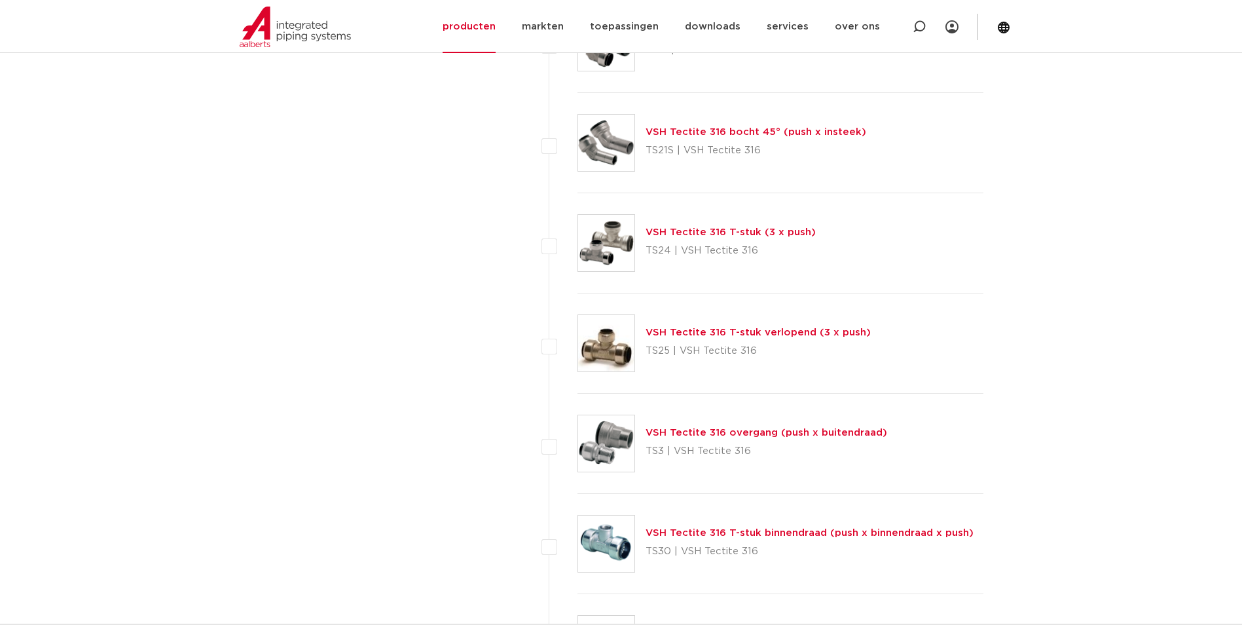
click at [694, 229] on link "VSH Tectite 316 T-stuk (3 x push)" at bounding box center [730, 232] width 170 height 10
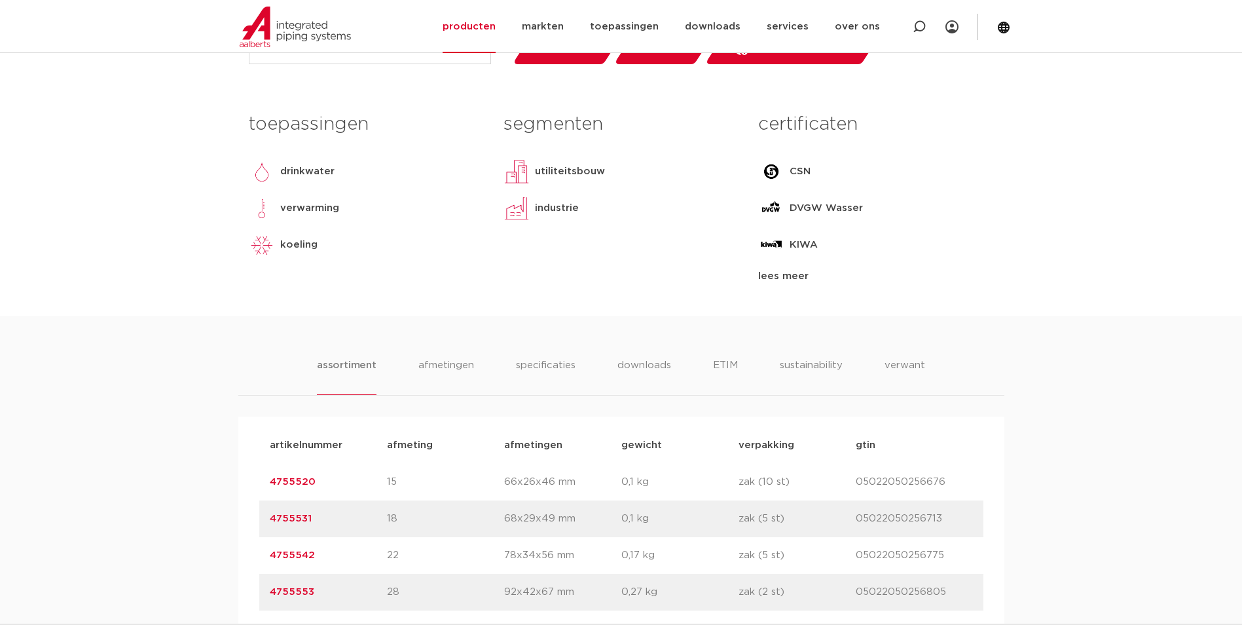
scroll to position [720, 0]
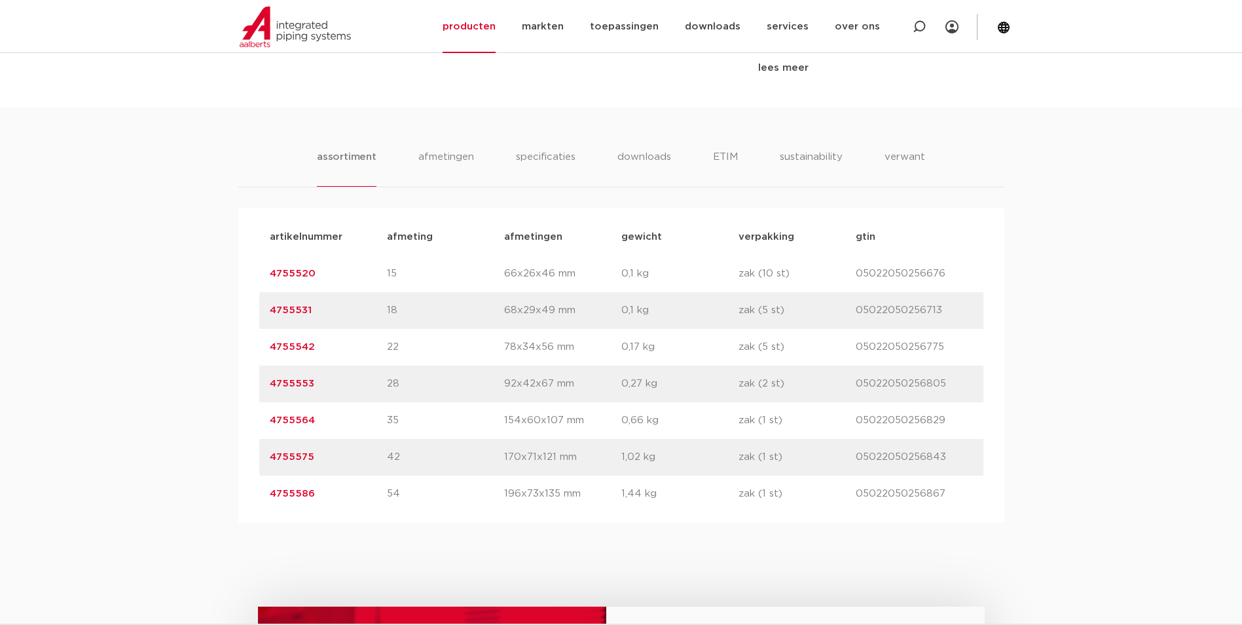
drag, startPoint x: 330, startPoint y: 387, endPoint x: 242, endPoint y: 390, distance: 87.8
click at [242, 390] on div "artikelnummer afmeting [GEOGRAPHIC_DATA] gewicht verpakking gtin artikelnummer …" at bounding box center [621, 365] width 766 height 314
copy link "4755553"
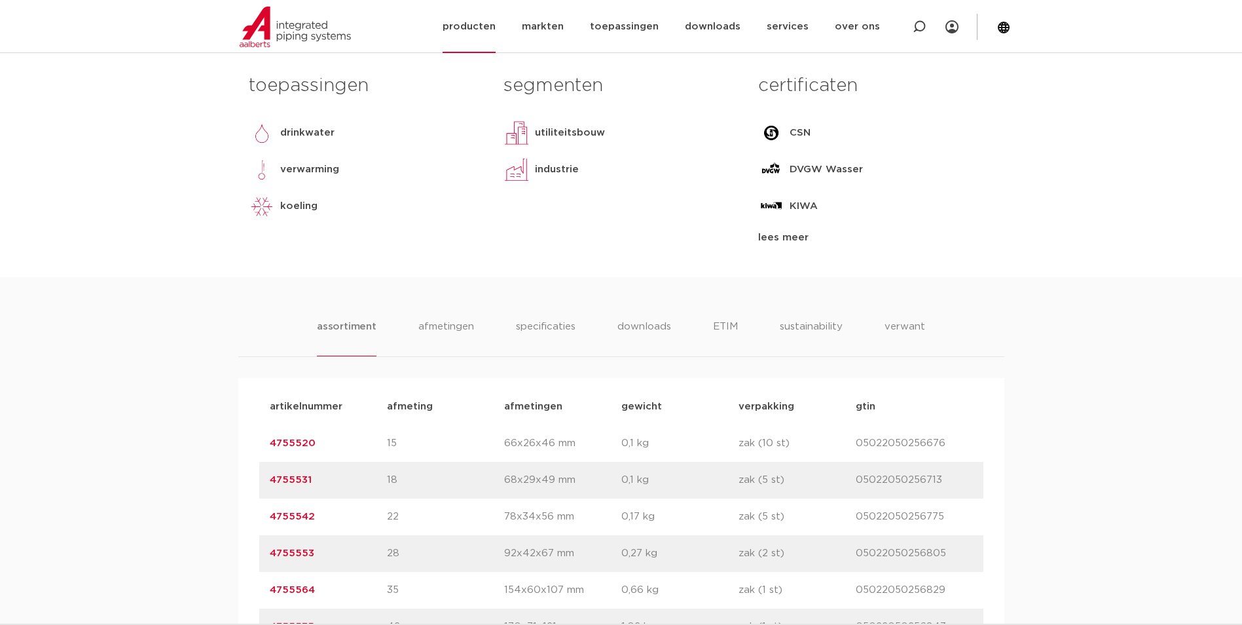
scroll to position [327, 0]
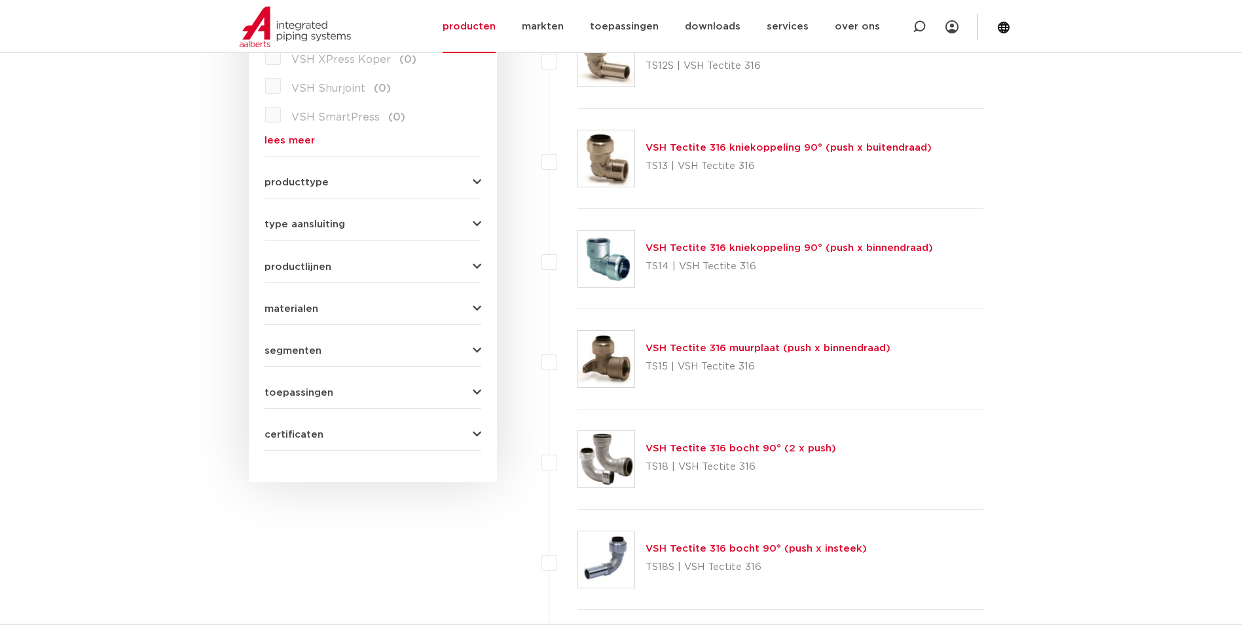
scroll to position [310, 0]
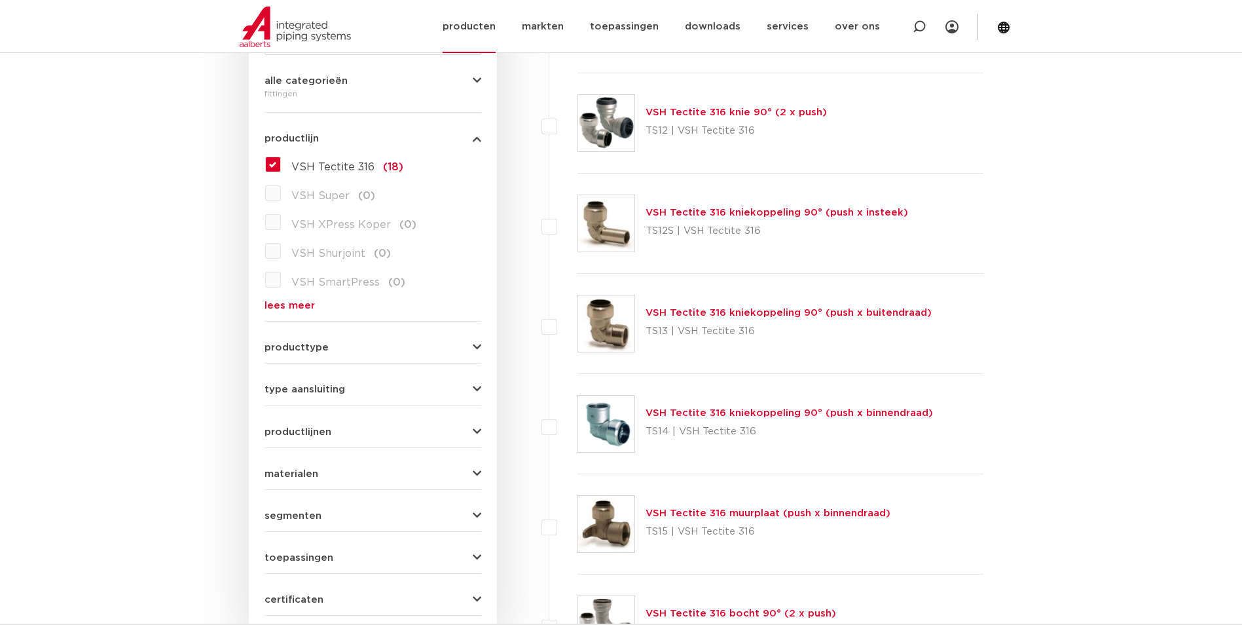
click at [459, 26] on link "producten" at bounding box center [469, 26] width 53 height 53
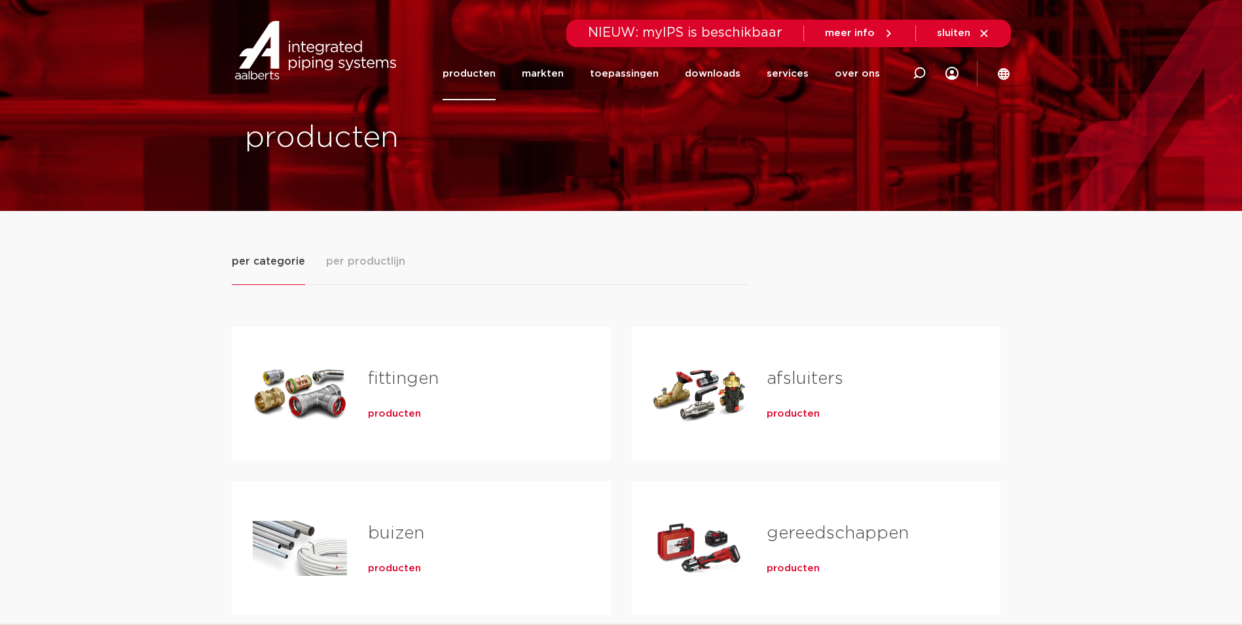
click at [384, 399] on div "fittingen producten" at bounding box center [468, 394] width 243 height 92
click at [399, 377] on link "fittingen" at bounding box center [403, 378] width 71 height 17
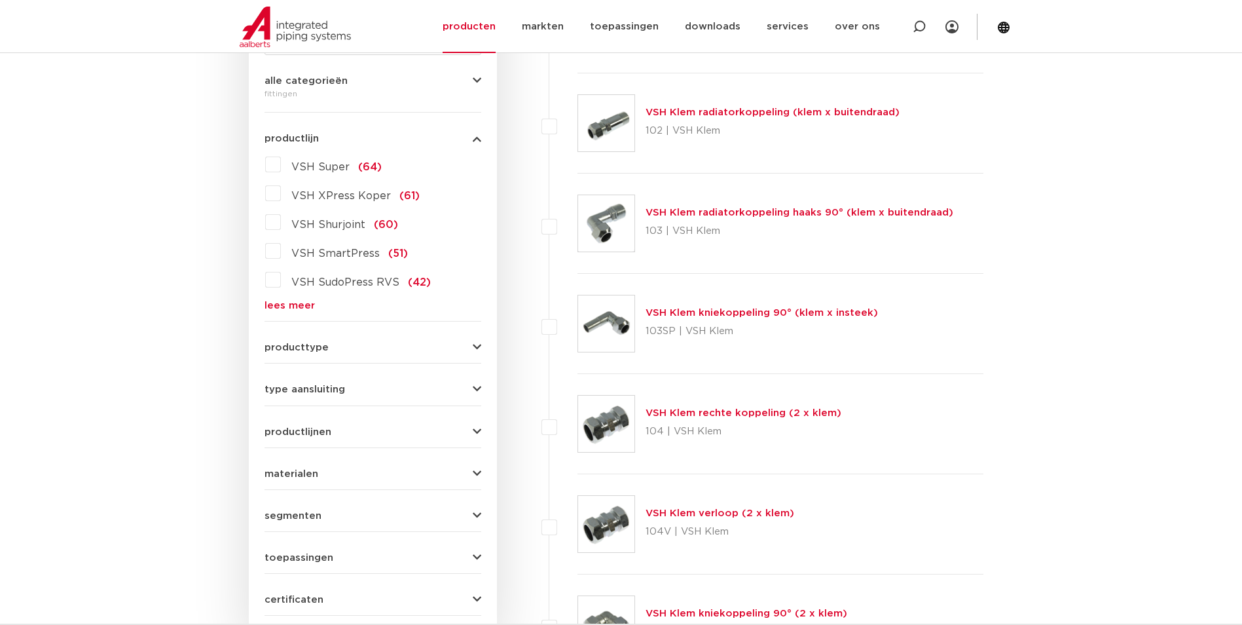
click at [299, 302] on link "lees meer" at bounding box center [372, 305] width 217 height 10
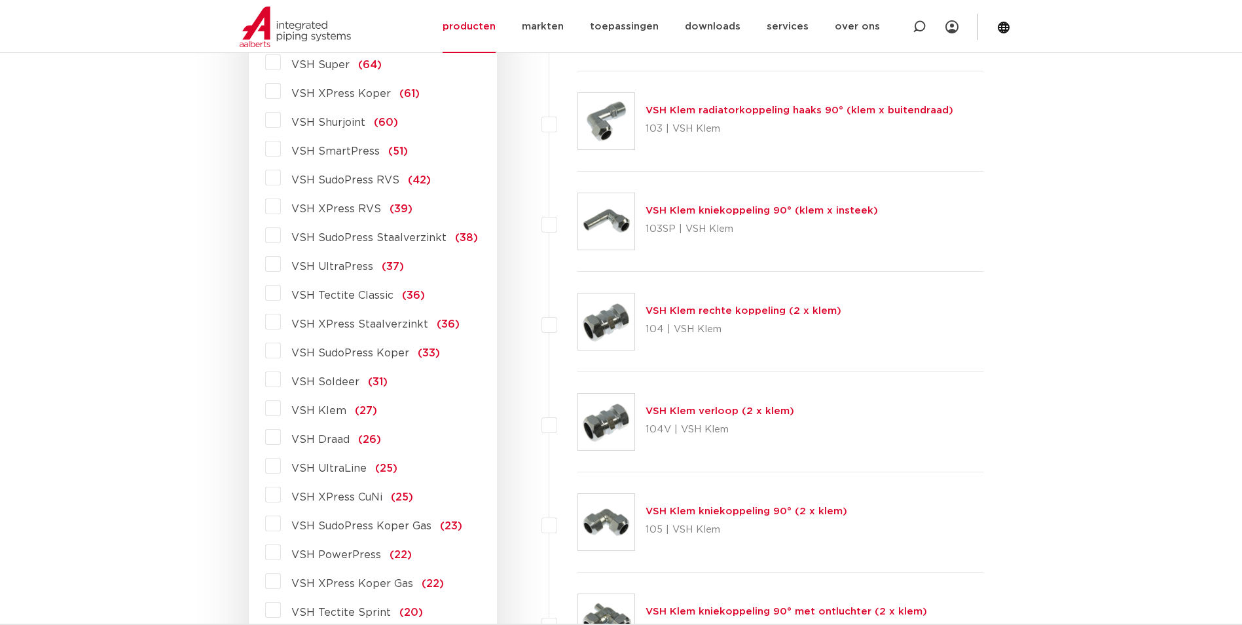
scroll to position [441, 0]
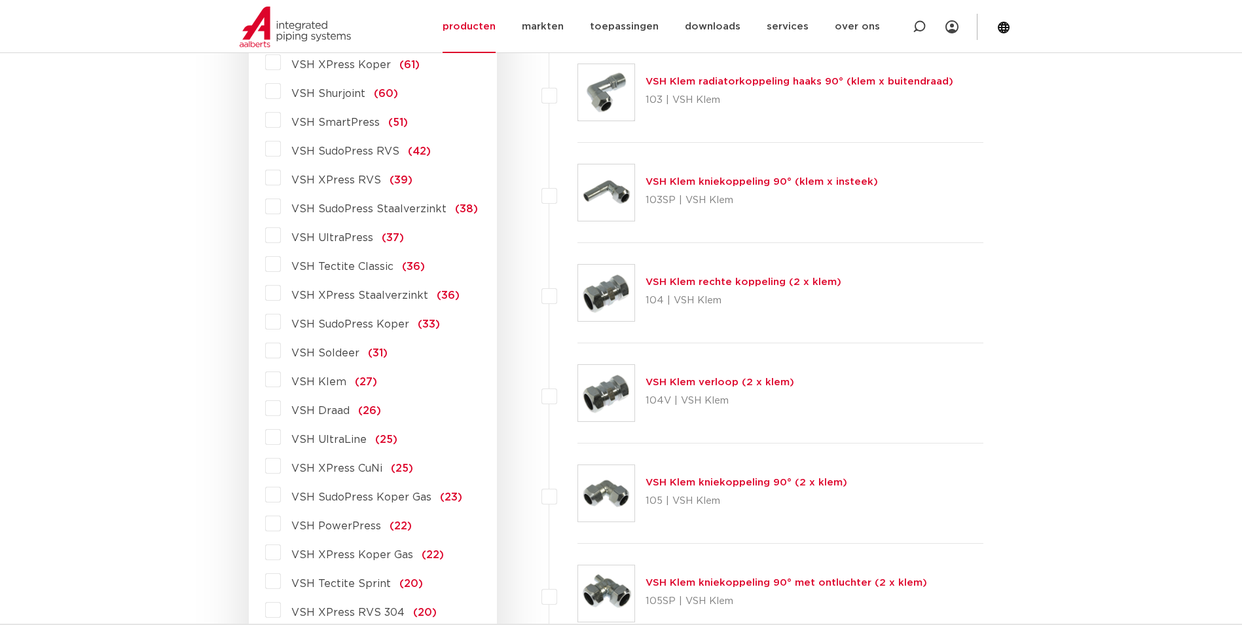
click at [331, 578] on span "VSH Tectite Sprint" at bounding box center [341, 583] width 100 height 10
click at [0, 0] on input "VSH Tectite Sprint (20)" at bounding box center [0, 0] width 0 height 0
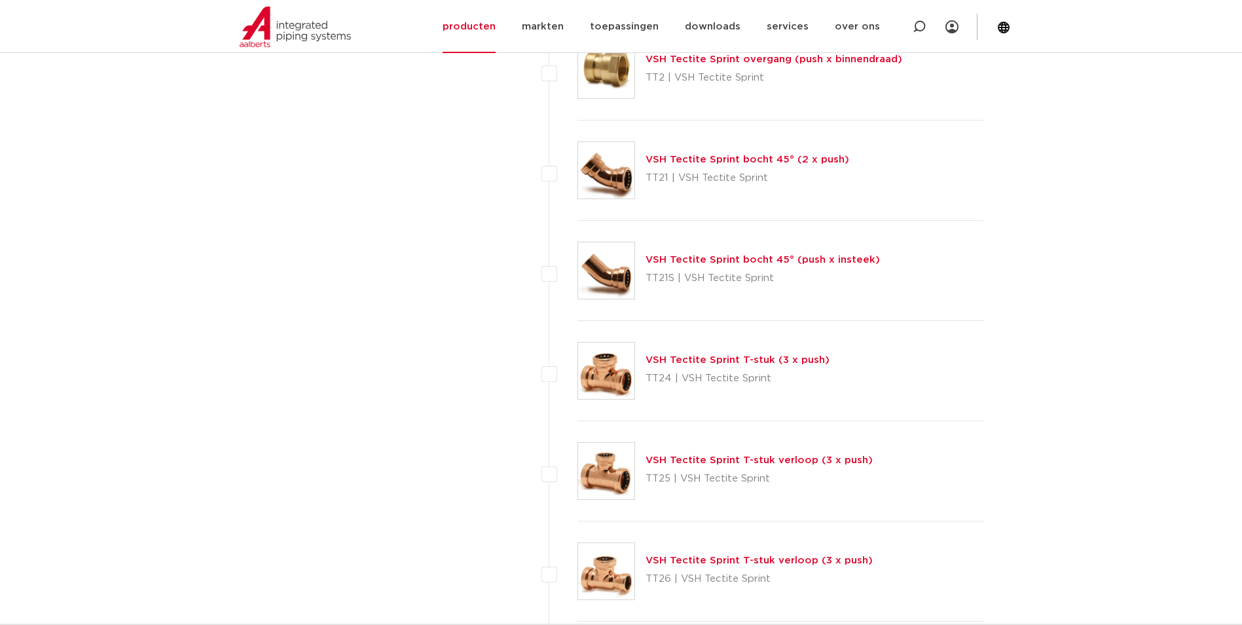
scroll to position [965, 0]
click at [687, 357] on link "VSH Tectite Sprint T-stuk (3 x push)" at bounding box center [737, 359] width 184 height 10
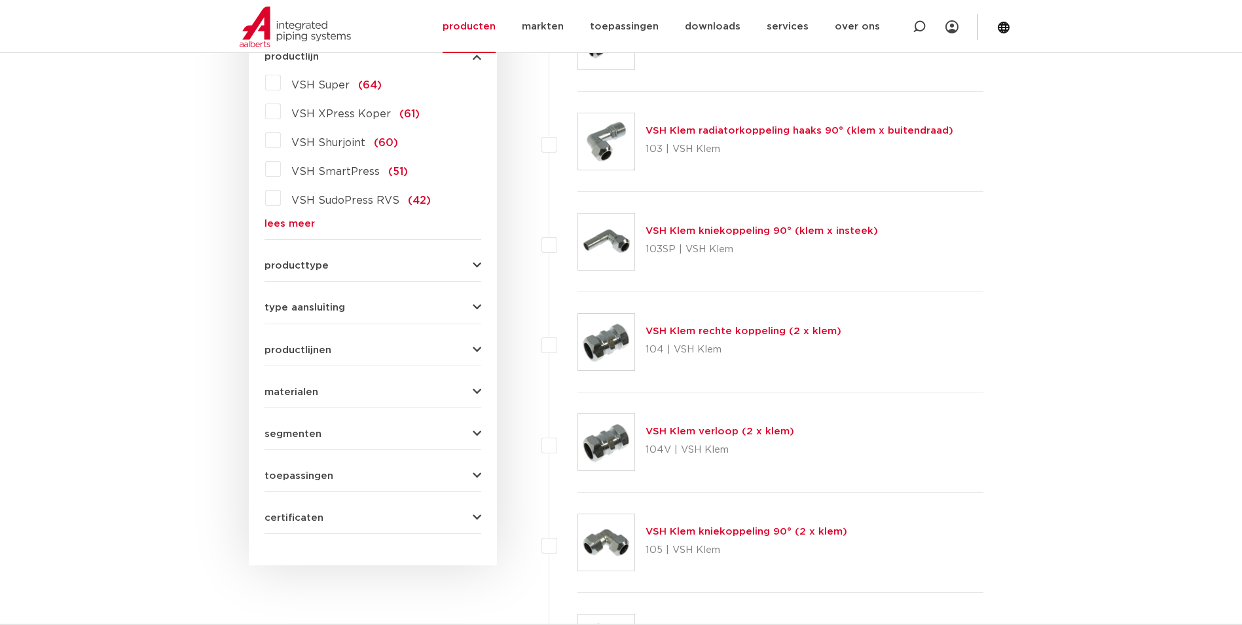
scroll to position [179, 0]
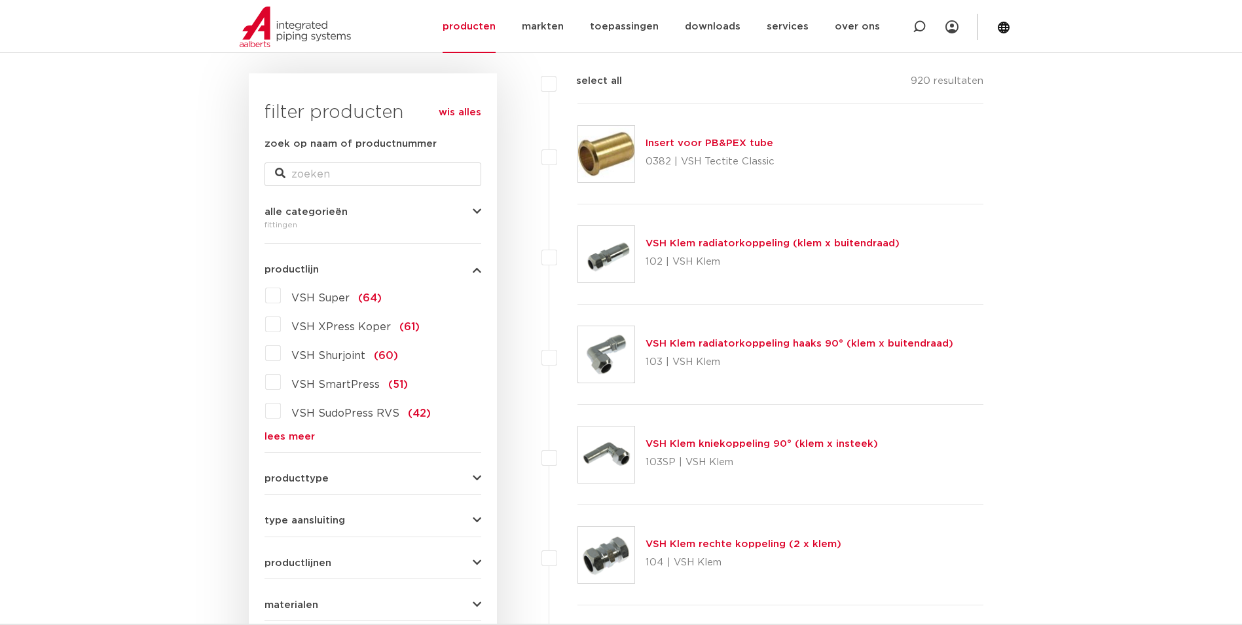
click at [294, 432] on link "lees meer" at bounding box center [372, 436] width 217 height 10
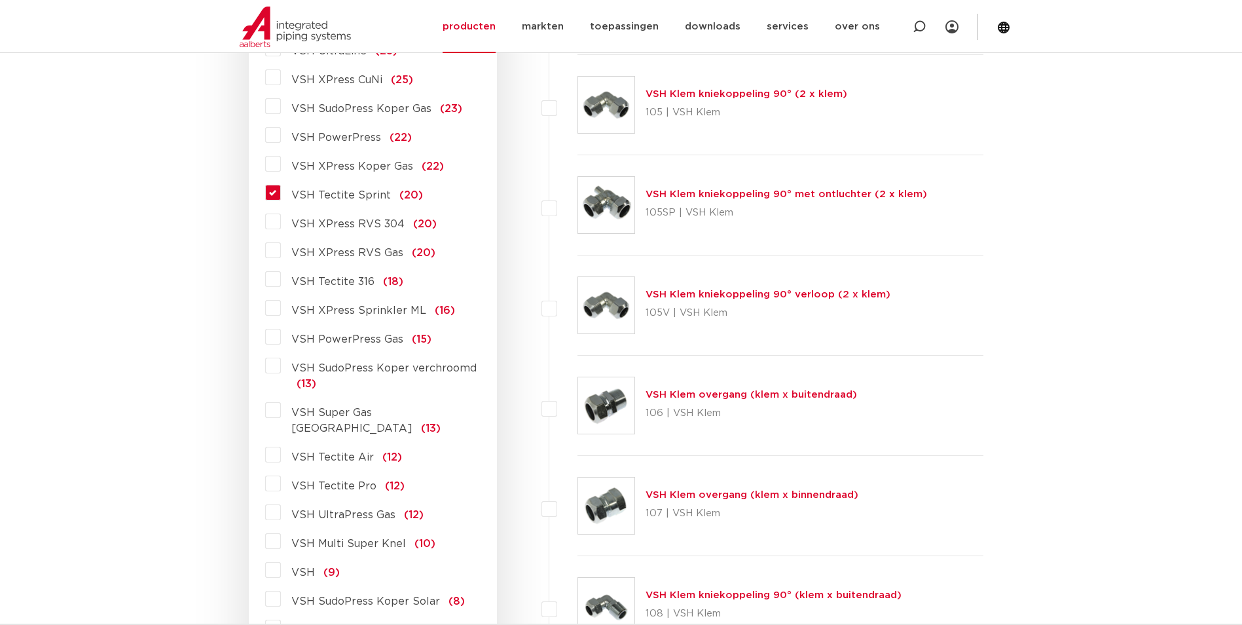
scroll to position [834, 0]
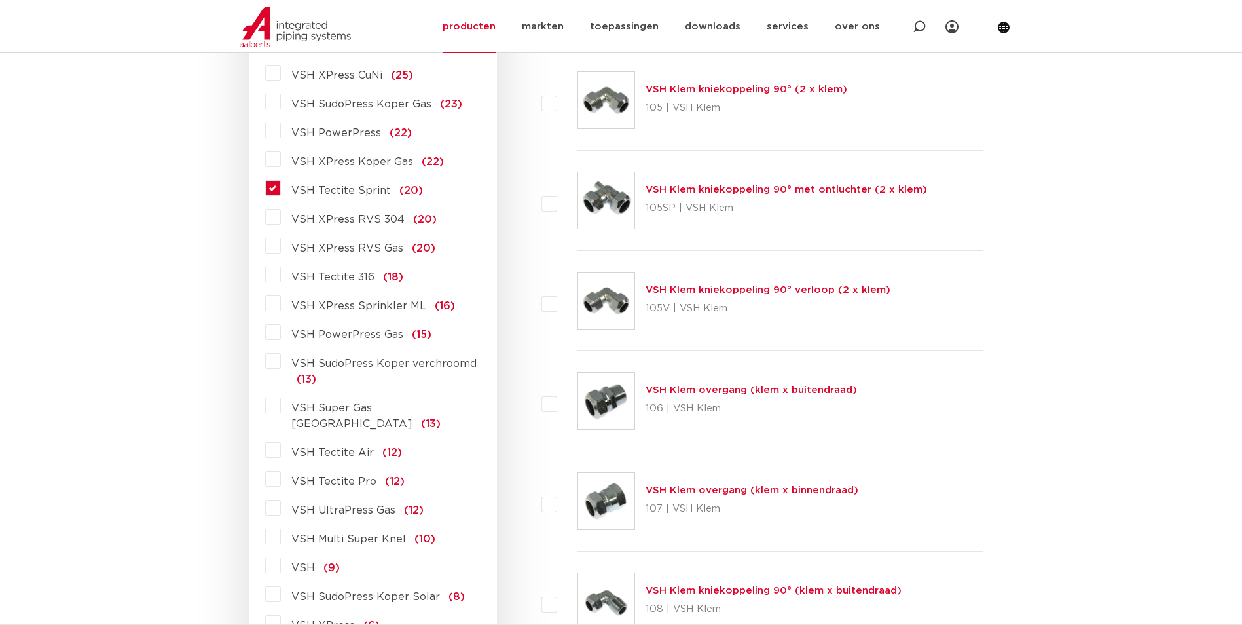
click at [281, 439] on label "VSH Tectite Air (12)" at bounding box center [341, 449] width 121 height 21
click at [0, 0] on input "VSH Tectite Air (12)" at bounding box center [0, 0] width 0 height 0
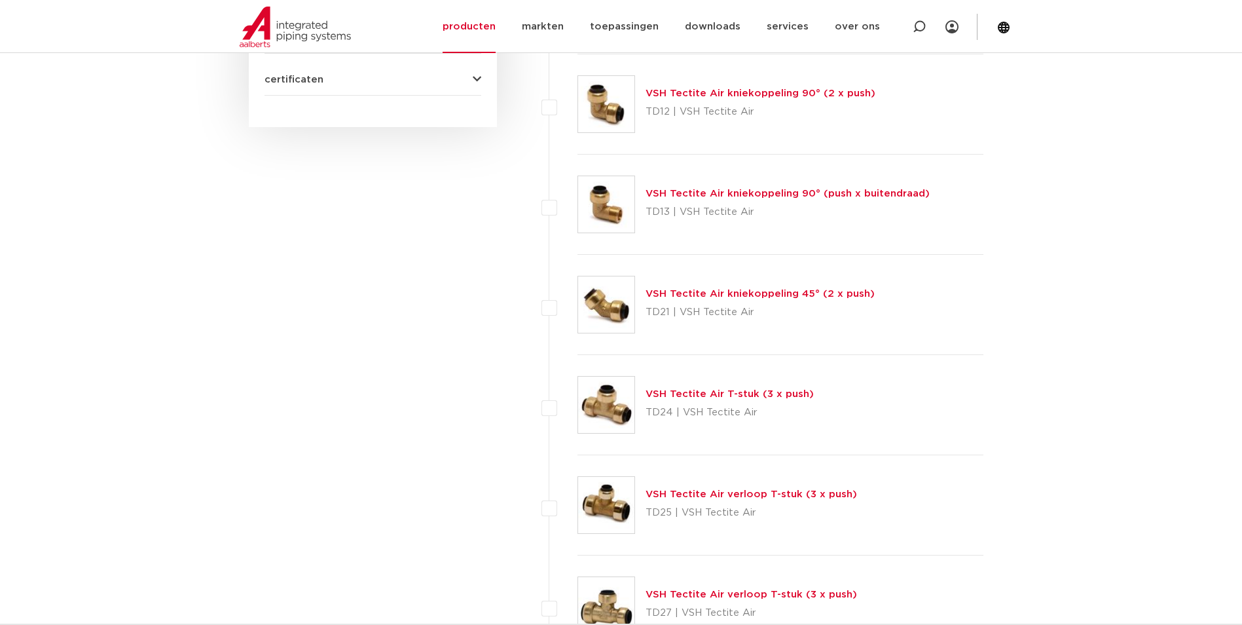
scroll to position [834, 0]
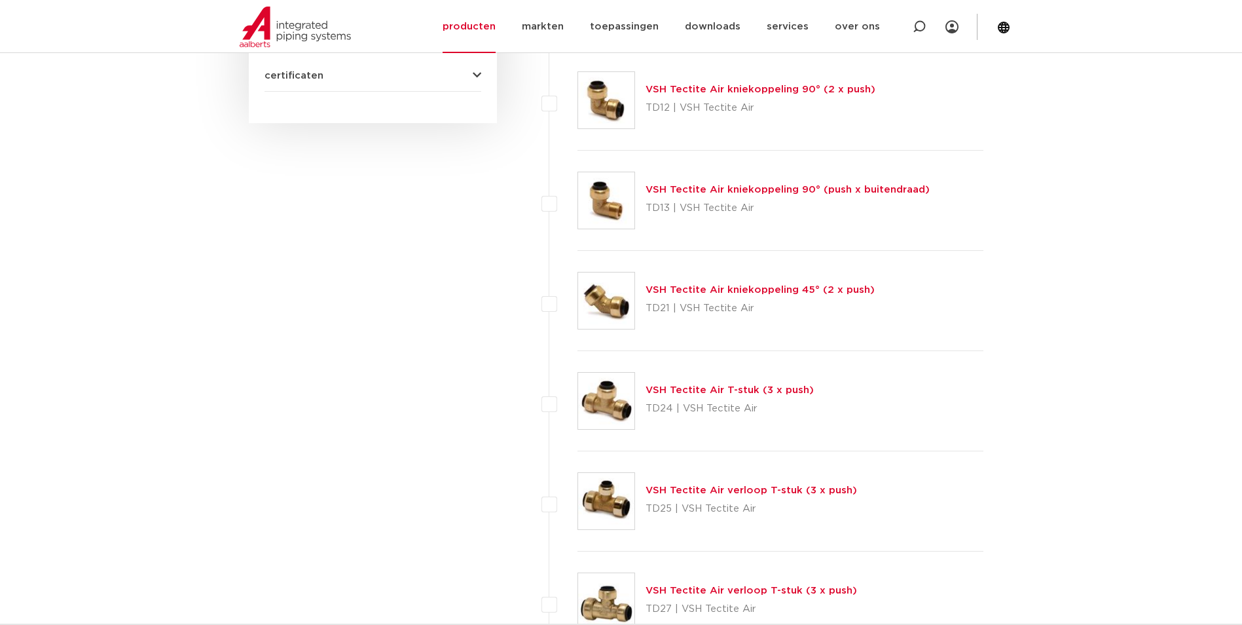
click at [746, 389] on link "VSH Tectite Air T-stuk (3 x push)" at bounding box center [729, 390] width 168 height 10
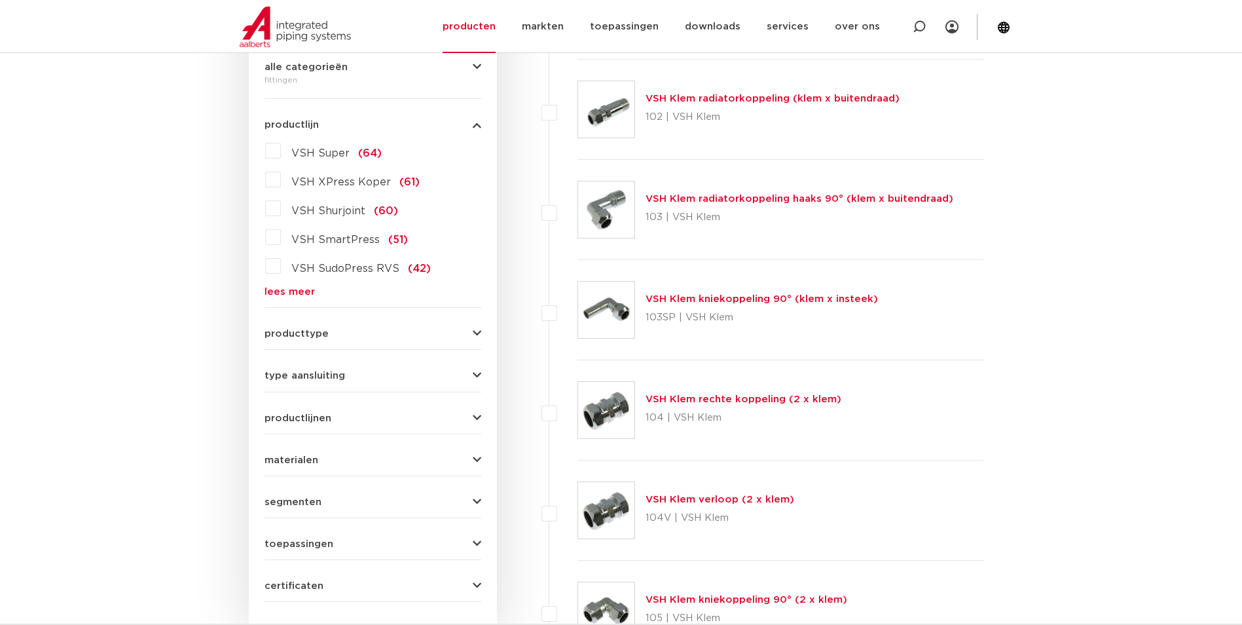
scroll to position [310, 0]
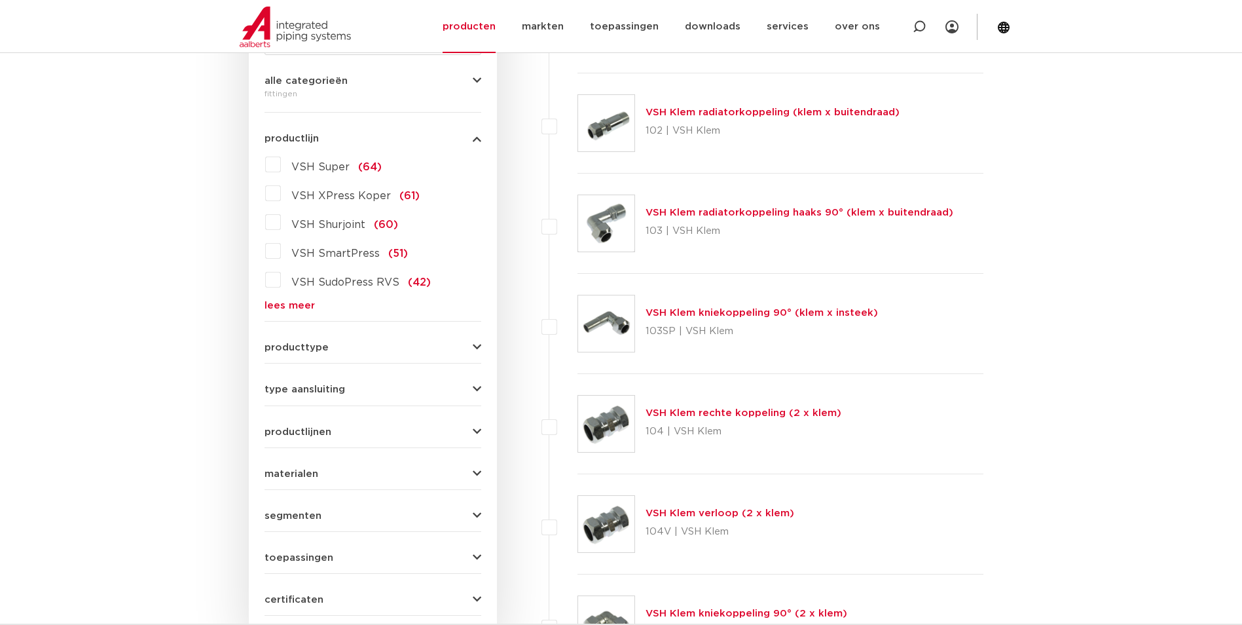
click at [302, 297] on div "VSH Super (64) VSH XPress Koper (61) VSH Shurjoint (60) VSH SmartPress (51) VSH…" at bounding box center [372, 232] width 217 height 156
click at [302, 304] on link "lees meer" at bounding box center [372, 305] width 217 height 10
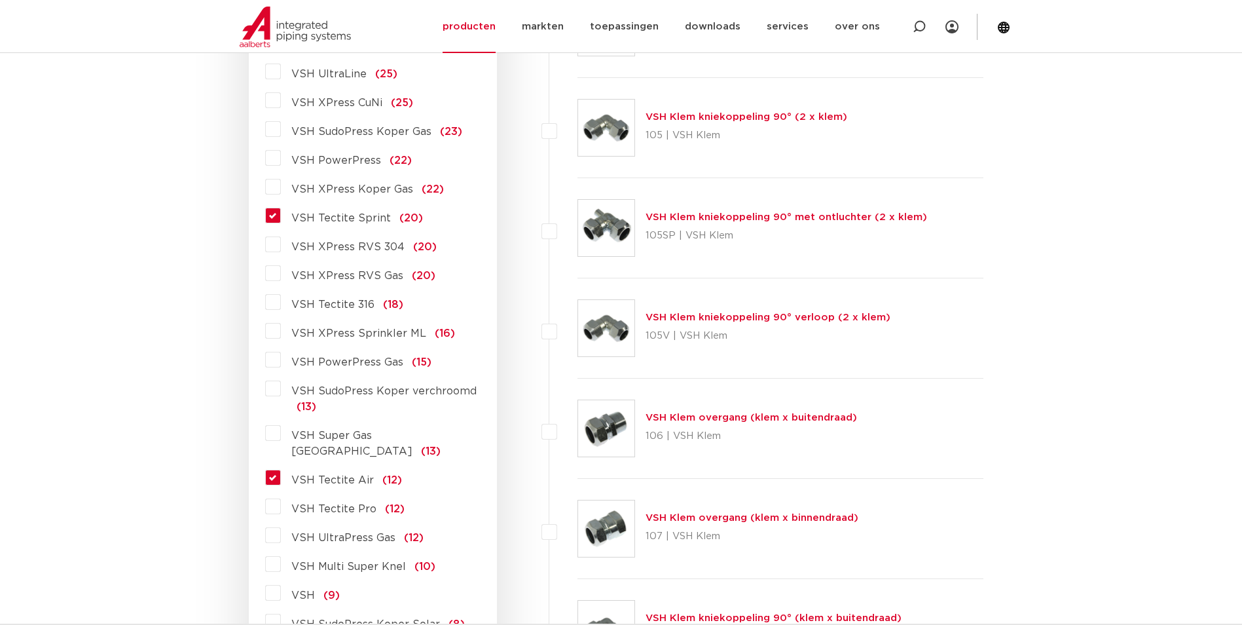
scroll to position [834, 0]
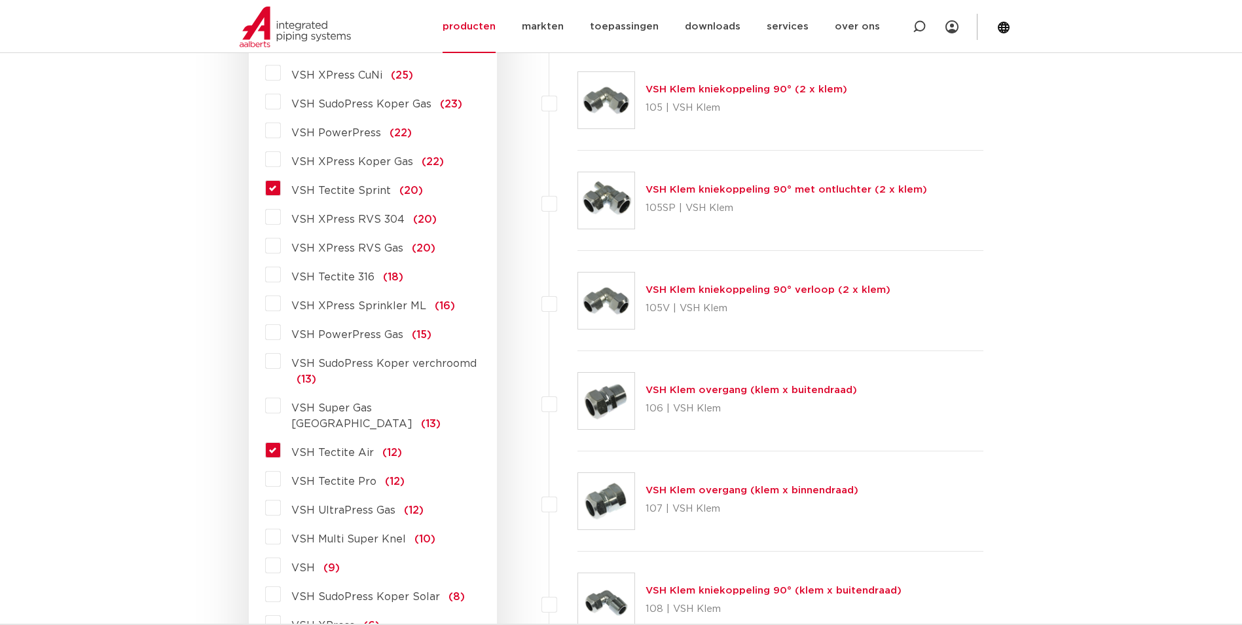
click at [351, 476] on span "VSH Tectite Pro" at bounding box center [333, 481] width 85 height 10
click at [0, 0] on input "VSH Tectite Pro (12)" at bounding box center [0, 0] width 0 height 0
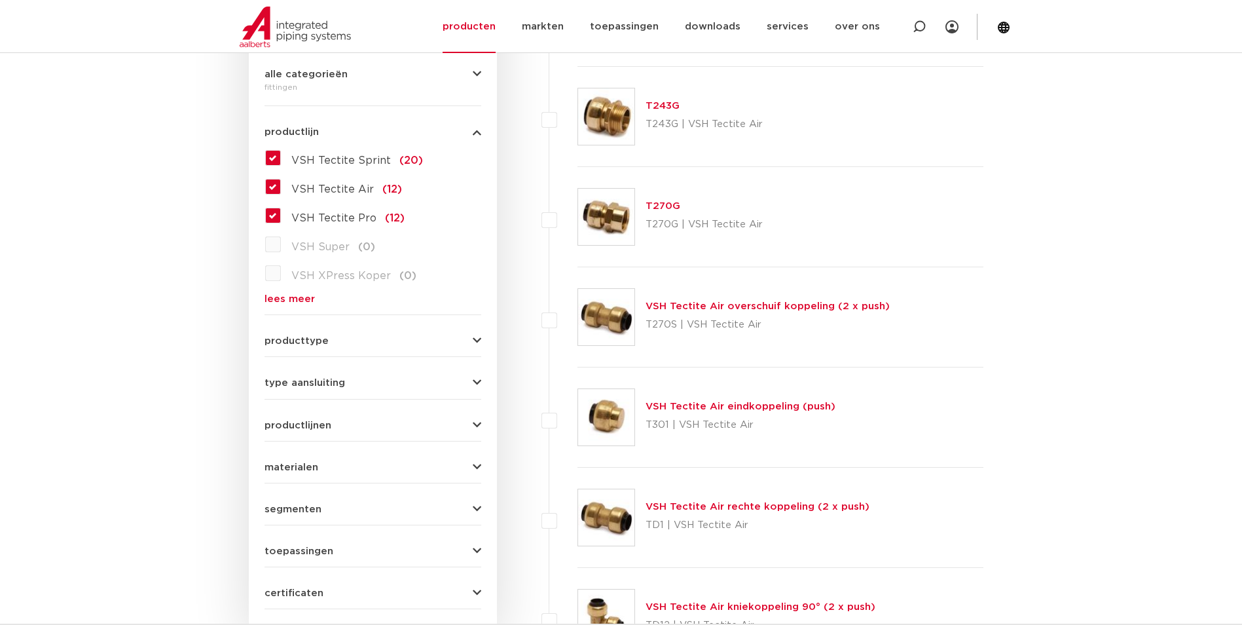
scroll to position [245, 0]
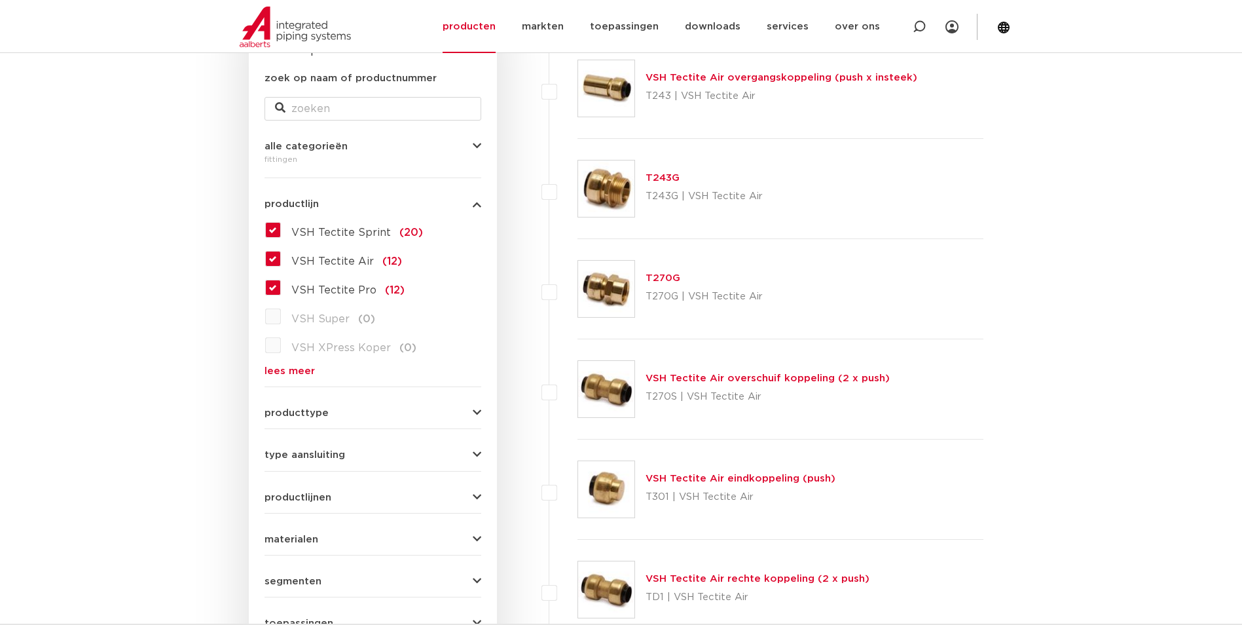
click at [281, 257] on label "VSH Tectite Air (12)" at bounding box center [341, 258] width 121 height 21
click at [0, 0] on input "VSH Tectite Air (12)" at bounding box center [0, 0] width 0 height 0
click at [281, 254] on label "VSH Tectite Air (12)" at bounding box center [341, 258] width 121 height 21
click at [0, 0] on input "VSH Tectite Air (12)" at bounding box center [0, 0] width 0 height 0
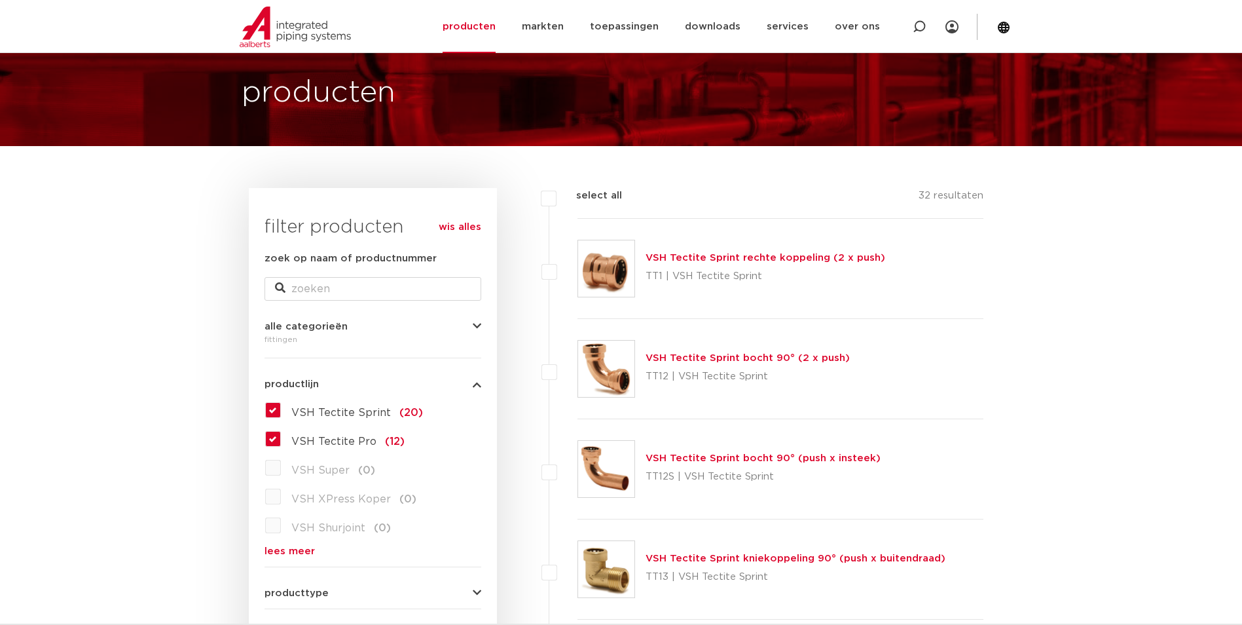
scroll to position [131, 0]
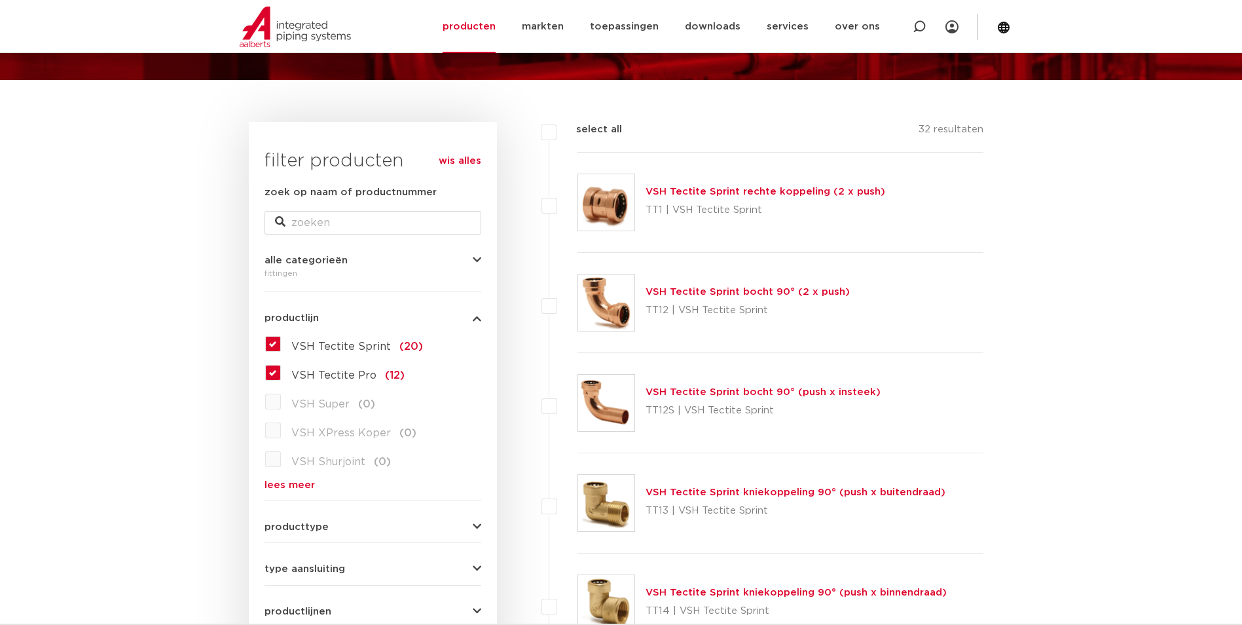
click at [281, 345] on label "VSH Tectite Sprint (20)" at bounding box center [352, 343] width 142 height 21
click at [0, 0] on input "VSH Tectite Sprint (20)" at bounding box center [0, 0] width 0 height 0
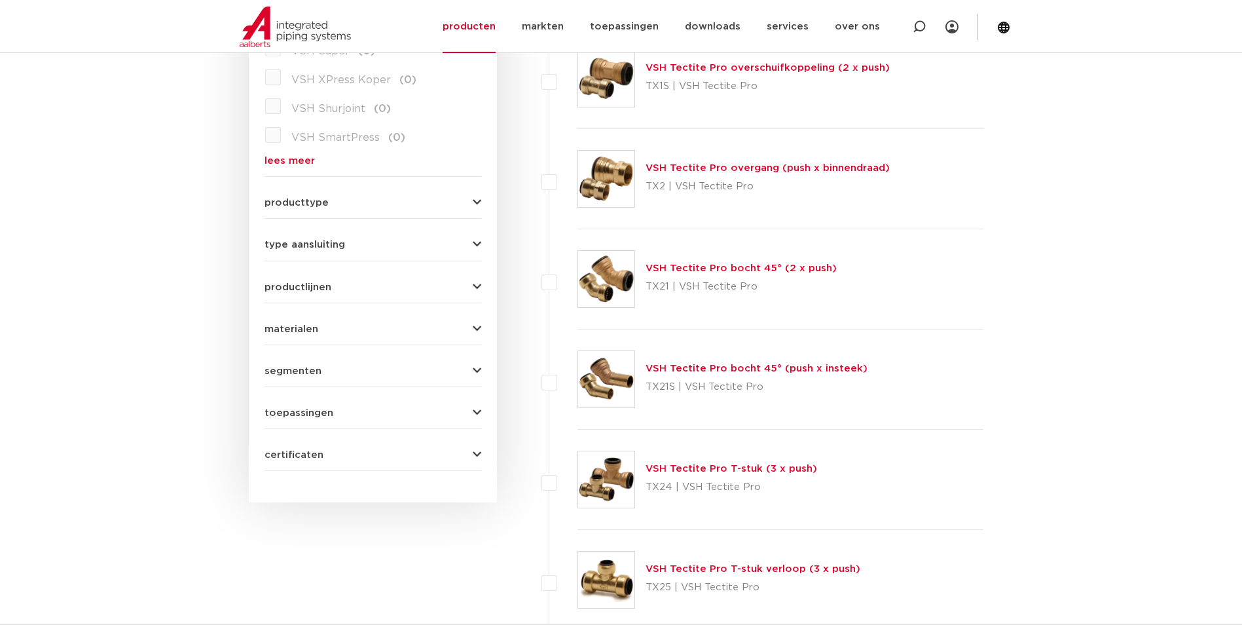
scroll to position [196, 0]
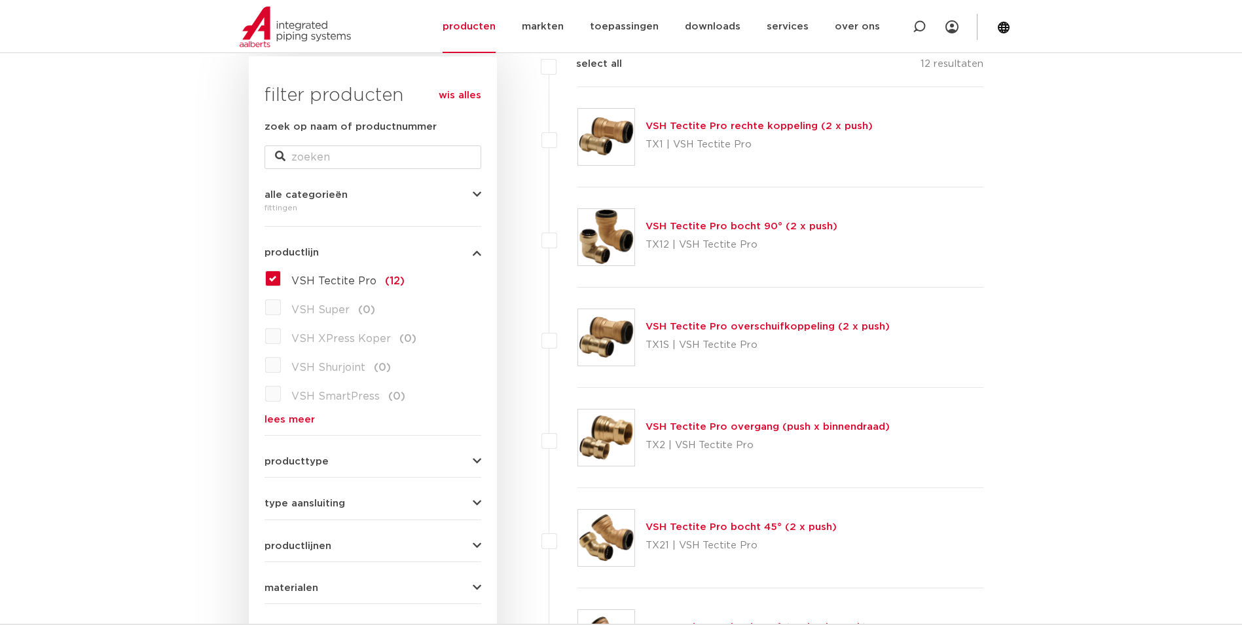
click at [302, 414] on link "lees meer" at bounding box center [372, 419] width 217 height 10
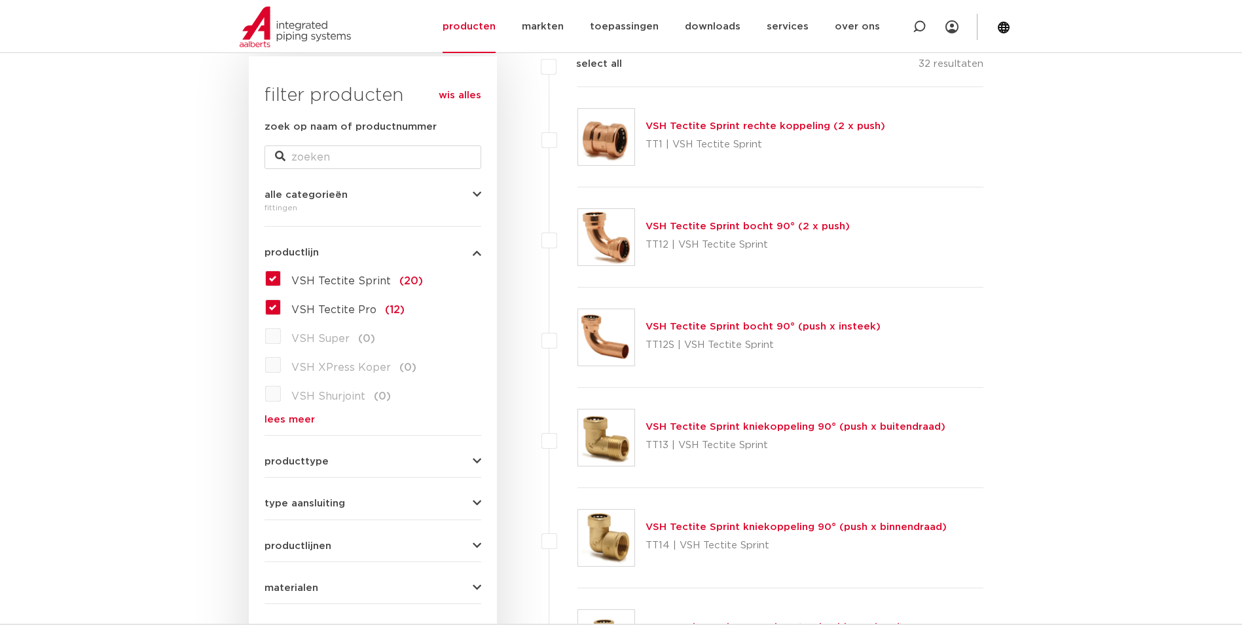
click at [281, 301] on label "VSH Tectite Pro (12)" at bounding box center [343, 307] width 124 height 21
click at [0, 0] on input "VSH Tectite Pro (12)" at bounding box center [0, 0] width 0 height 0
click at [281, 279] on label "VSH Tectite Sprint (20)" at bounding box center [352, 278] width 142 height 21
click at [0, 0] on input "VSH Tectite Sprint (20)" at bounding box center [0, 0] width 0 height 0
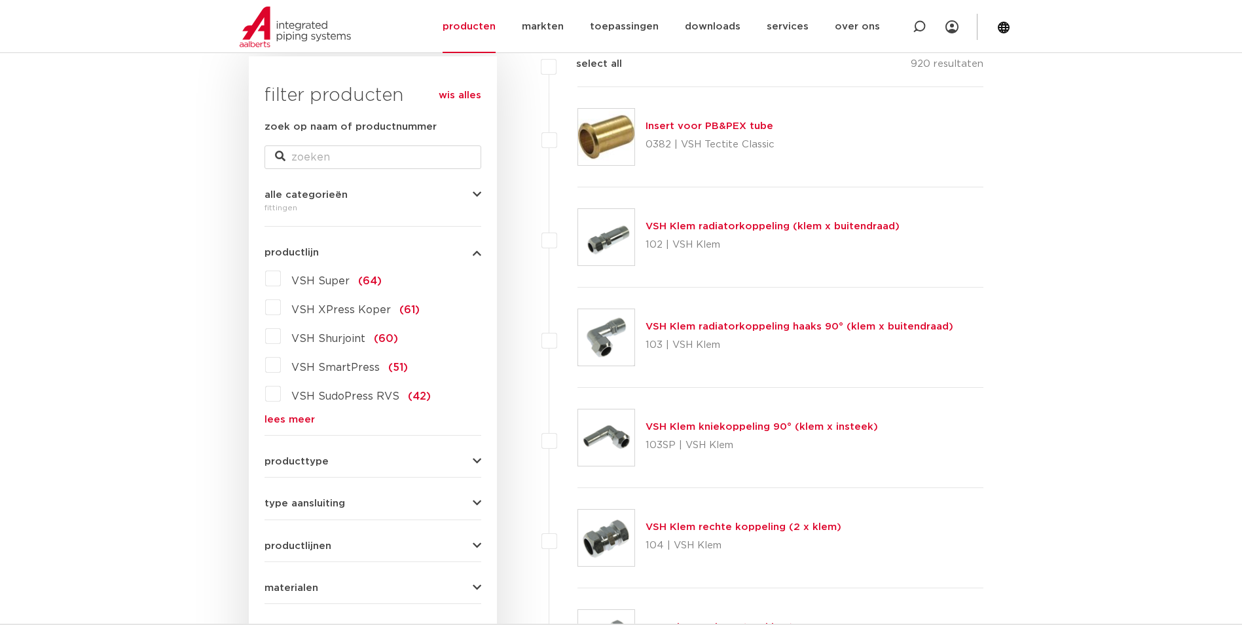
click at [287, 422] on link "lees meer" at bounding box center [372, 419] width 217 height 10
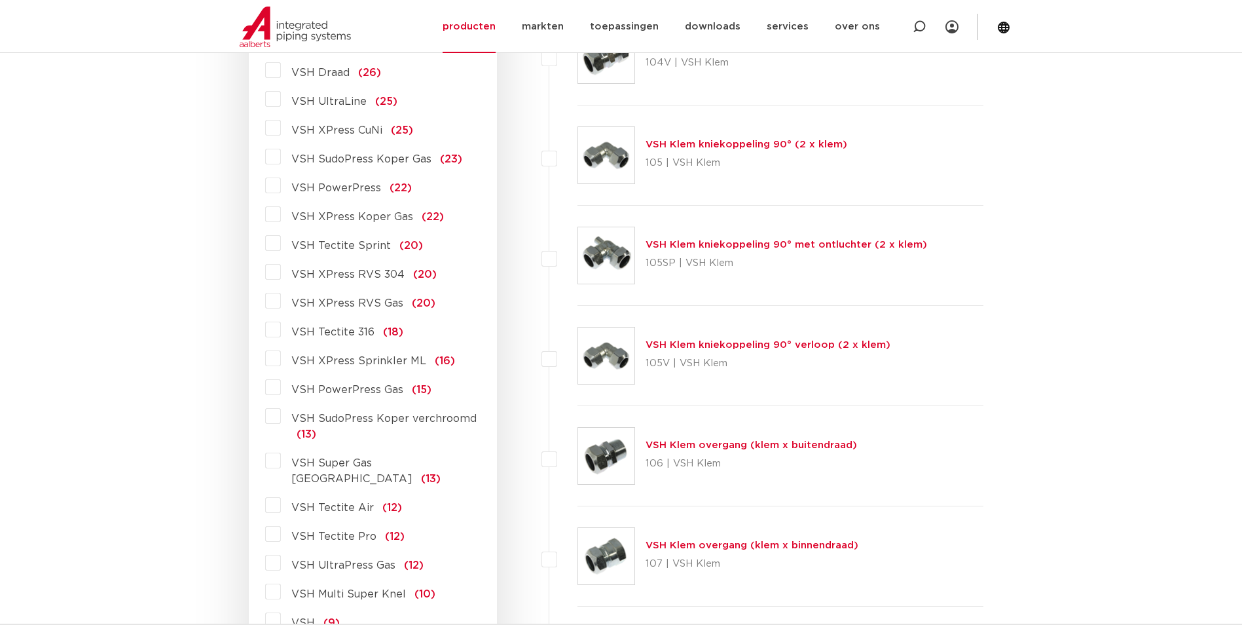
scroll to position [851, 0]
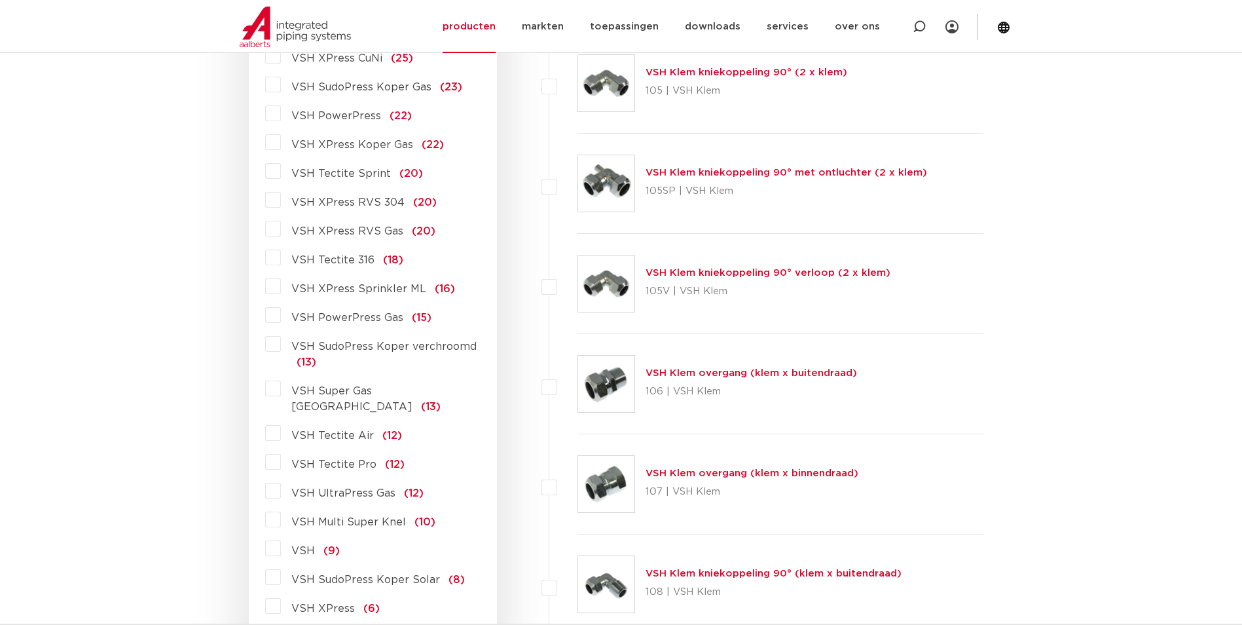
click at [281, 422] on label "VSH Tectite Air (12)" at bounding box center [341, 432] width 121 height 21
click at [0, 0] on input "VSH Tectite Air (12)" at bounding box center [0, 0] width 0 height 0
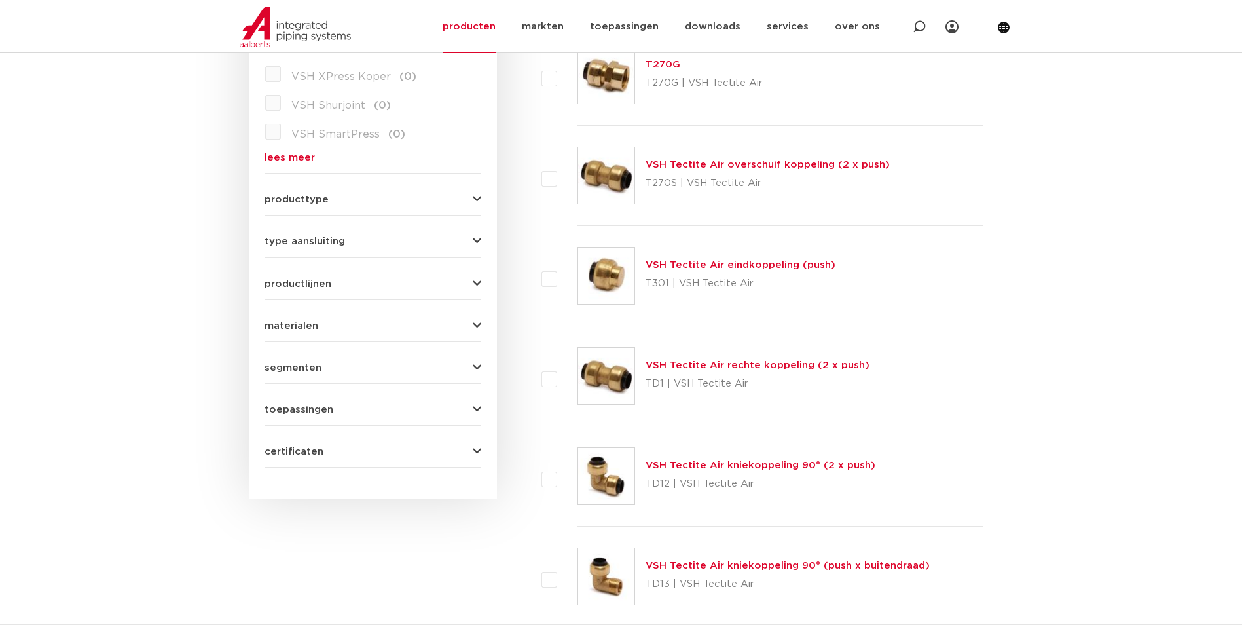
scroll to position [262, 0]
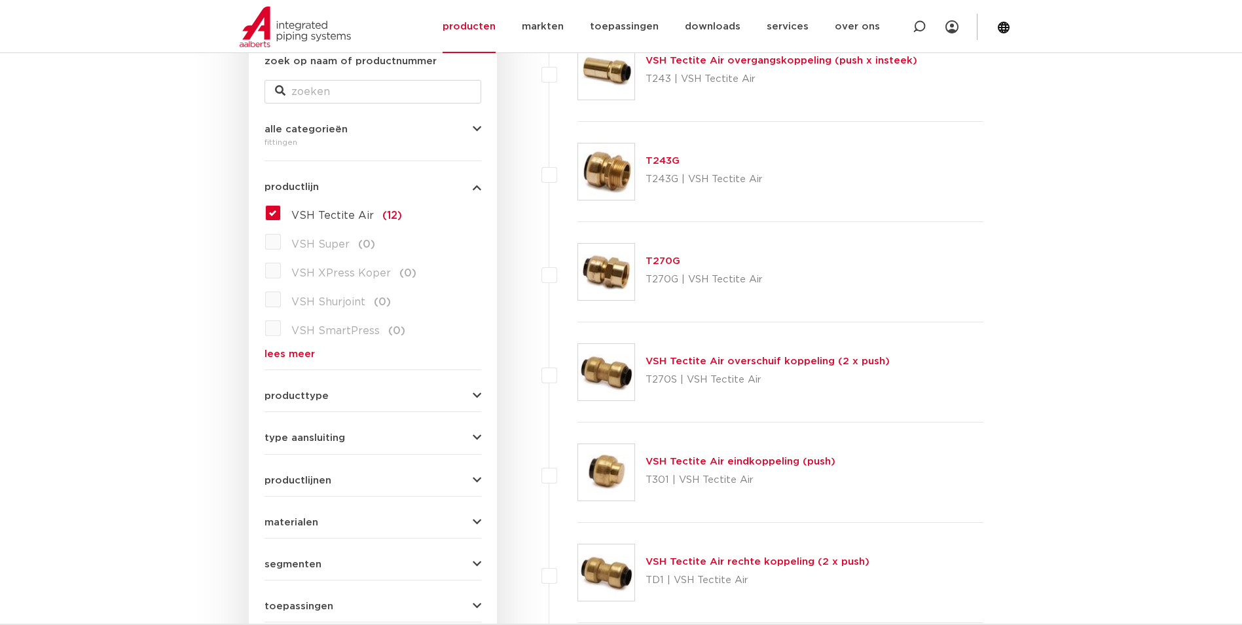
click at [289, 355] on link "lees meer" at bounding box center [372, 354] width 217 height 10
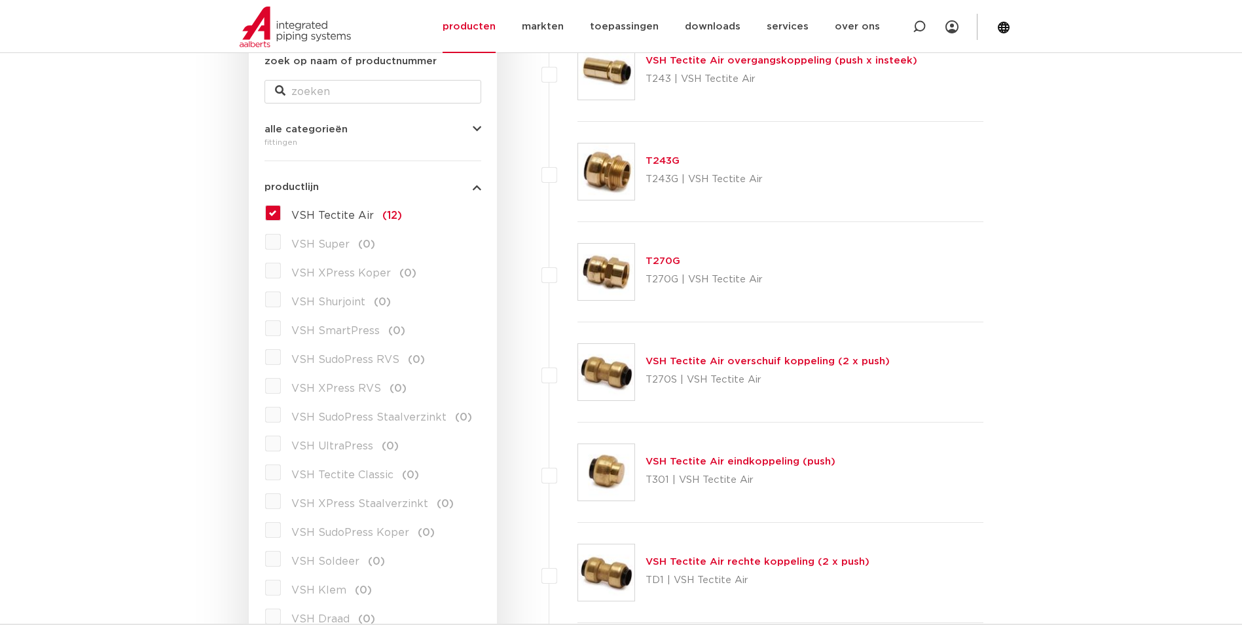
click at [329, 213] on span "VSH Tectite Air" at bounding box center [332, 215] width 82 height 10
click at [0, 0] on input "VSH Tectite Air (12)" at bounding box center [0, 0] width 0 height 0
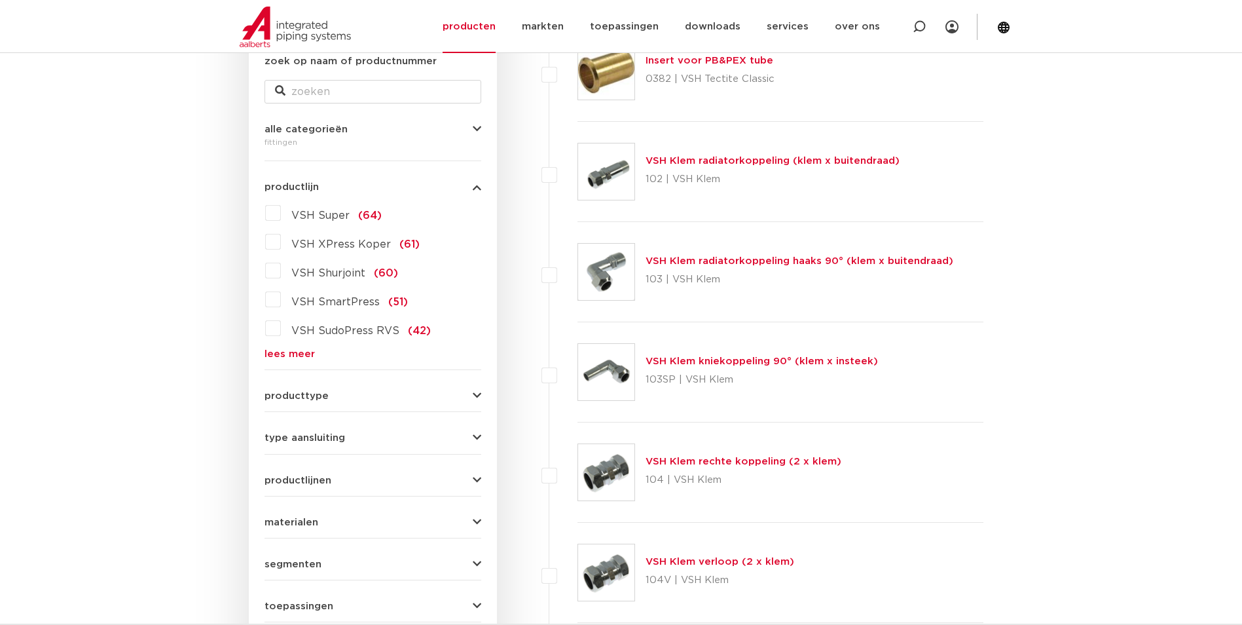
click at [302, 358] on link "lees meer" at bounding box center [372, 354] width 217 height 10
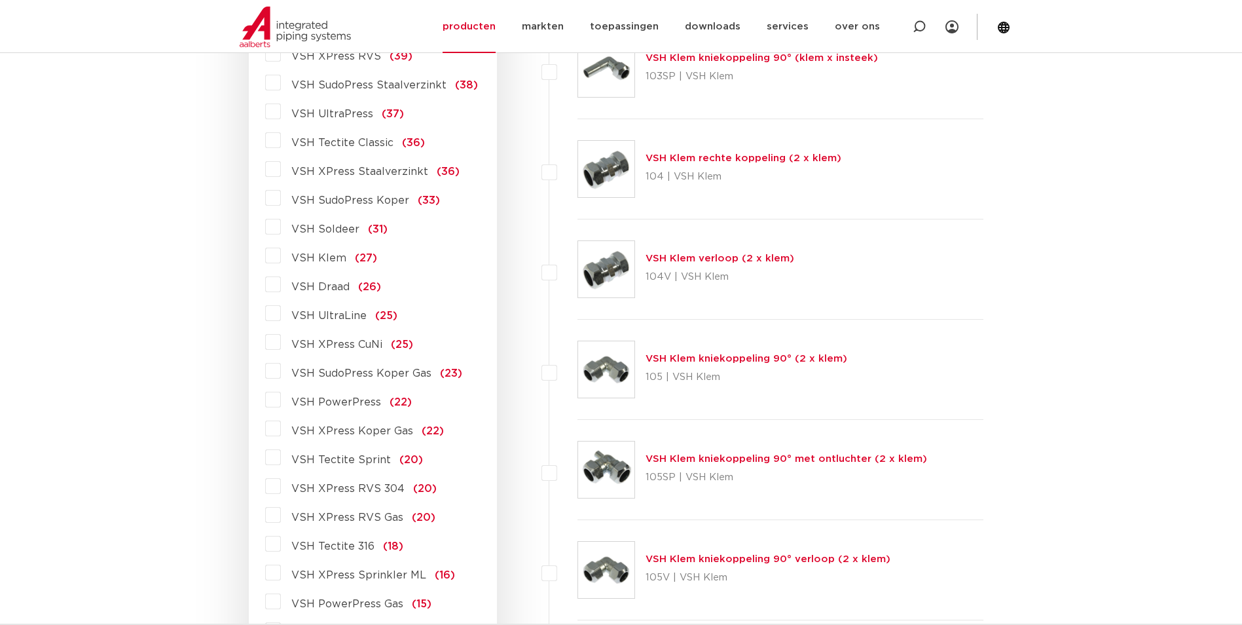
scroll to position [524, 0]
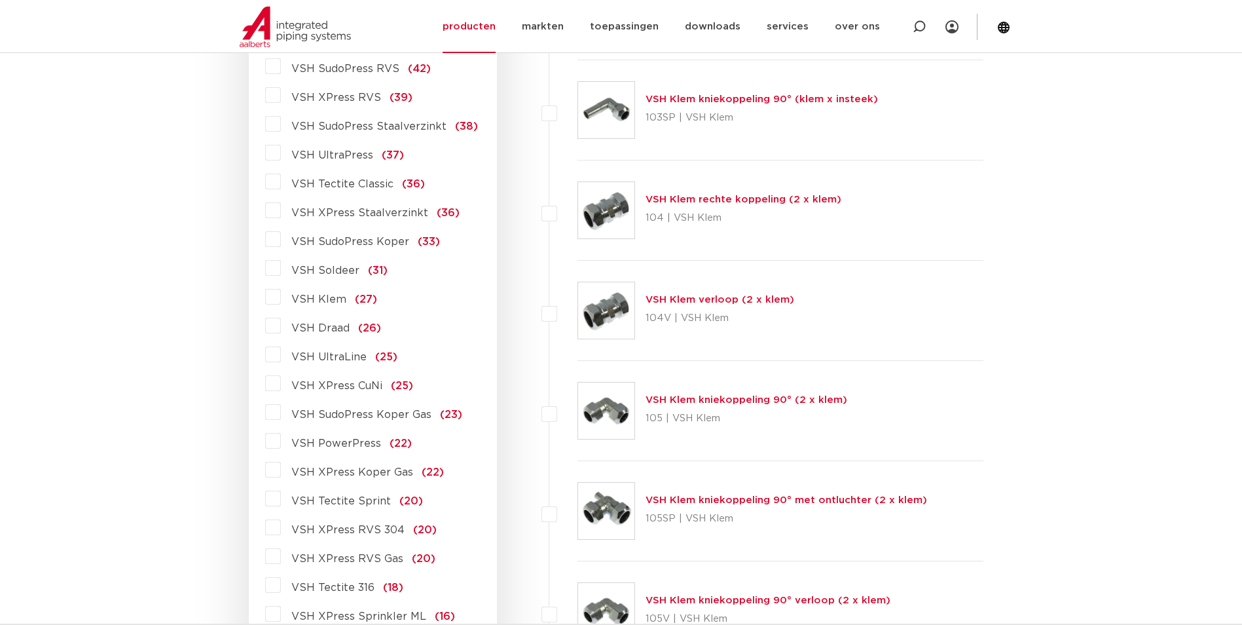
click at [360, 179] on span "VSH Tectite Classic" at bounding box center [342, 184] width 102 height 10
click at [0, 0] on input "VSH Tectite Classic (36)" at bounding box center [0, 0] width 0 height 0
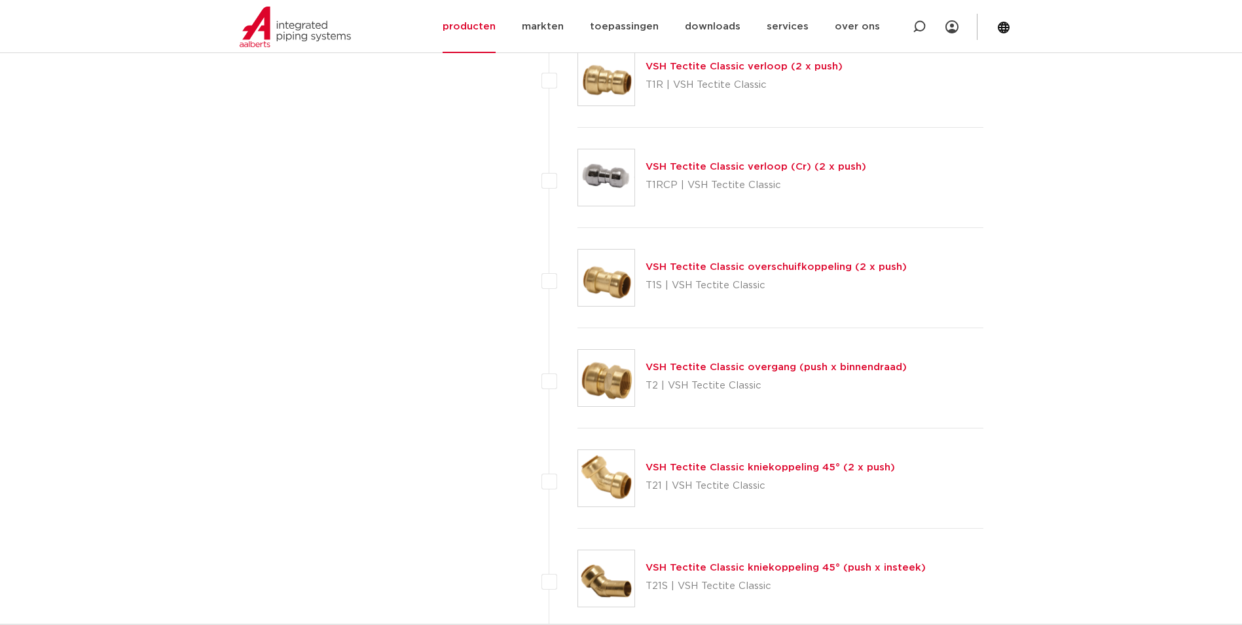
scroll to position [1637, 0]
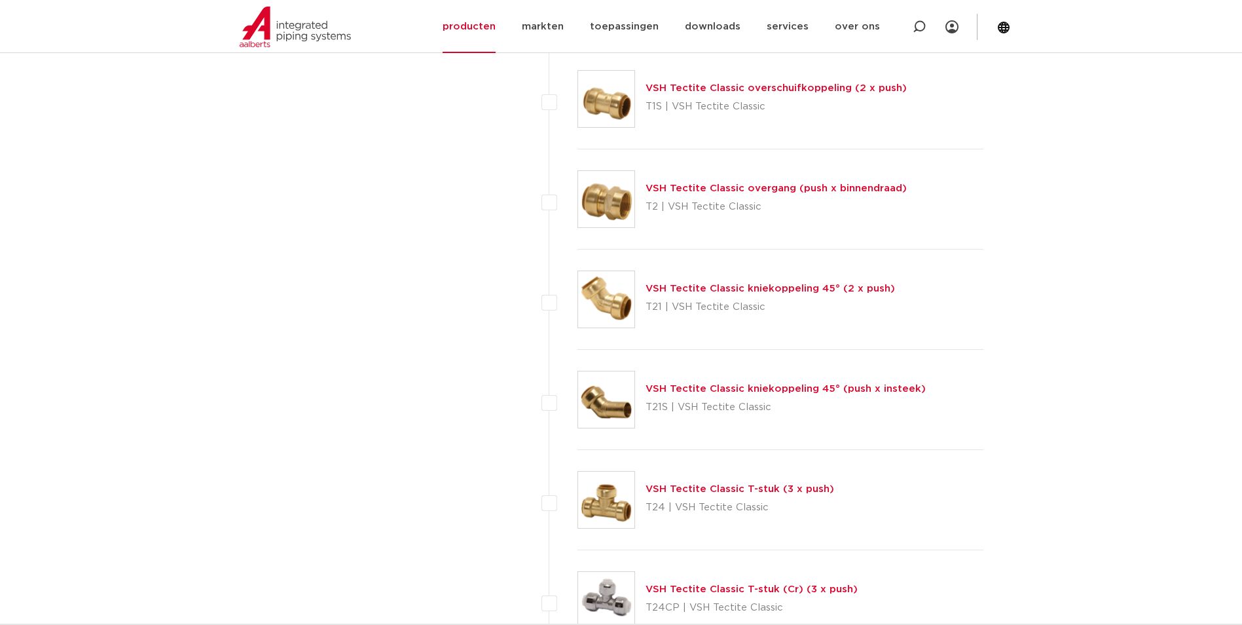
click at [662, 492] on link "VSH Tectite Classic T-stuk (3 x push)" at bounding box center [739, 489] width 189 height 10
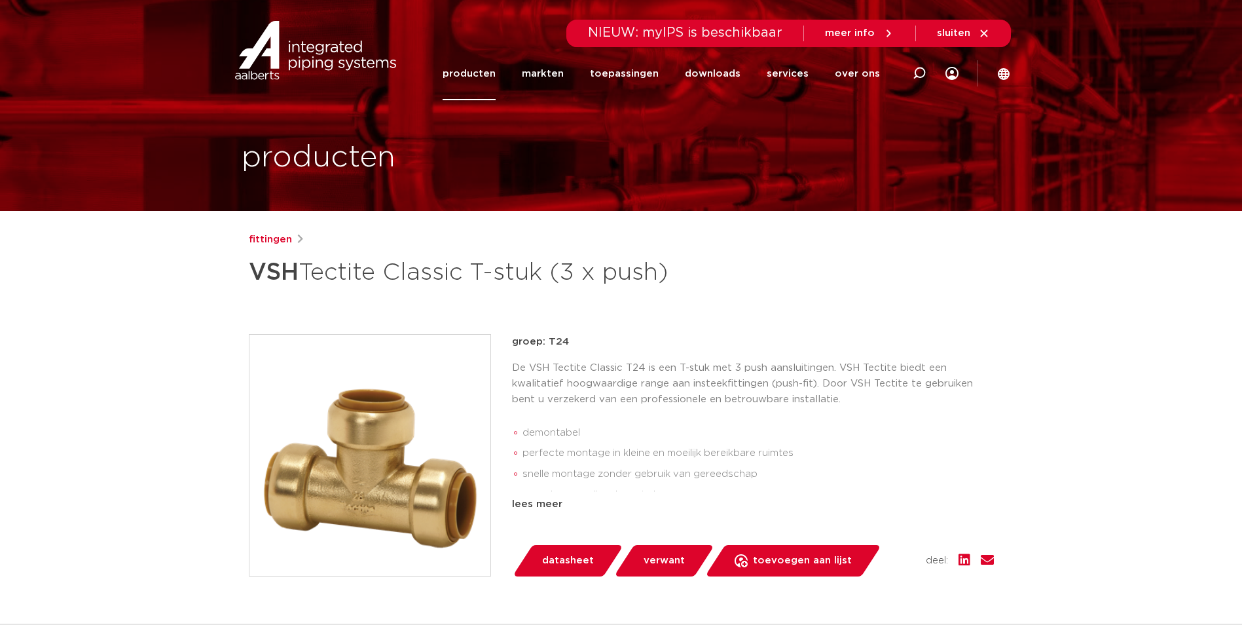
click at [438, 470] on img at bounding box center [369, 455] width 241 height 241
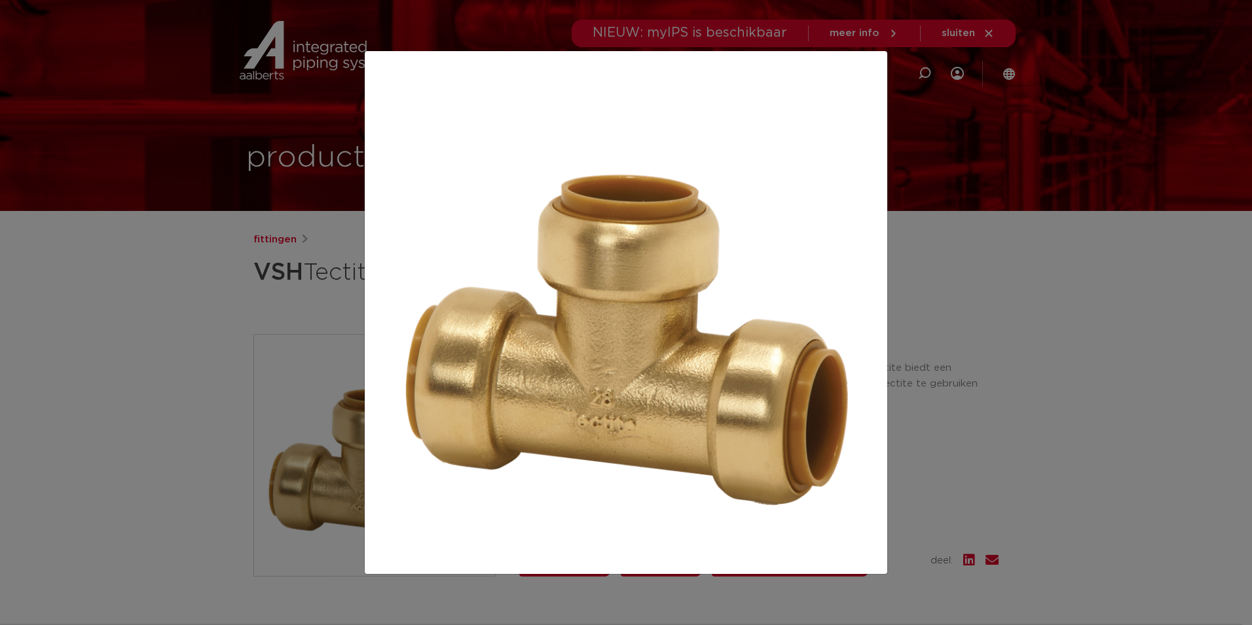
click at [1121, 137] on div at bounding box center [626, 312] width 1252 height 625
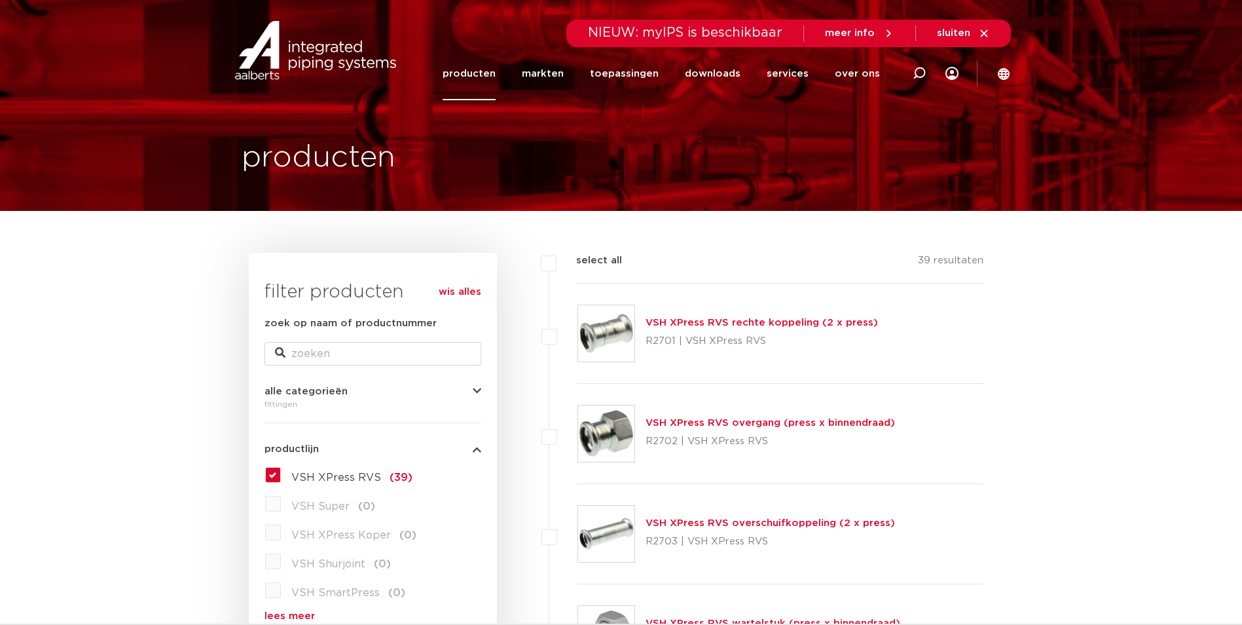
click at [679, 325] on link "VSH XPress RVS rechte koppeling (2 x press)" at bounding box center [761, 322] width 232 height 10
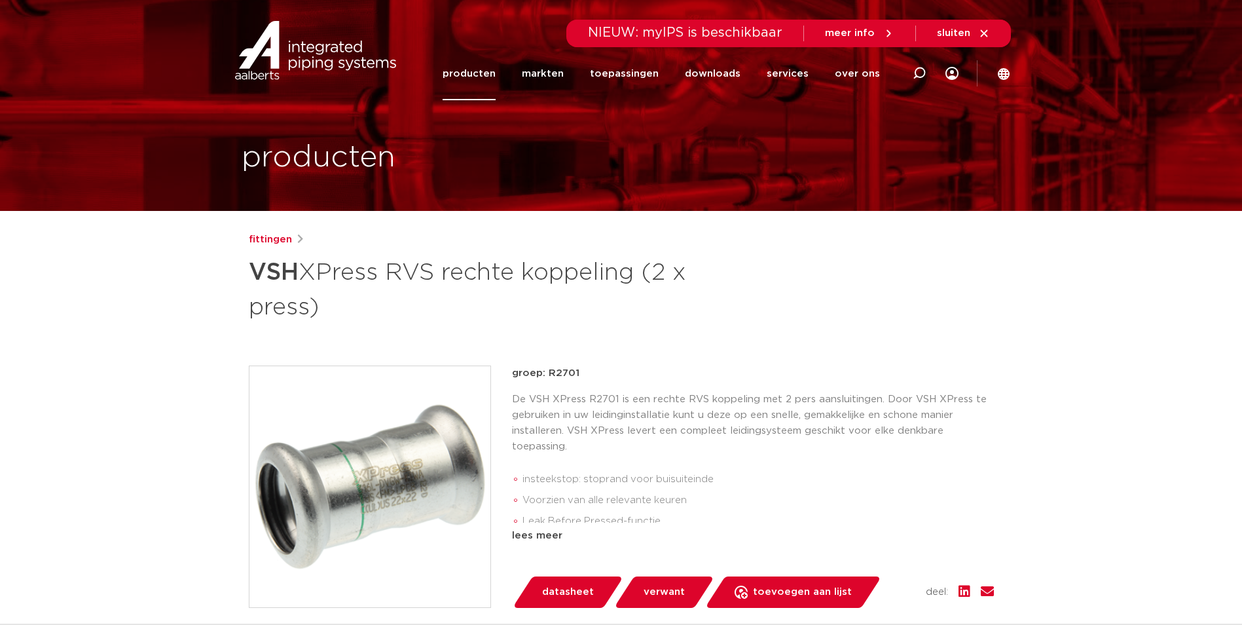
click at [823, 274] on div "fittingen VSH XPress RVS rechte koppeling (2 x press)" at bounding box center [621, 278] width 745 height 92
click at [764, 314] on div "fittingen VSH XPress RVS rechte koppeling (2 x press)" at bounding box center [621, 278] width 745 height 92
click at [788, 338] on div "fittingen VSH XPress RVS rechte koppeling (2 x press) groep: R2701 insteekstop:…" at bounding box center [621, 545] width 766 height 627
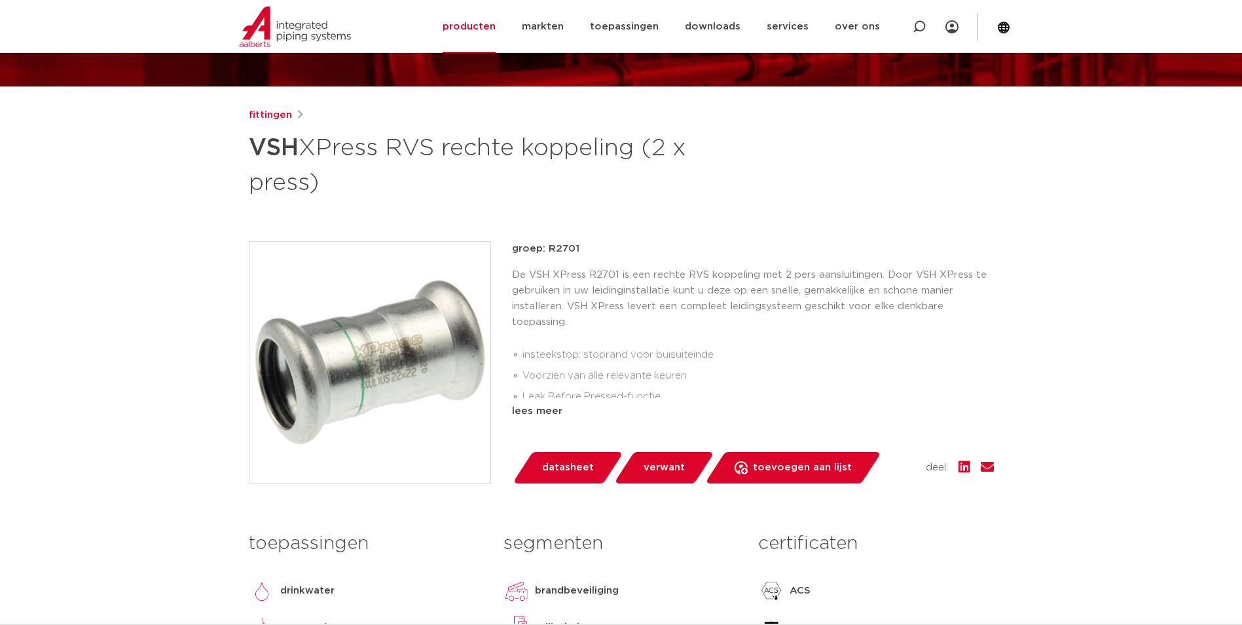
scroll to position [262, 0]
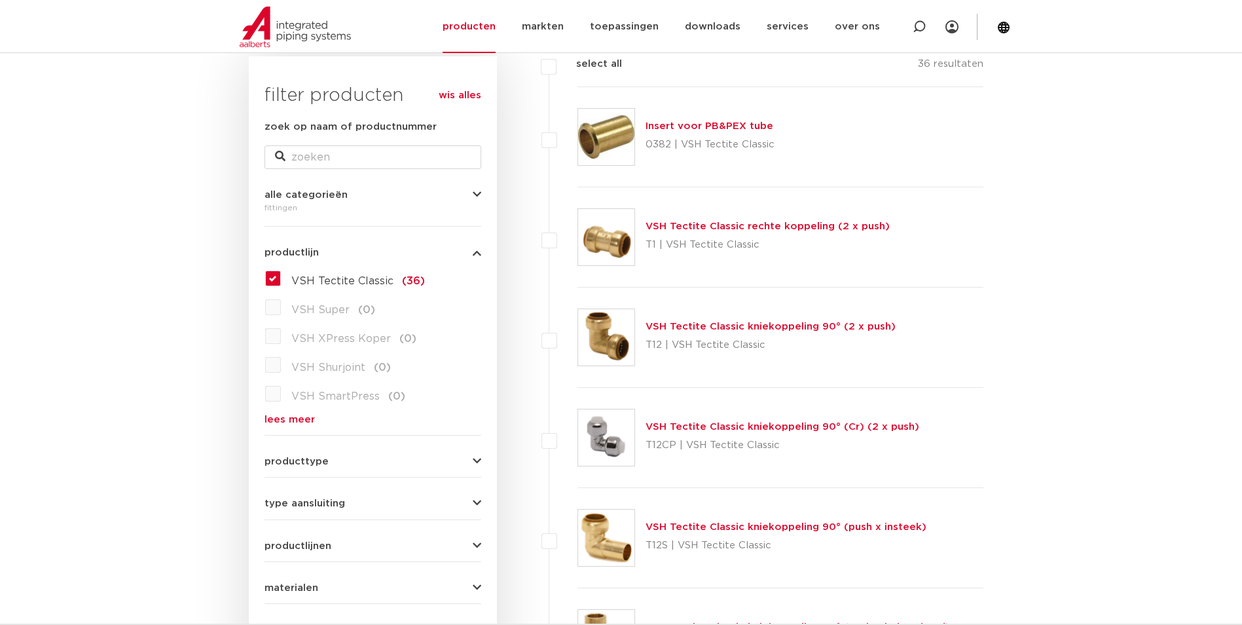
scroll to position [65, 0]
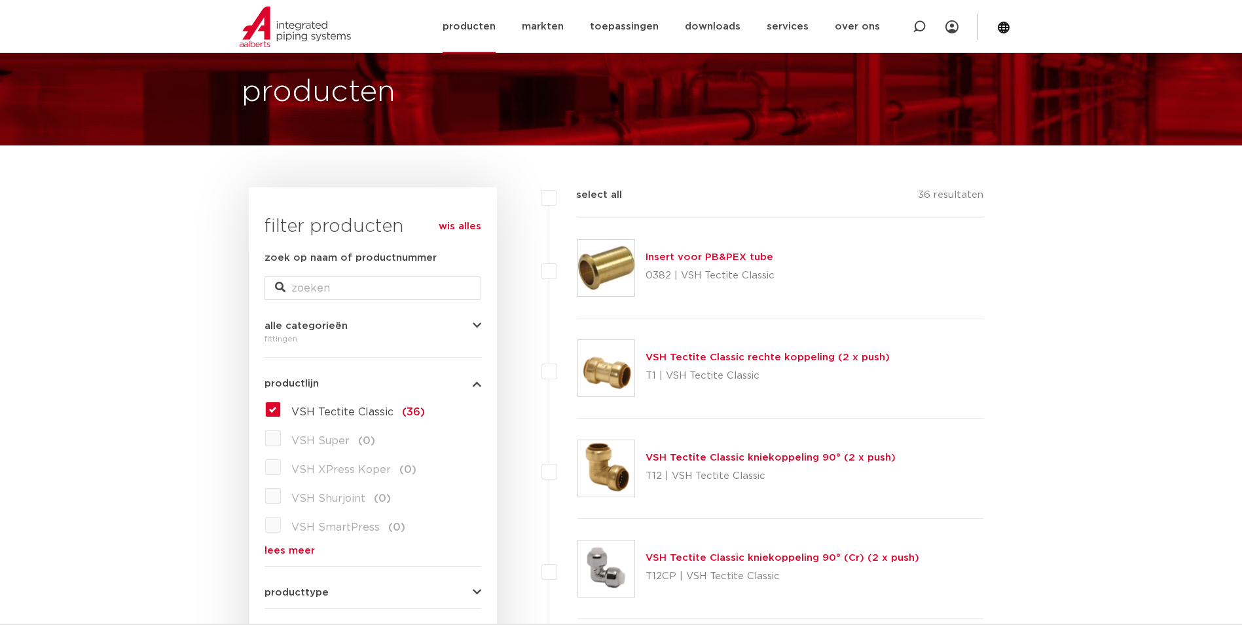
click at [478, 22] on link "producten" at bounding box center [469, 26] width 53 height 53
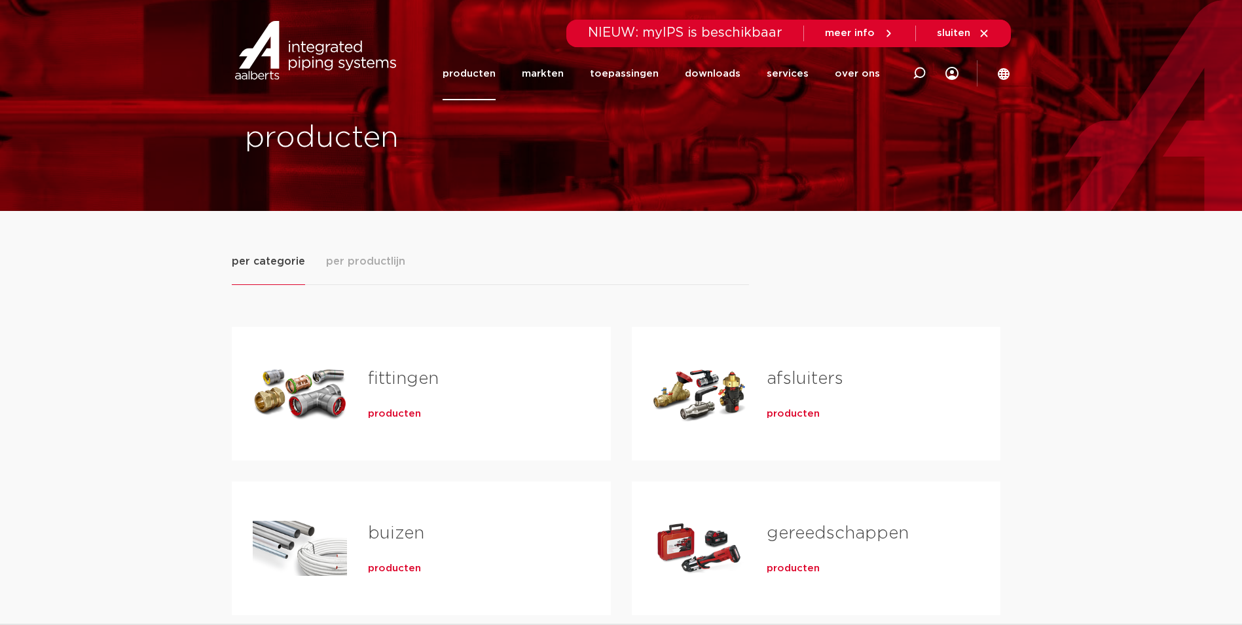
click at [408, 410] on span "producten" at bounding box center [394, 413] width 53 height 13
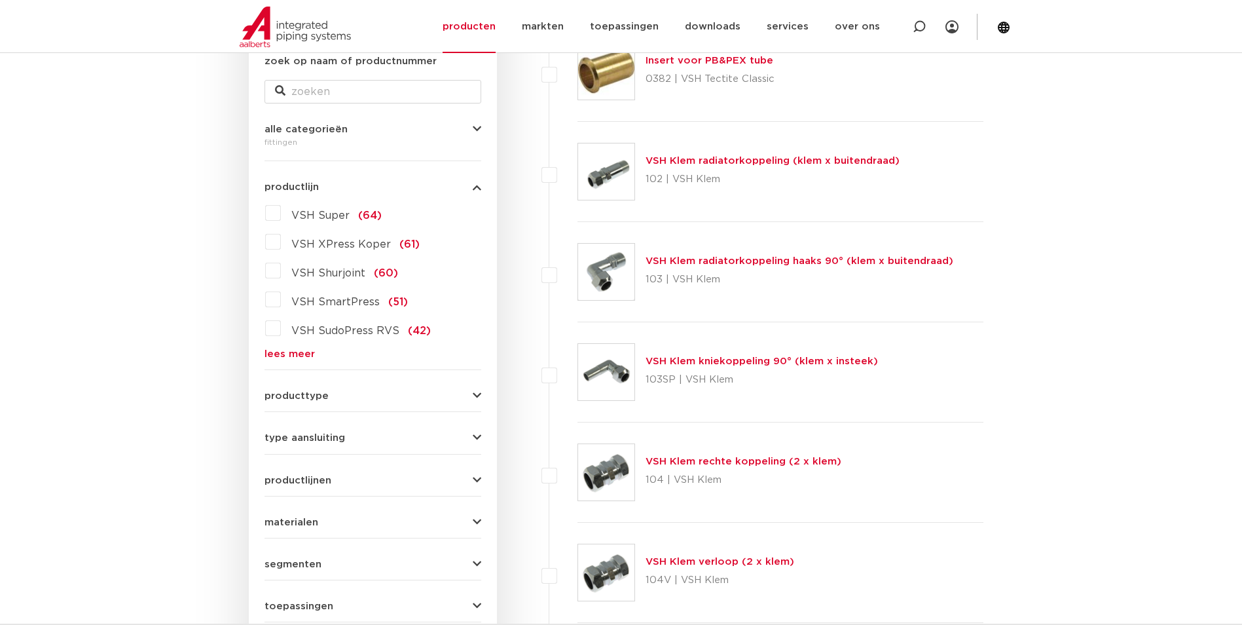
click at [310, 363] on form "zoek op naam of productnummer alle categorieën fittingen fittingen afsluiters b…" at bounding box center [372, 359] width 217 height 610
click at [304, 353] on link "lees meer" at bounding box center [372, 354] width 217 height 10
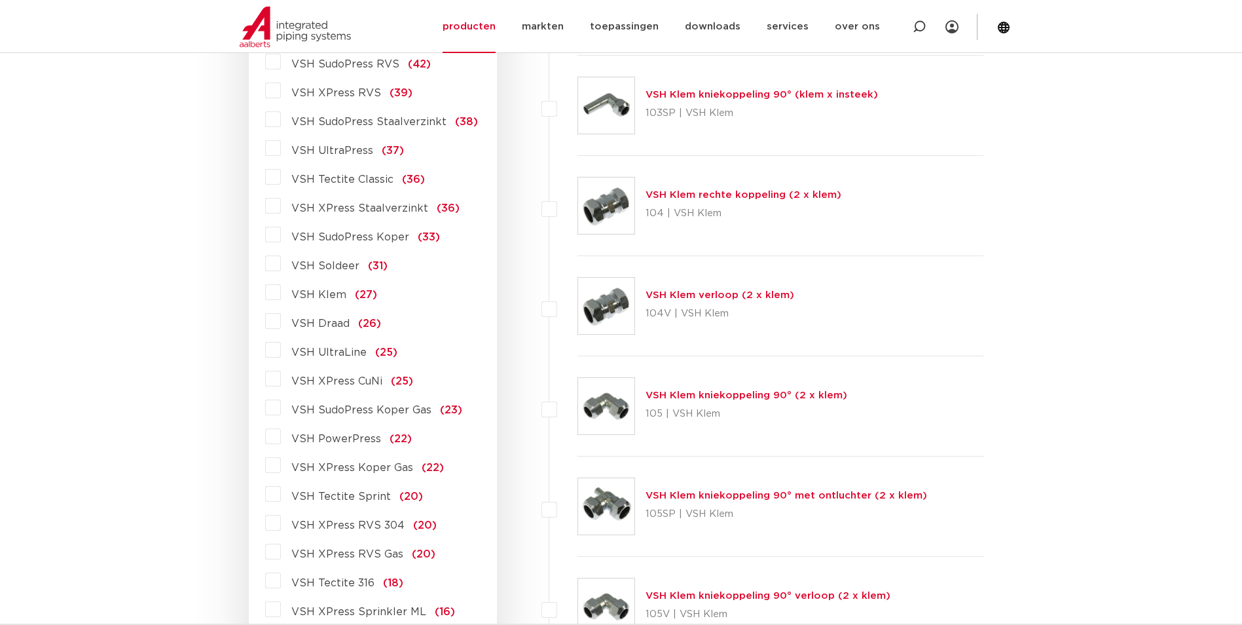
scroll to position [524, 0]
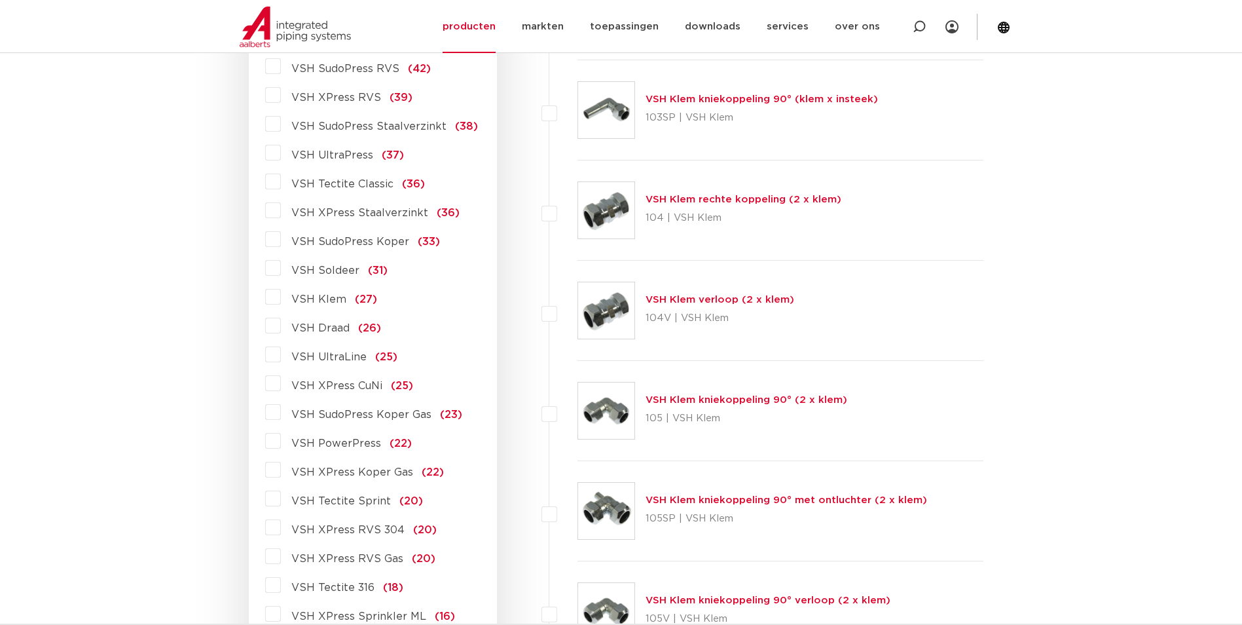
click at [378, 500] on span "VSH Tectite Sprint" at bounding box center [341, 501] width 100 height 10
click at [0, 0] on input "VSH Tectite Sprint (20)" at bounding box center [0, 0] width 0 height 0
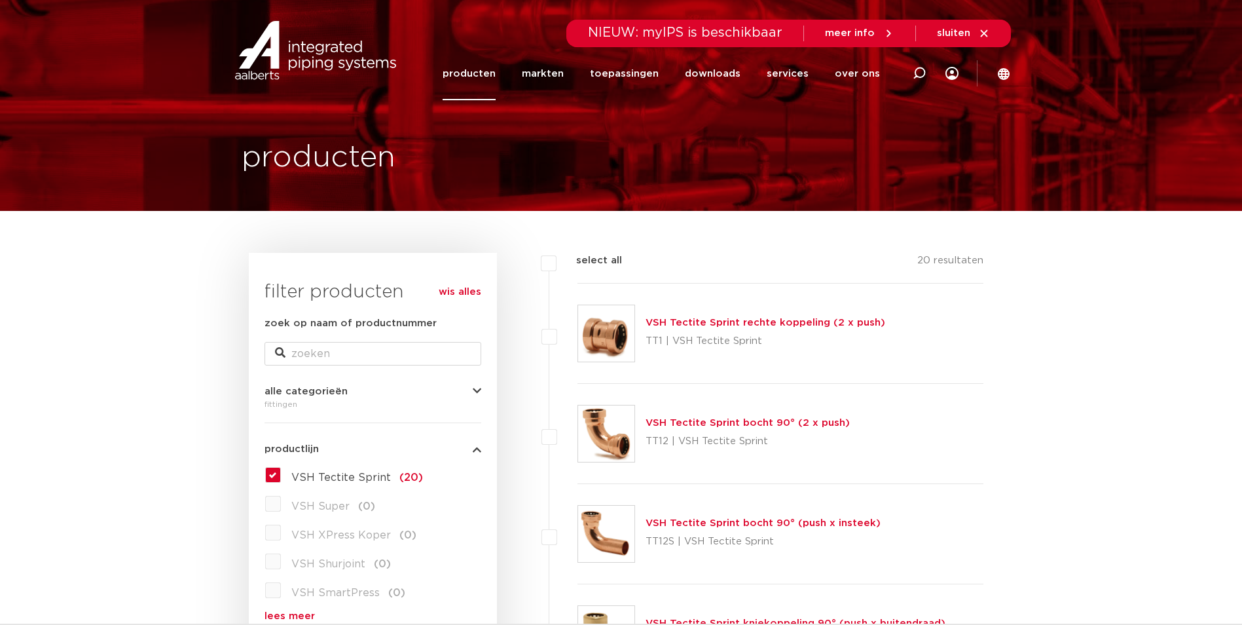
click at [728, 323] on link "VSH Tectite Sprint rechte koppeling (2 x push)" at bounding box center [765, 322] width 240 height 10
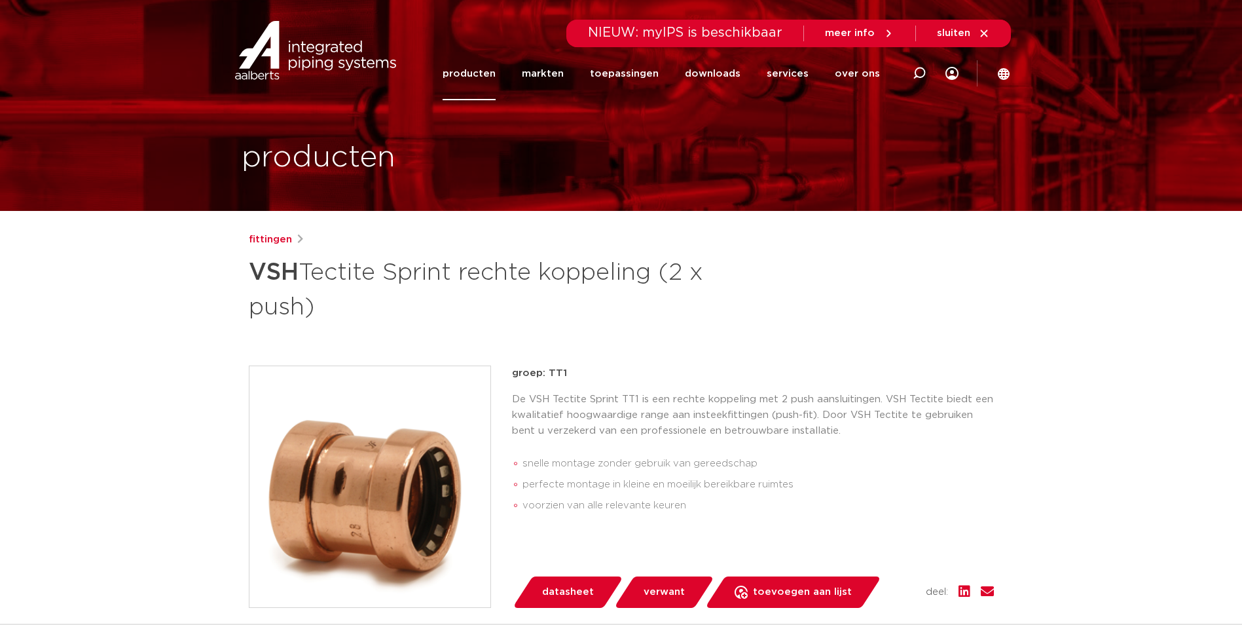
drag, startPoint x: 254, startPoint y: 470, endPoint x: 279, endPoint y: 466, distance: 25.2
click at [254, 470] on img at bounding box center [369, 486] width 241 height 241
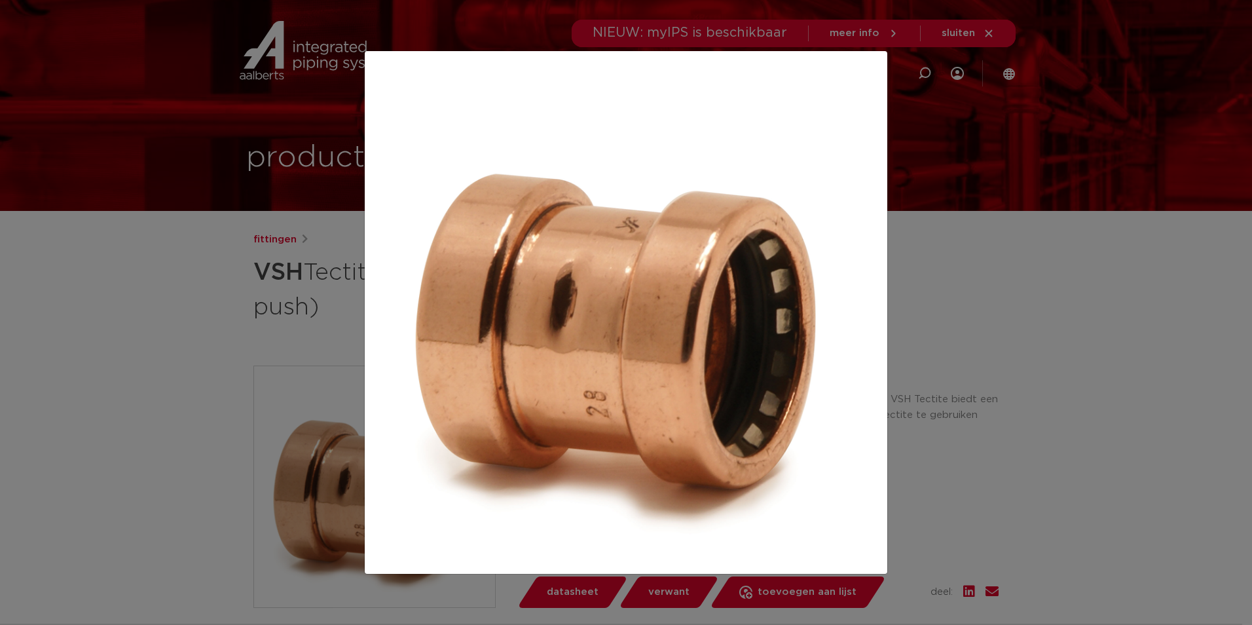
click at [1064, 350] on div at bounding box center [626, 312] width 1252 height 625
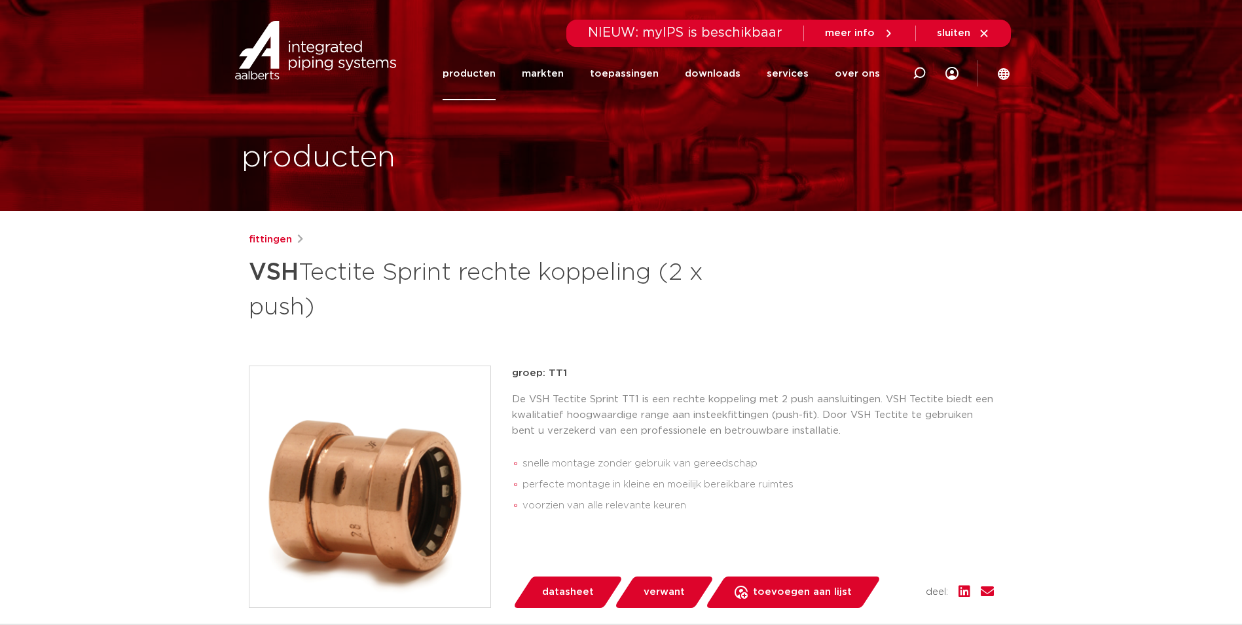
click at [751, 366] on p "groep: TT1" at bounding box center [753, 373] width 482 height 16
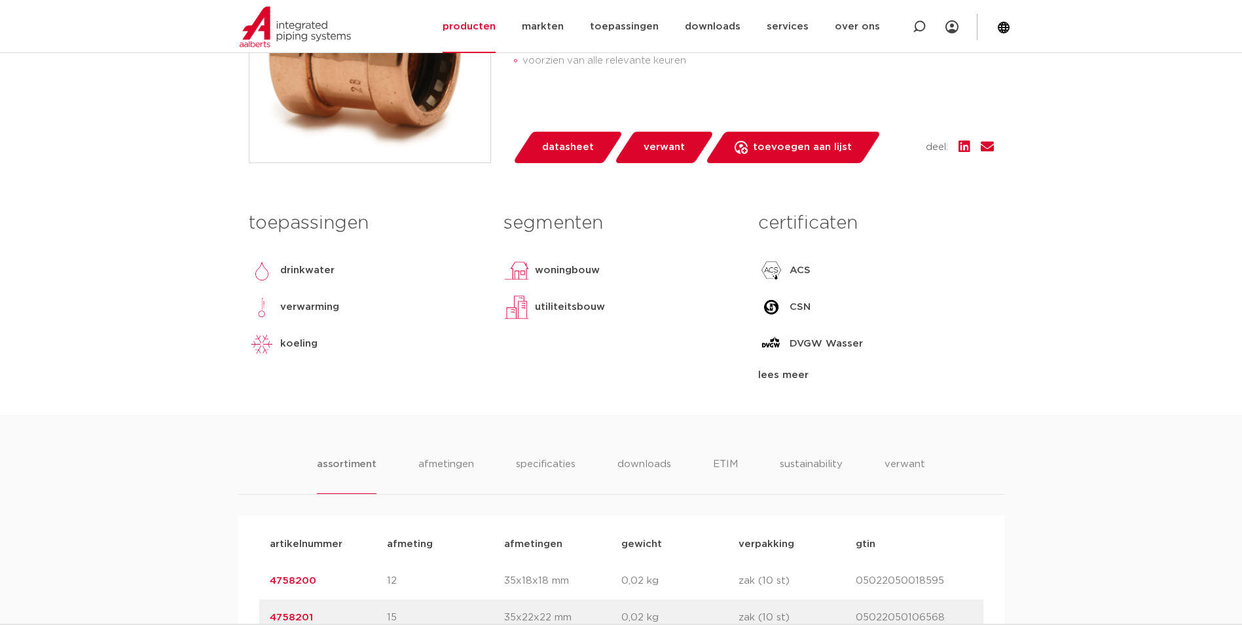
scroll to position [720, 0]
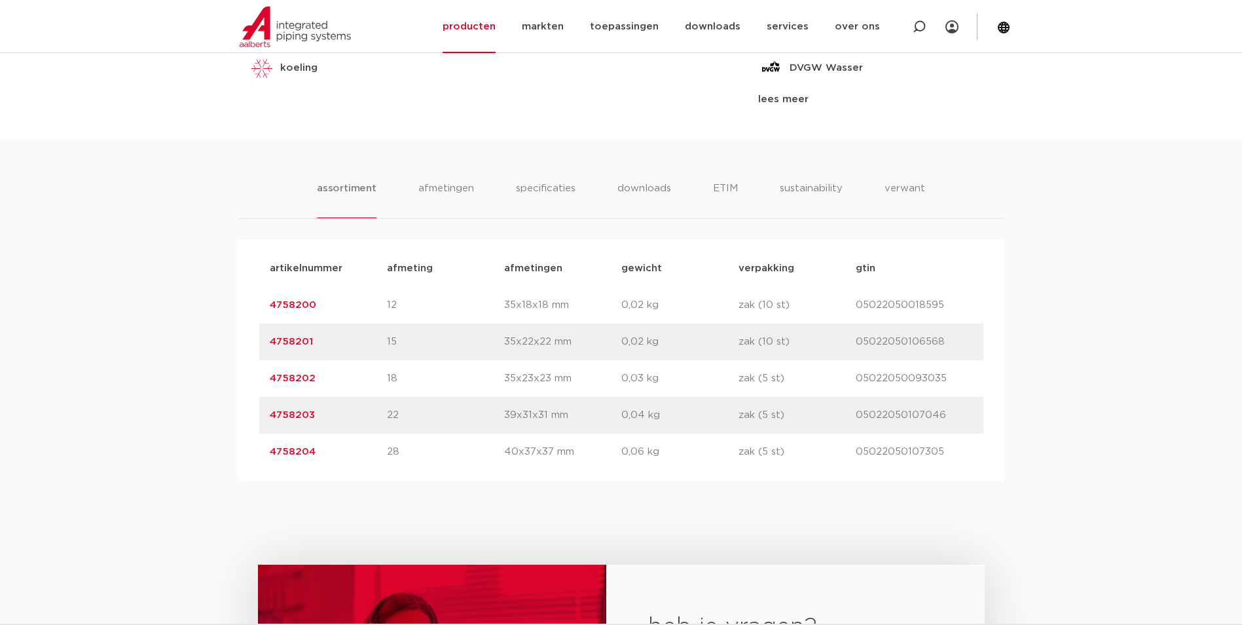
drag, startPoint x: 319, startPoint y: 456, endPoint x: 231, endPoint y: 453, distance: 87.8
click at [231, 453] on div "assortiment afmetingen specificaties downloads ETIM sustainability verwant asso…" at bounding box center [621, 310] width 1242 height 342
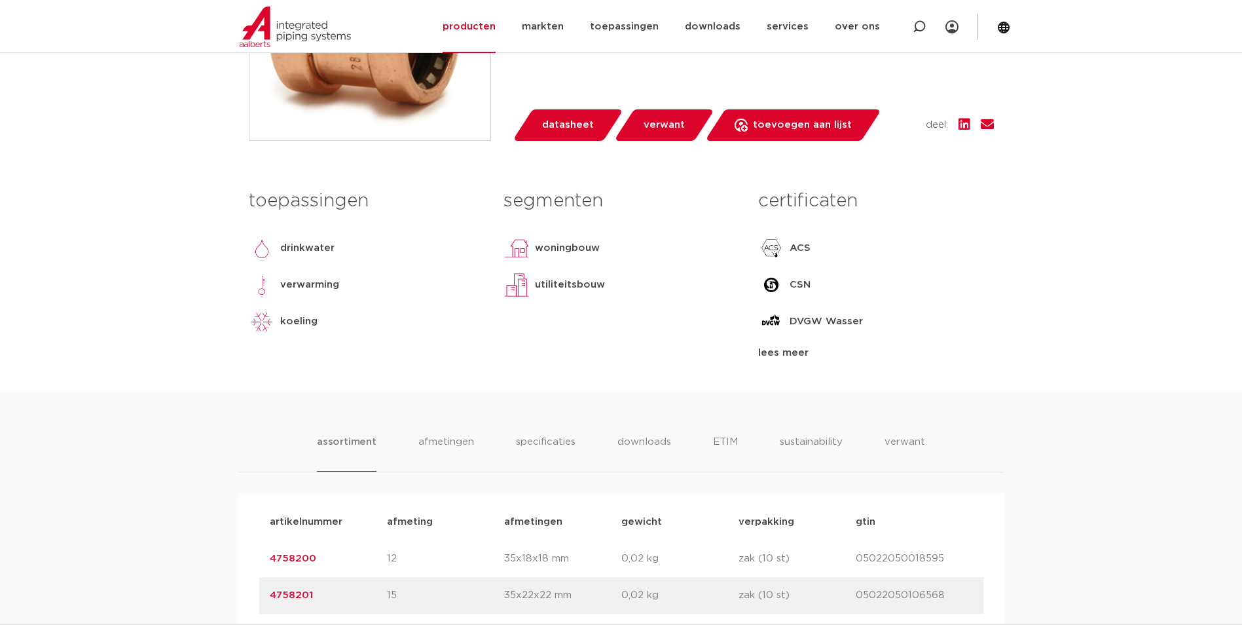
scroll to position [327, 0]
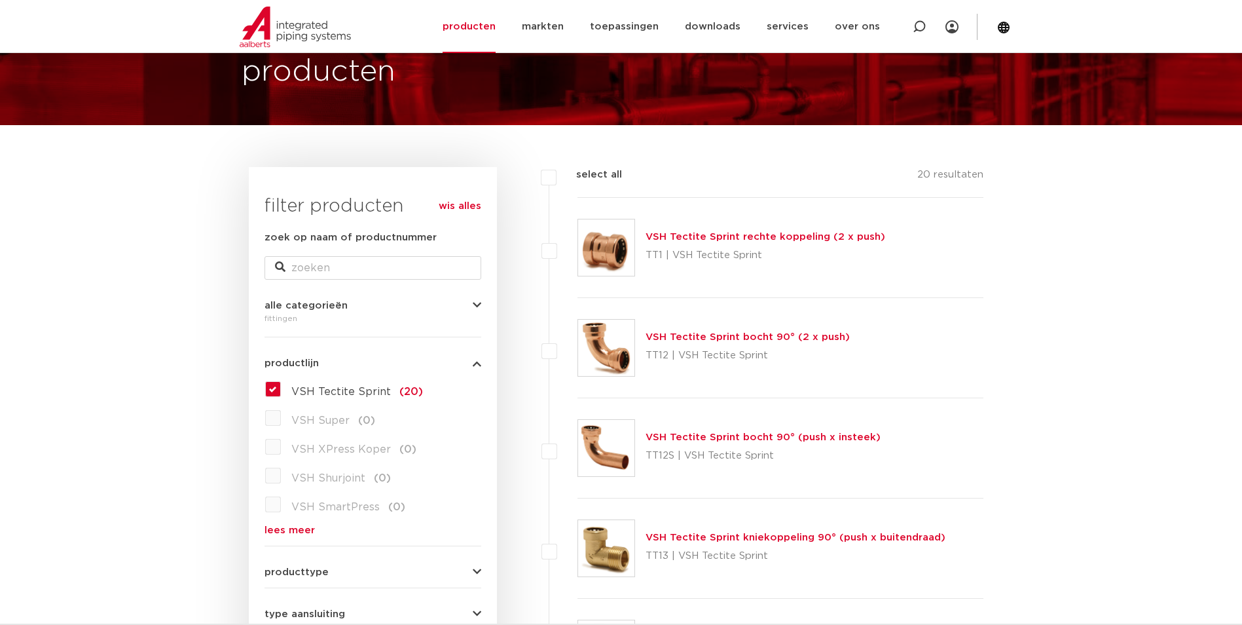
scroll to position [262, 0]
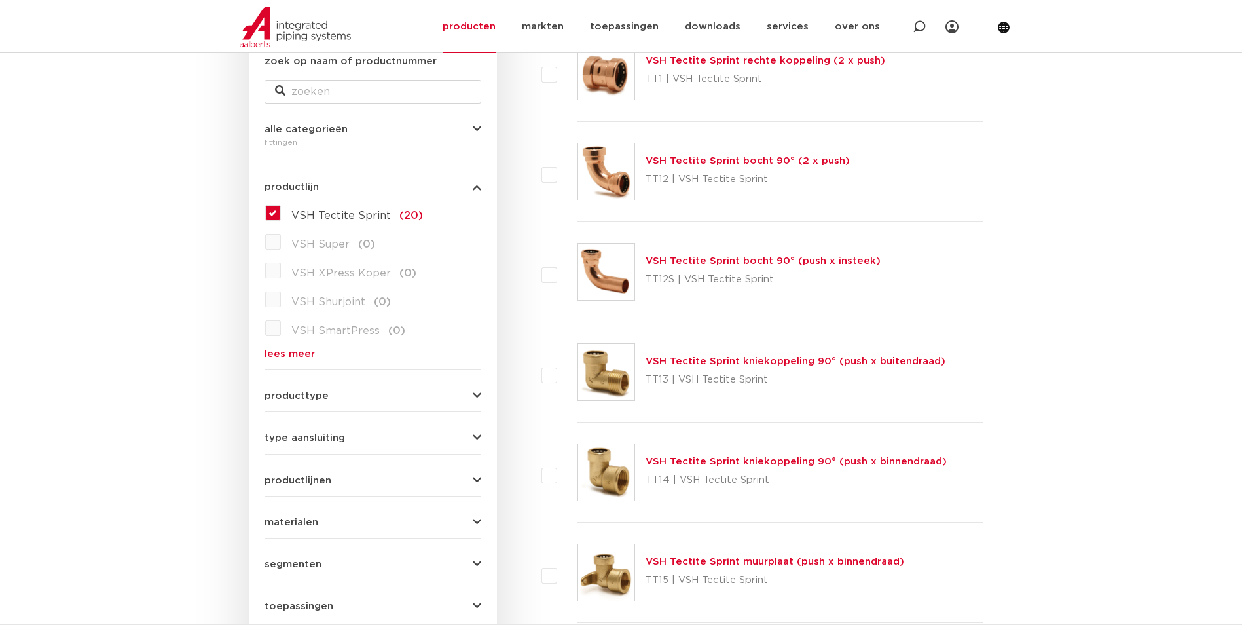
click at [281, 209] on label "VSH Tectite Sprint (20)" at bounding box center [352, 212] width 142 height 21
click at [0, 0] on input "VSH Tectite Sprint (20)" at bounding box center [0, 0] width 0 height 0
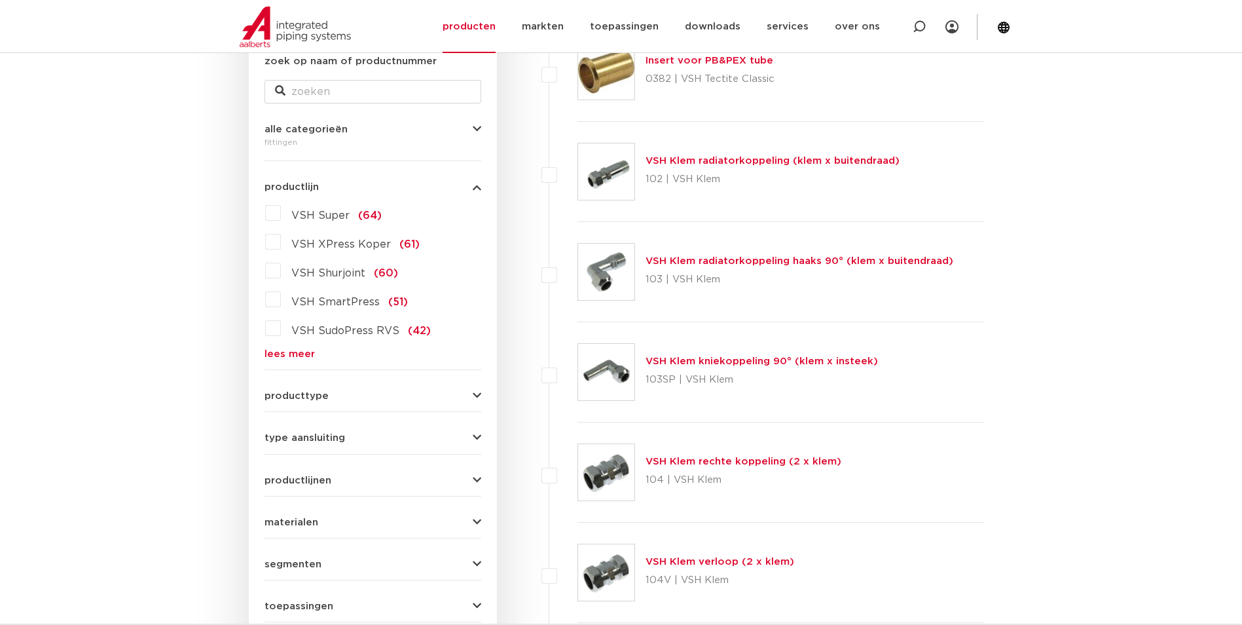
click at [302, 342] on div "VSH Super (64) VSH XPress Koper (61) VSH Shurjoint (60) VSH SmartPress (51) VSH…" at bounding box center [372, 280] width 217 height 156
click at [295, 355] on link "lees meer" at bounding box center [372, 354] width 217 height 10
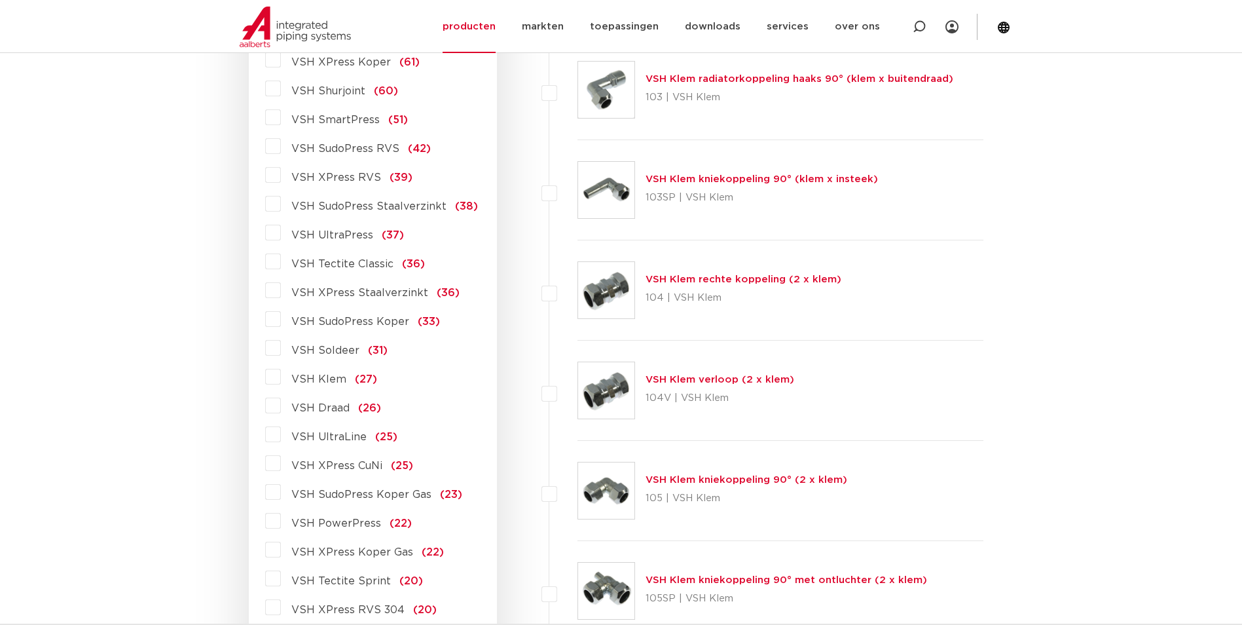
scroll to position [458, 0]
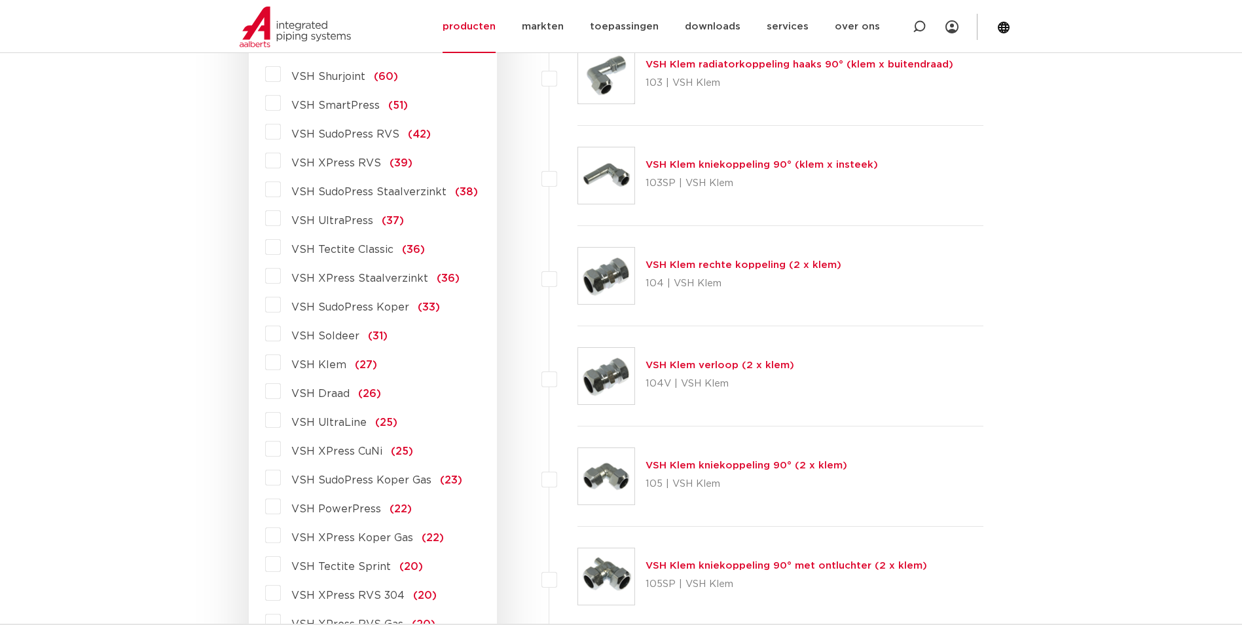
click at [346, 247] on span "VSH Tectite Classic" at bounding box center [342, 249] width 102 height 10
click at [0, 0] on input "VSH Tectite Classic (36)" at bounding box center [0, 0] width 0 height 0
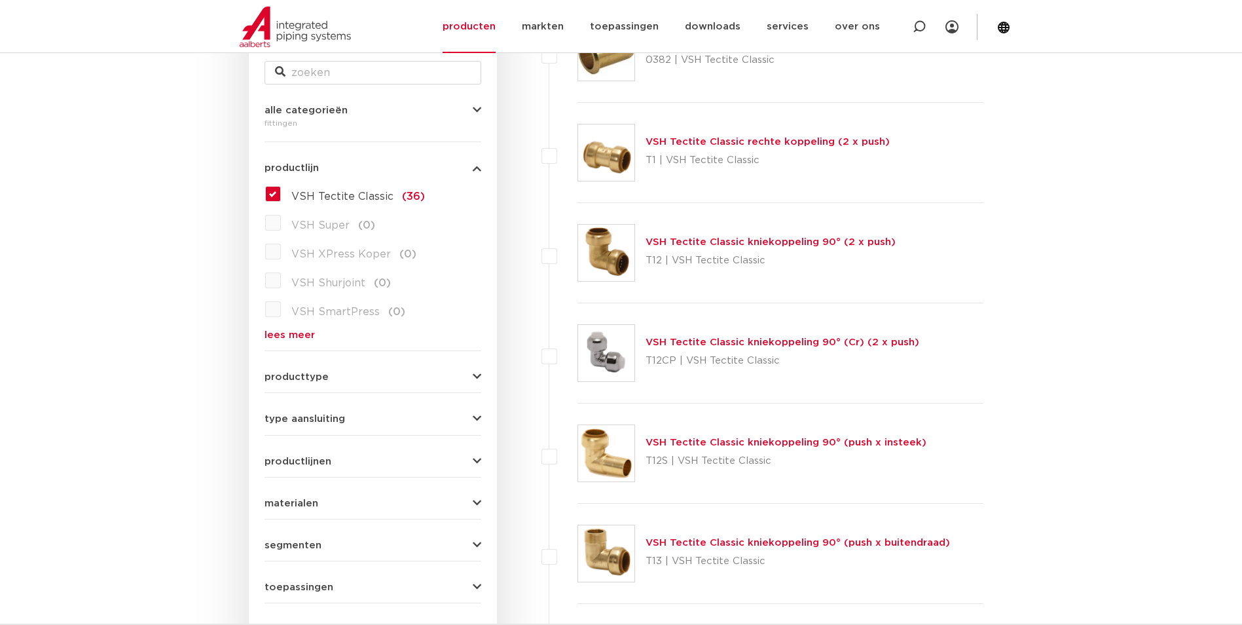
scroll to position [262, 0]
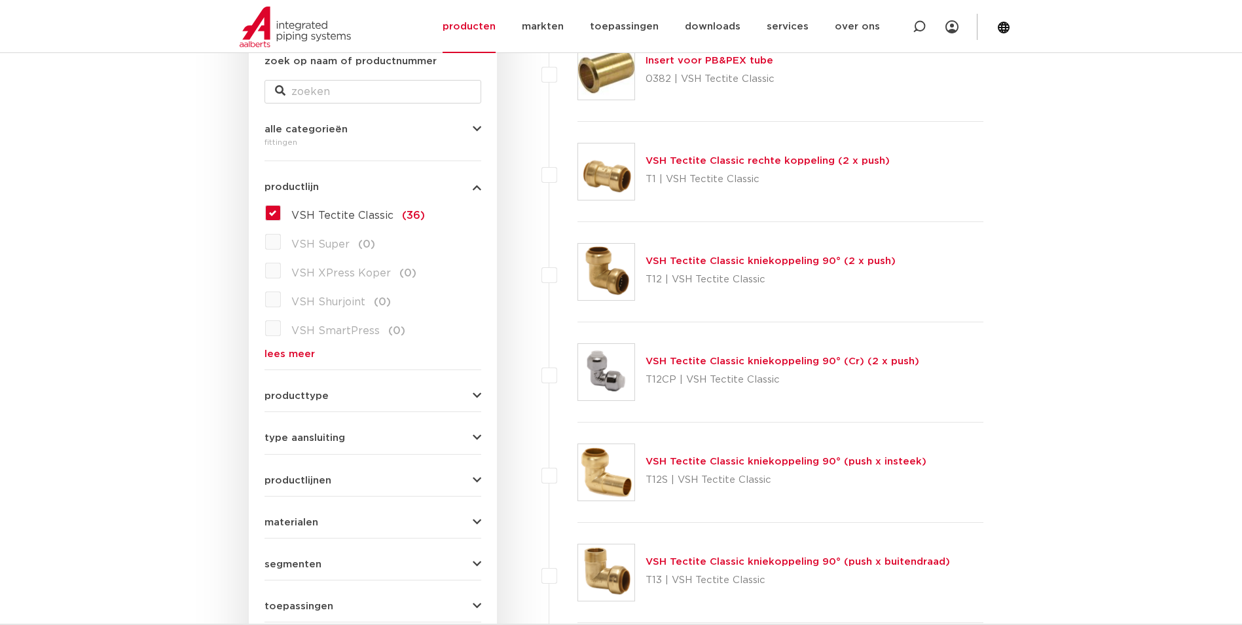
click at [757, 160] on link "VSH Tectite Classic rechte koppeling (2 x push)" at bounding box center [767, 161] width 244 height 10
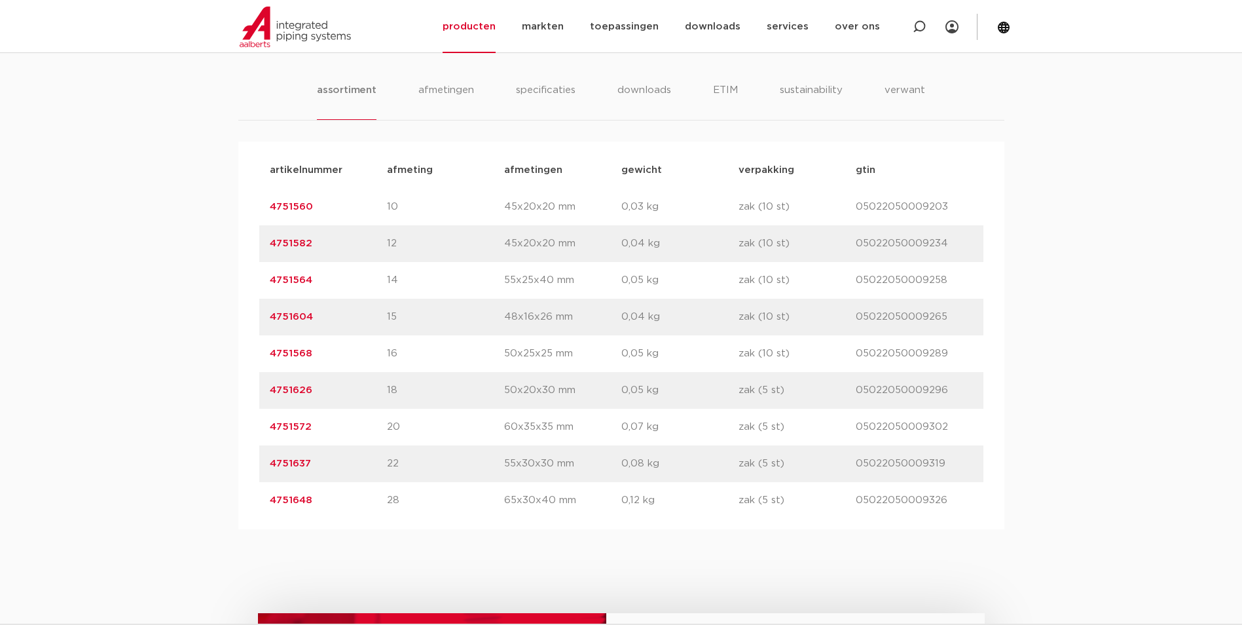
scroll to position [851, 0]
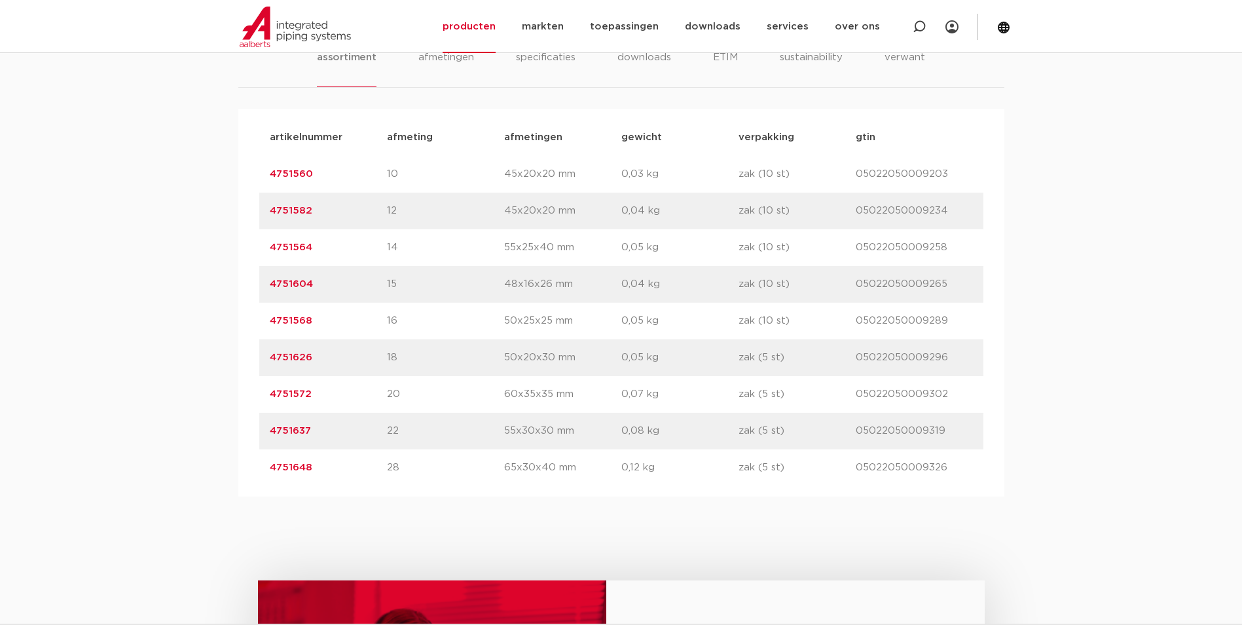
drag, startPoint x: 333, startPoint y: 469, endPoint x: 241, endPoint y: 472, distance: 91.7
click at [241, 472] on div "artikelnummer afmeting [GEOGRAPHIC_DATA] gewicht verpakking gtin artikelnummer …" at bounding box center [621, 303] width 766 height 388
copy link "4751648"
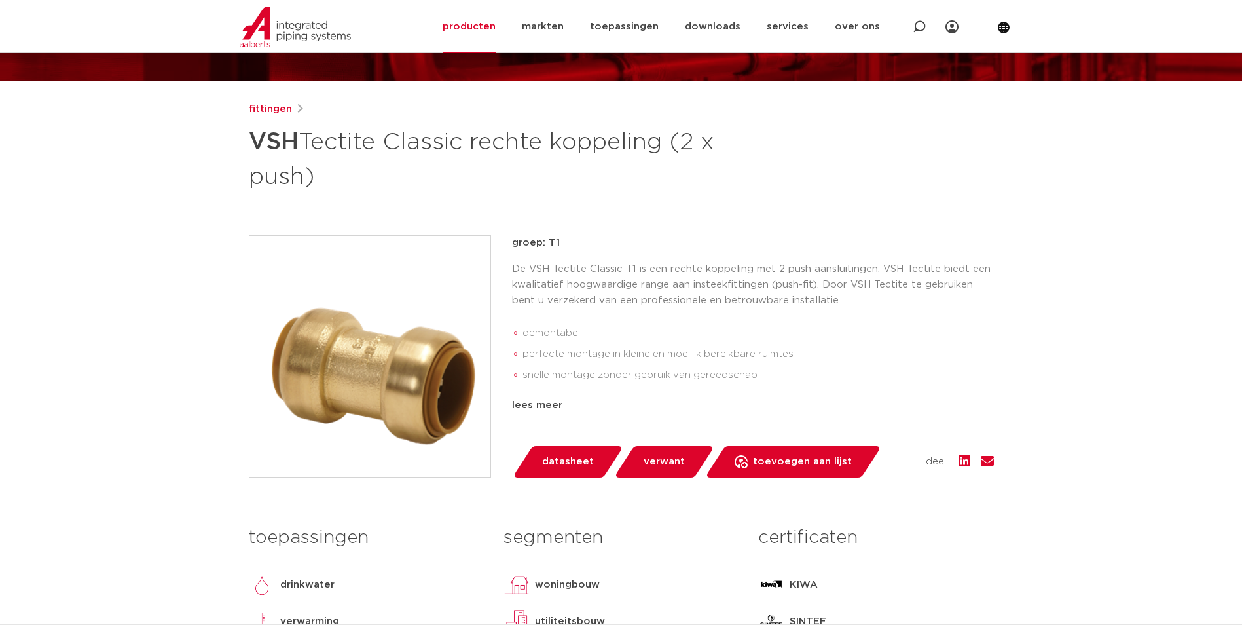
scroll to position [131, 0]
click at [541, 398] on div "lees meer" at bounding box center [753, 405] width 482 height 16
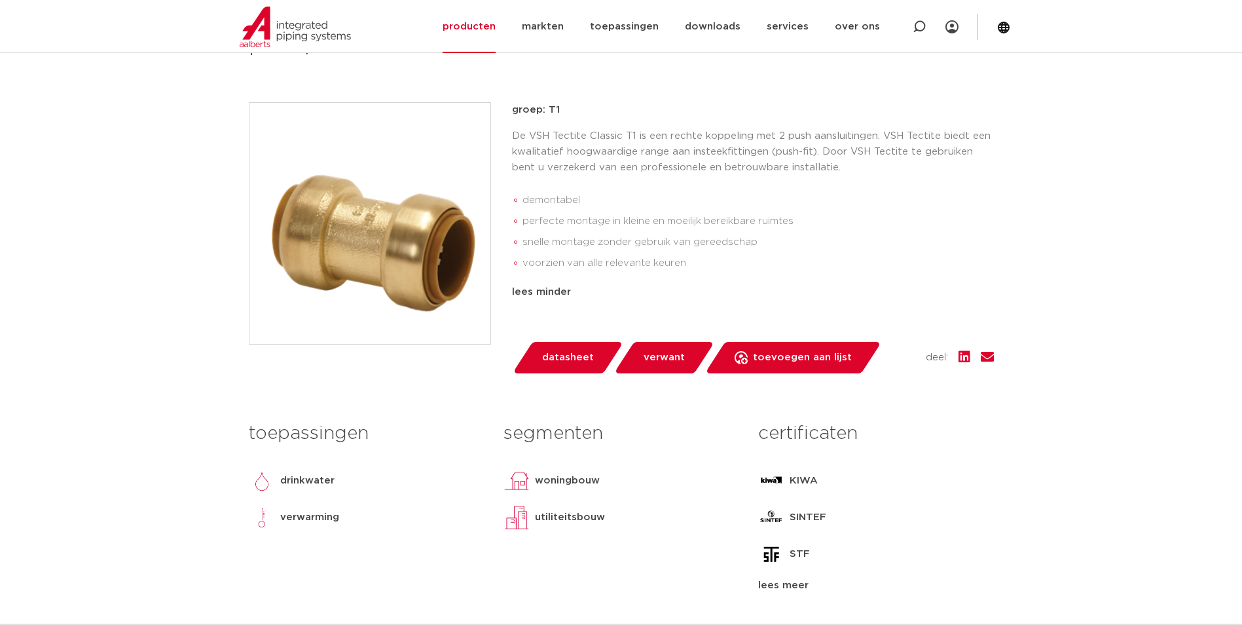
scroll to position [262, 0]
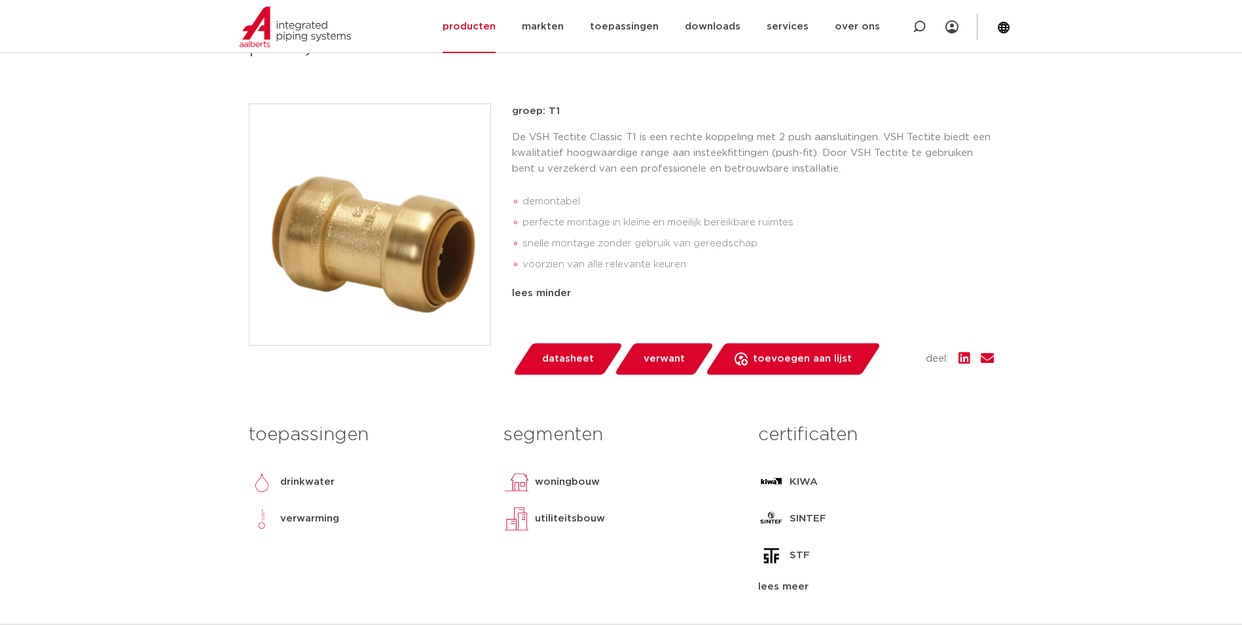
click at [363, 259] on img at bounding box center [369, 224] width 241 height 241
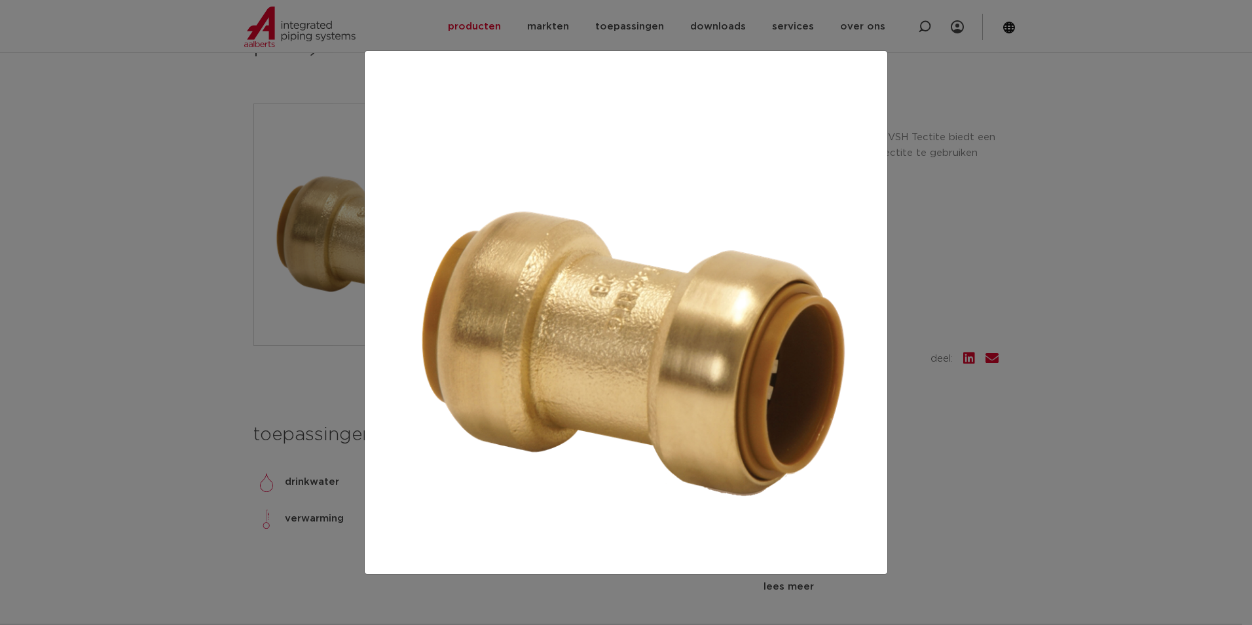
click at [924, 512] on div at bounding box center [626, 312] width 1252 height 625
